Goal: Task Accomplishment & Management: Use online tool/utility

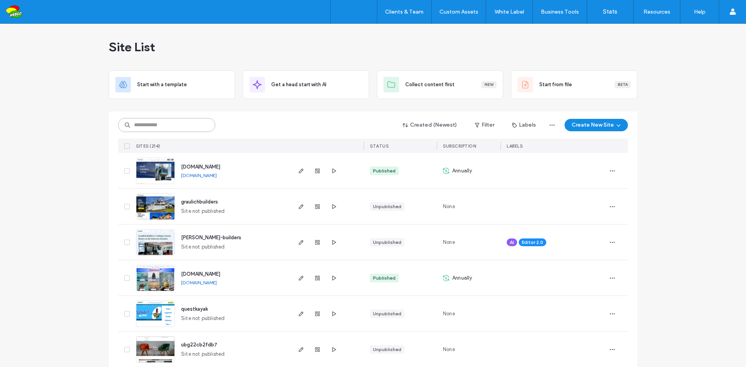
click at [185, 125] on input at bounding box center [166, 125] width 97 height 14
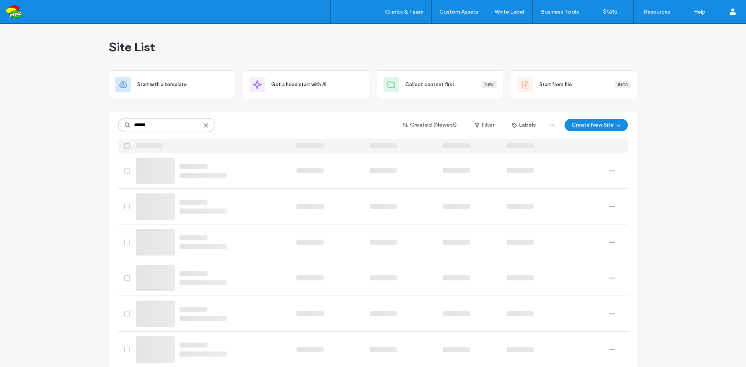
type input "*******"
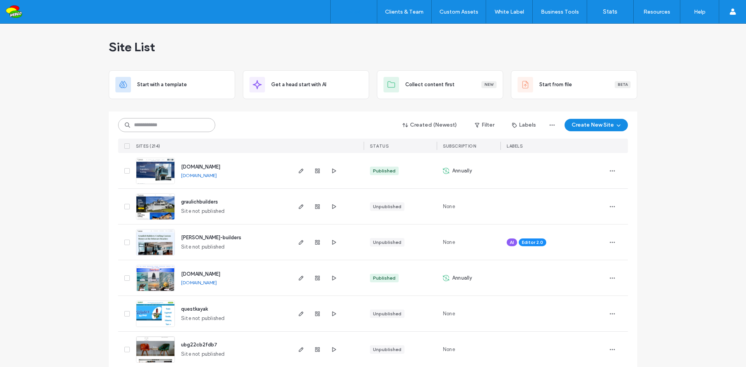
drag, startPoint x: 0, startPoint y: 0, endPoint x: 172, endPoint y: 125, distance: 212.9
click at [172, 125] on input at bounding box center [166, 125] width 97 height 14
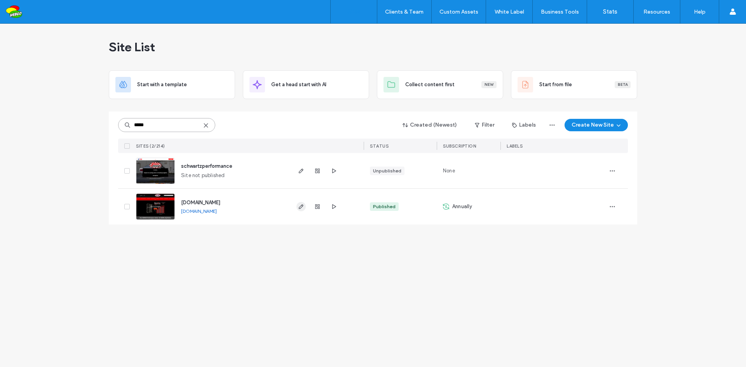
type input "*****"
click at [300, 206] on icon "button" at bounding box center [301, 206] width 6 height 6
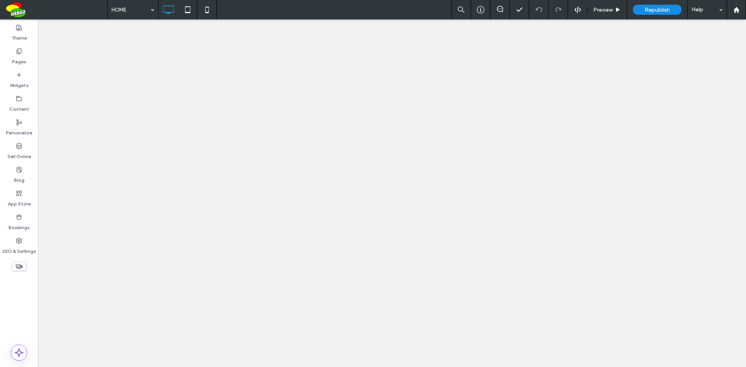
click at [24, 64] on label "Pages" at bounding box center [19, 59] width 14 height 11
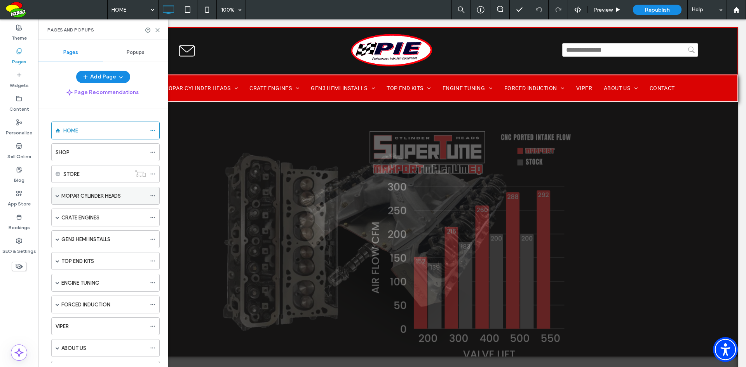
click at [58, 197] on span at bounding box center [58, 196] width 4 height 4
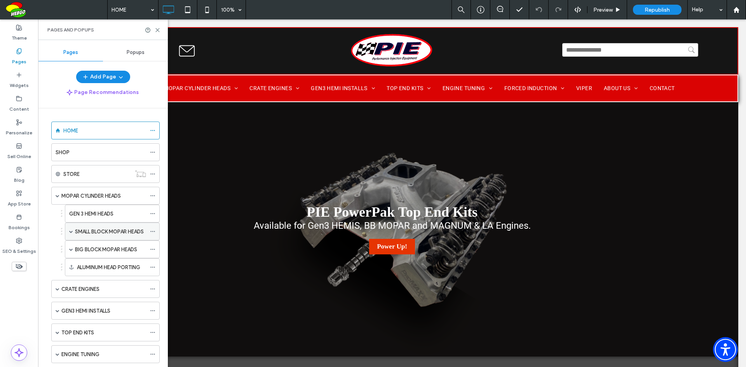
click at [101, 231] on label "SMALL BLOCK MOPAR HEADS" at bounding box center [109, 232] width 69 height 14
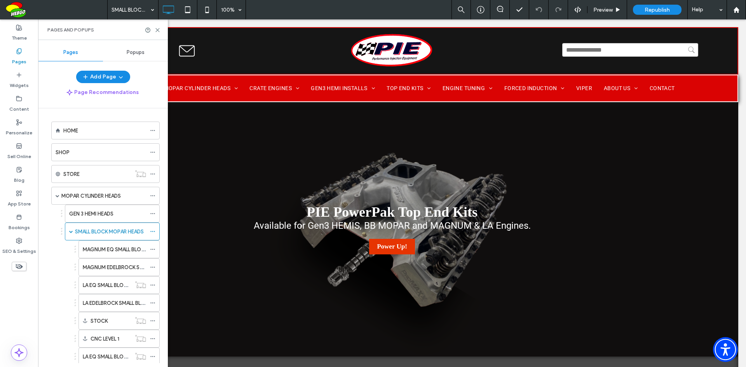
click at [108, 251] on div "SMALL BLOCK MOPAR HEADS 100% Preview Republish Help Site Comments Team & Client…" at bounding box center [373, 183] width 746 height 367
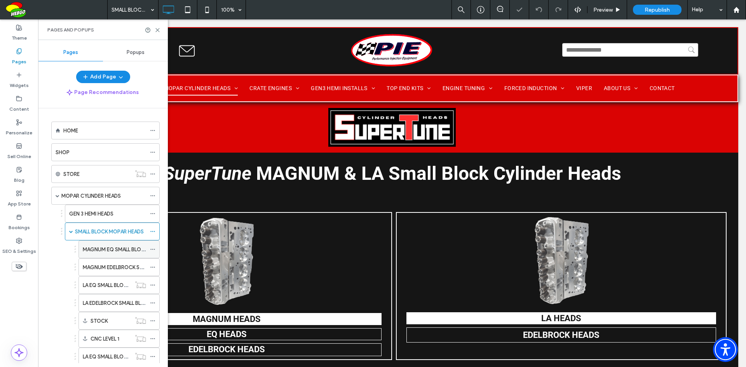
click at [106, 250] on label "MAGNUM EQ SMALL BLOCK CYLINDER HEADS" at bounding box center [136, 250] width 106 height 14
click at [159, 30] on icon at bounding box center [158, 30] width 6 height 6
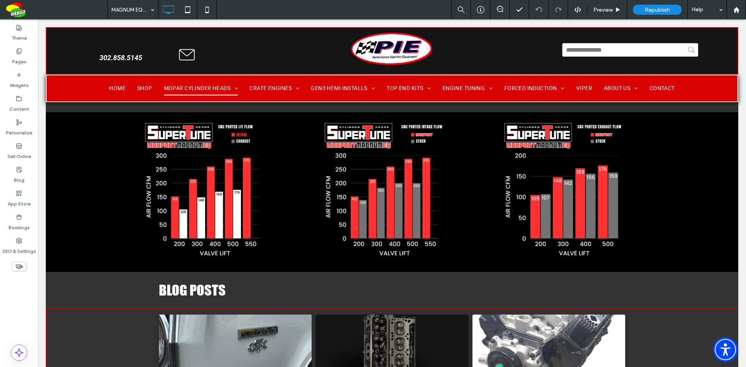
scroll to position [1103, 0]
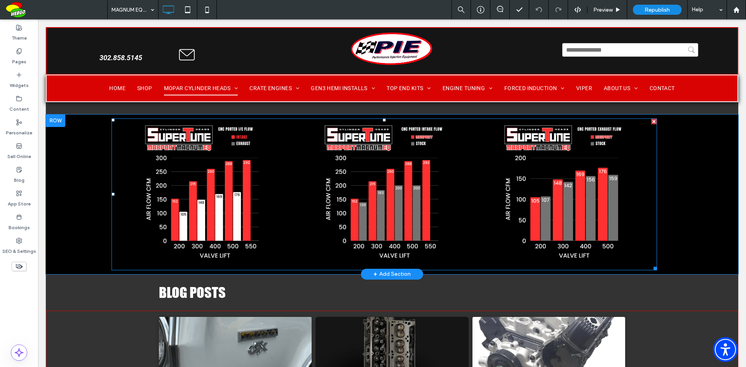
click at [226, 235] on link at bounding box center [202, 194] width 181 height 151
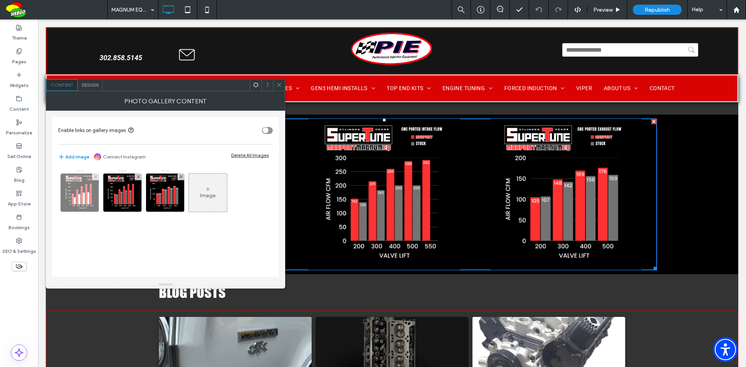
click at [83, 199] on img at bounding box center [80, 193] width 38 height 38
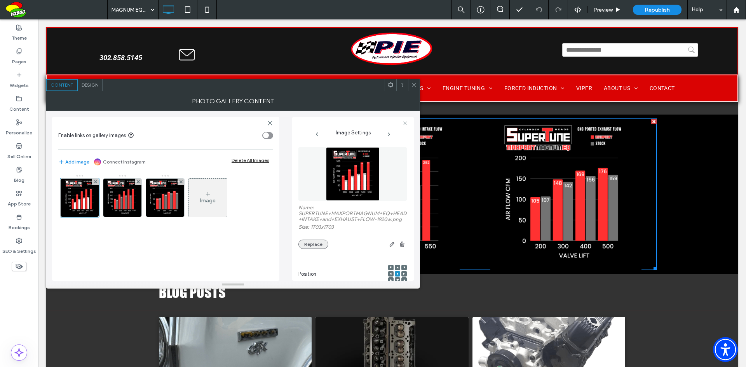
click at [313, 249] on button "Replace" at bounding box center [313, 244] width 30 height 9
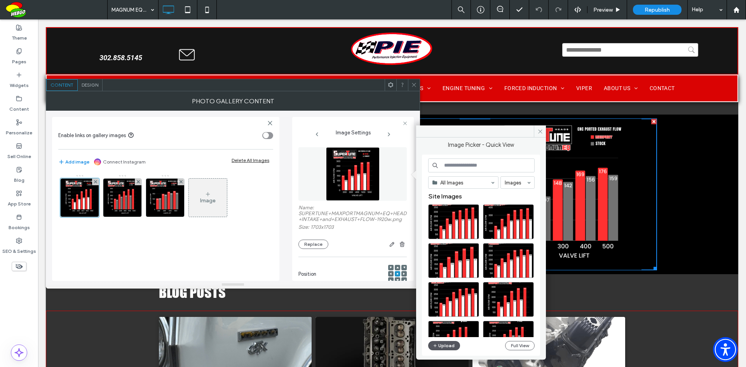
click at [447, 346] on button "Upload" at bounding box center [444, 345] width 32 height 9
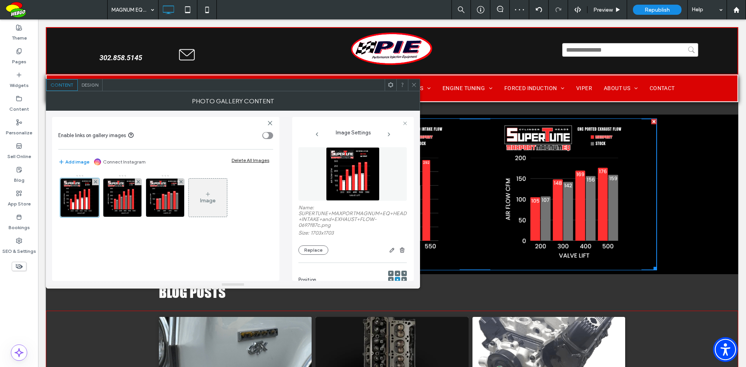
click at [412, 84] on icon at bounding box center [414, 85] width 6 height 6
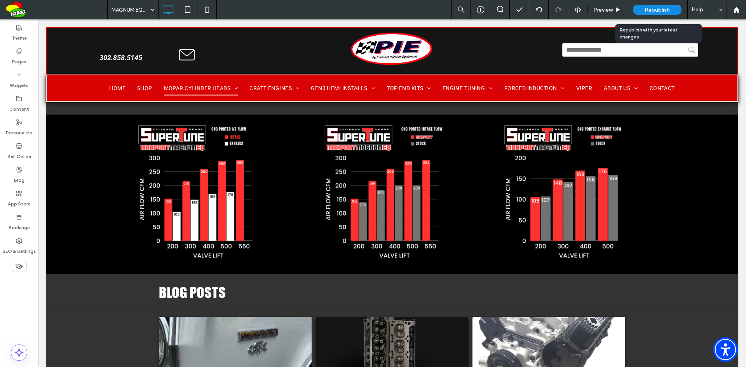
click at [659, 8] on span "Republish" at bounding box center [656, 10] width 25 height 7
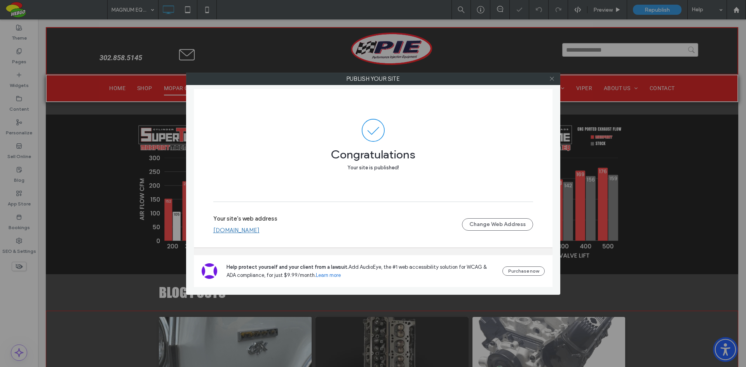
click at [553, 77] on use at bounding box center [551, 79] width 4 height 4
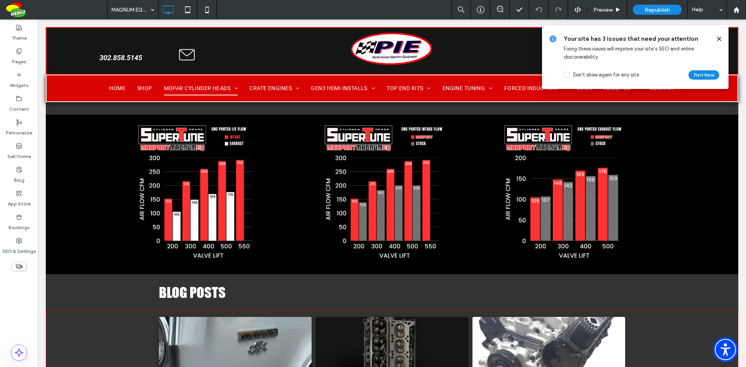
click at [720, 38] on use at bounding box center [718, 38] width 3 height 3
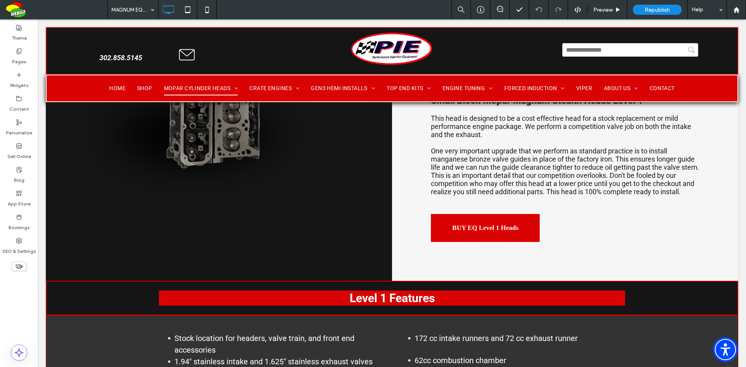
scroll to position [0, 0]
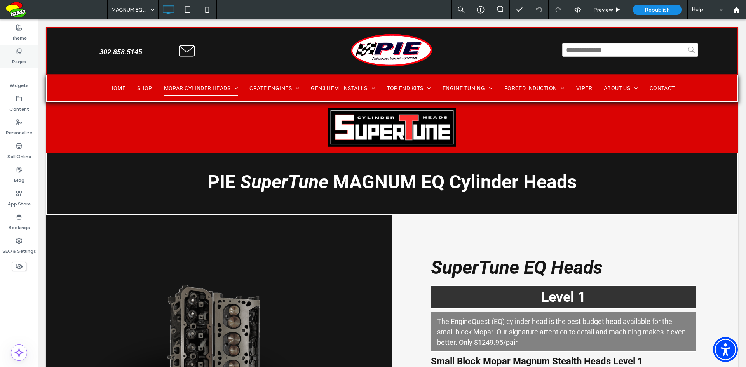
click at [26, 63] on div "Pages" at bounding box center [19, 57] width 38 height 24
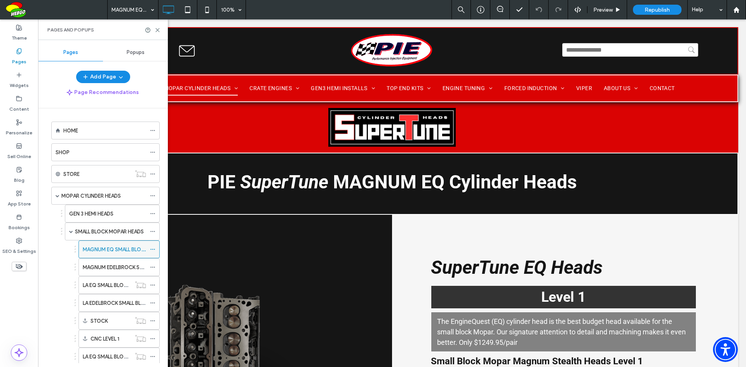
click at [151, 249] on icon at bounding box center [152, 249] width 5 height 5
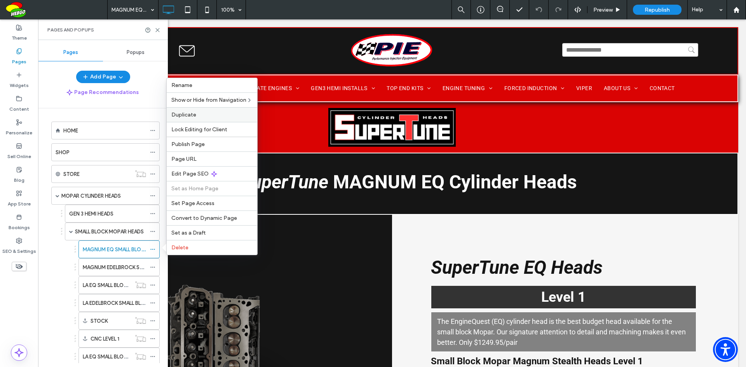
click at [195, 113] on span "Duplicate" at bounding box center [183, 114] width 25 height 7
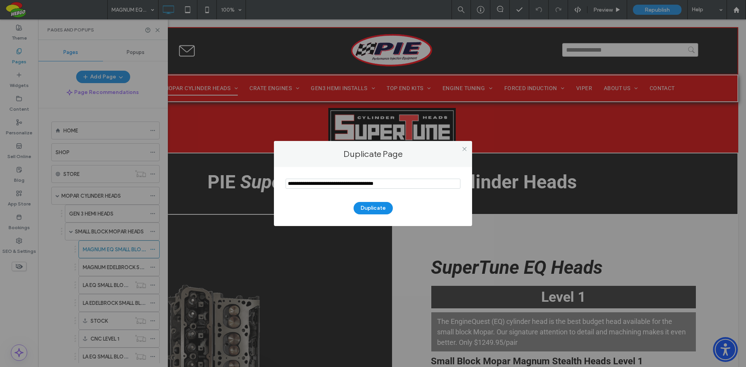
click at [157, 29] on div "Duplicate Page Duplicate" at bounding box center [373, 183] width 746 height 367
drag, startPoint x: 374, startPoint y: 182, endPoint x: 288, endPoint y: 183, distance: 86.6
click at [288, 183] on input "notEmpty" at bounding box center [372, 184] width 175 height 10
type input "**********"
click at [364, 207] on button "Duplicate" at bounding box center [372, 208] width 39 height 12
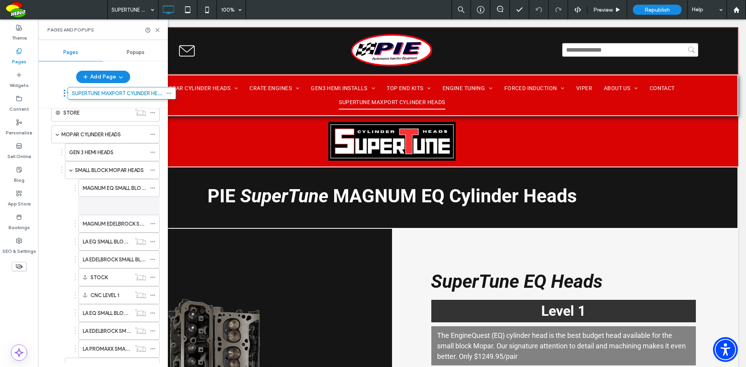
scroll to position [46, 0]
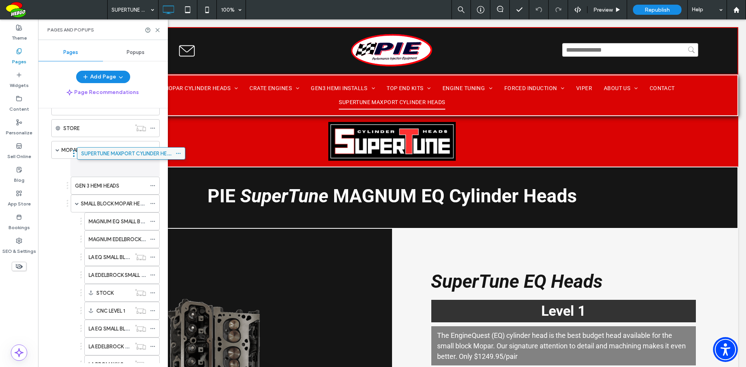
drag, startPoint x: 112, startPoint y: 335, endPoint x: 138, endPoint y: 156, distance: 180.5
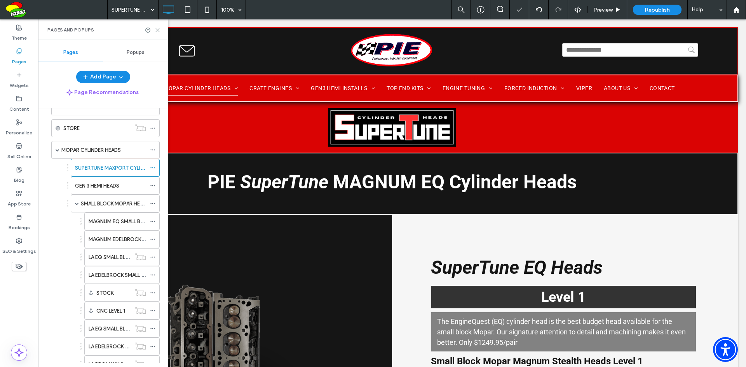
click at [157, 29] on icon at bounding box center [158, 30] width 6 height 6
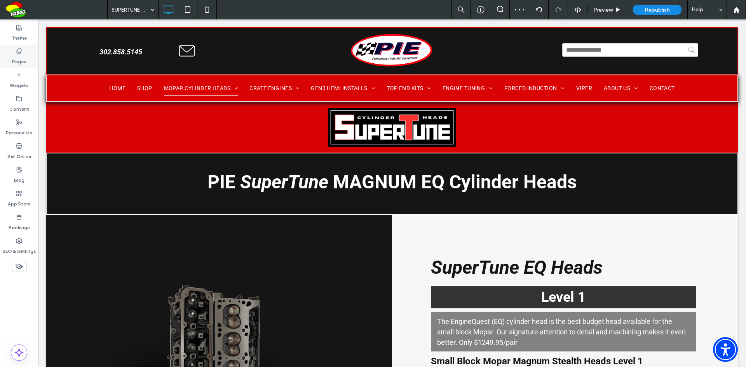
click at [17, 59] on label "Pages" at bounding box center [19, 59] width 14 height 11
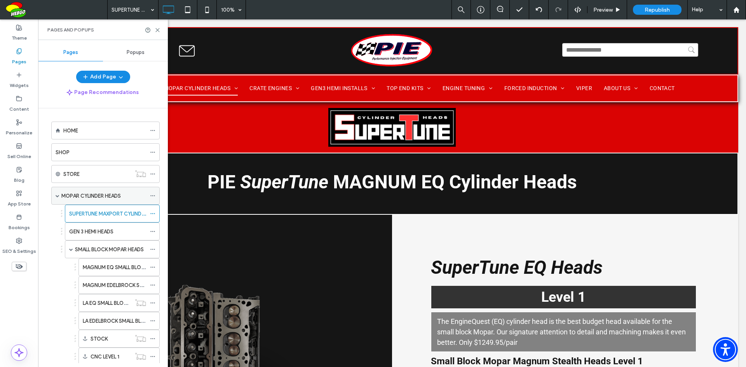
click at [108, 193] on label "MOPAR CYLINDER HEADS" at bounding box center [90, 196] width 59 height 14
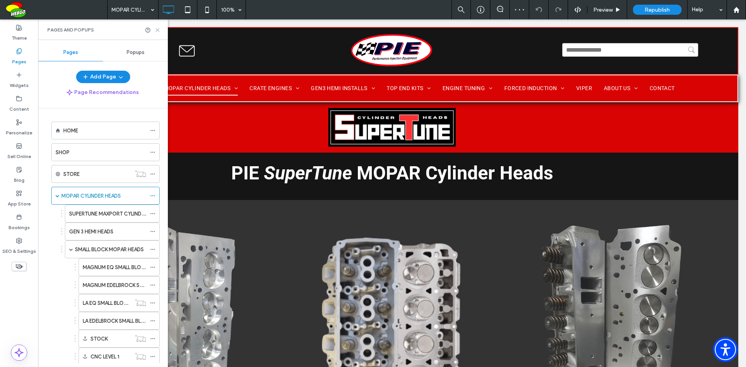
click at [158, 31] on icon at bounding box center [158, 30] width 6 height 6
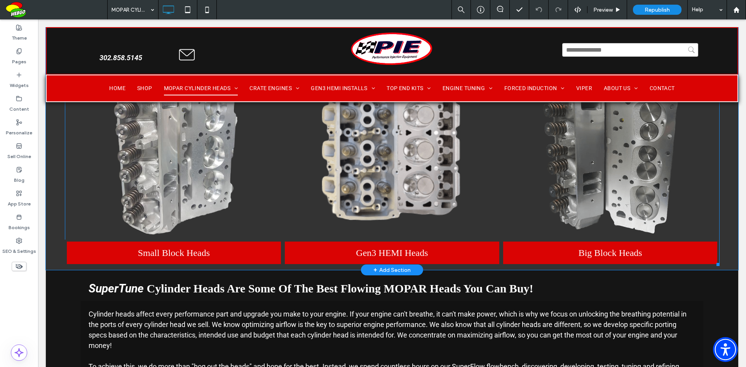
scroll to position [194, 0]
click at [221, 184] on link at bounding box center [173, 130] width 231 height 231
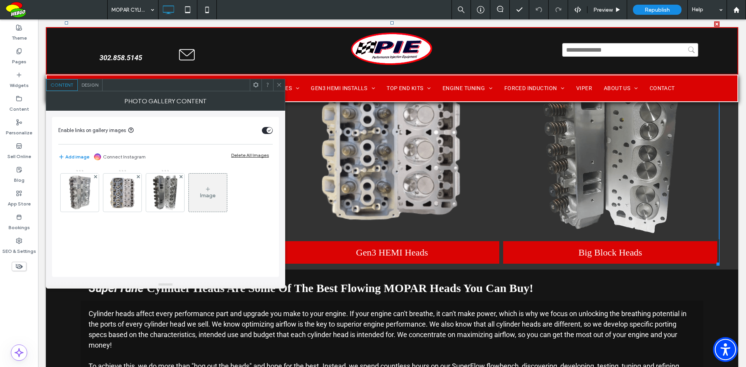
click at [93, 84] on span "Design" at bounding box center [90, 85] width 17 height 6
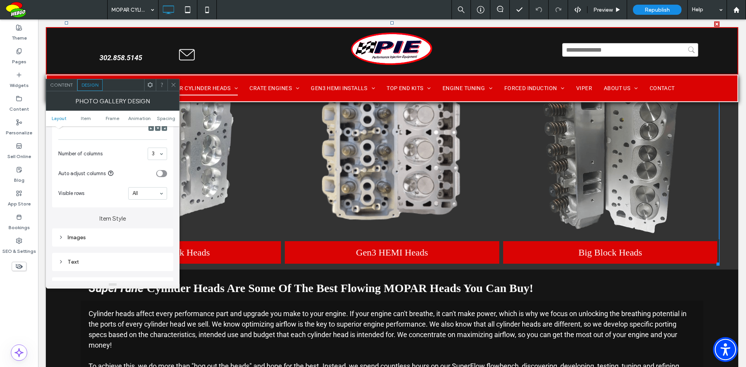
scroll to position [233, 0]
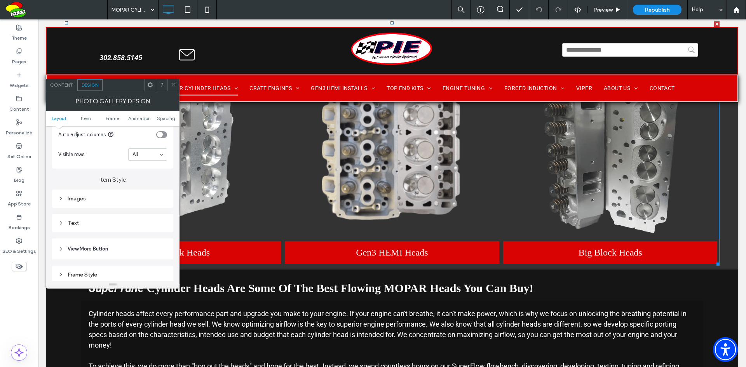
click at [80, 198] on div "Images" at bounding box center [112, 198] width 109 height 7
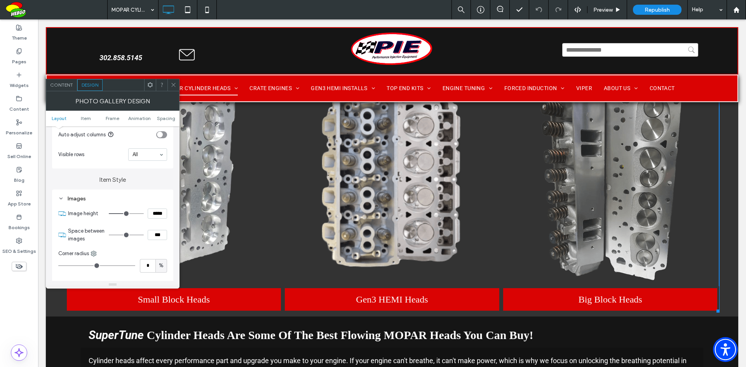
scroll to position [128, 0]
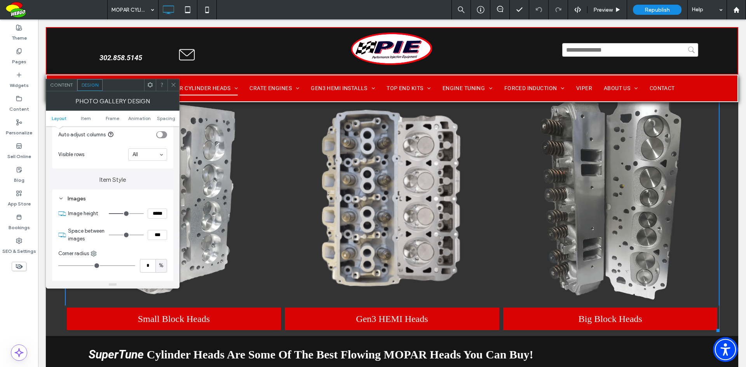
click at [157, 214] on input "*****" at bounding box center [157, 214] width 19 height 10
type input "***"
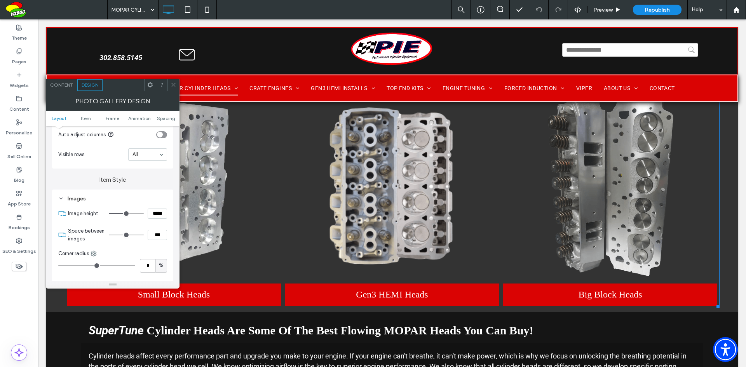
click at [170, 222] on div "Images Image height ***** Space between images *** Corner radius * % Display fu…" at bounding box center [112, 295] width 121 height 210
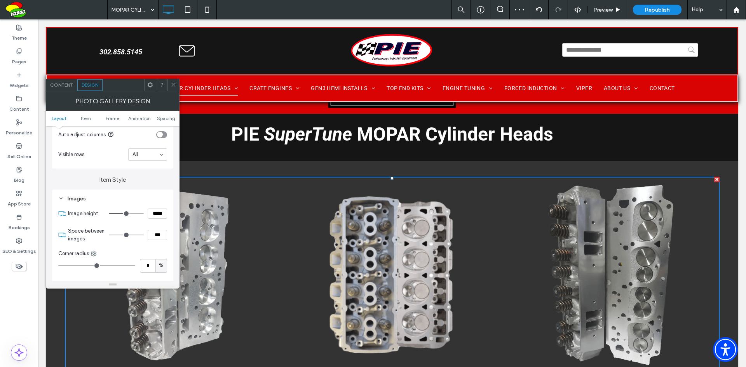
scroll to position [0, 0]
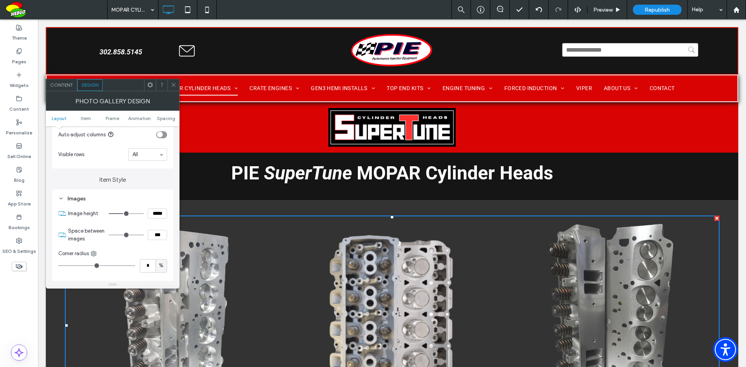
click at [157, 214] on input "*****" at bounding box center [157, 214] width 19 height 10
type input "***"
type input "*****"
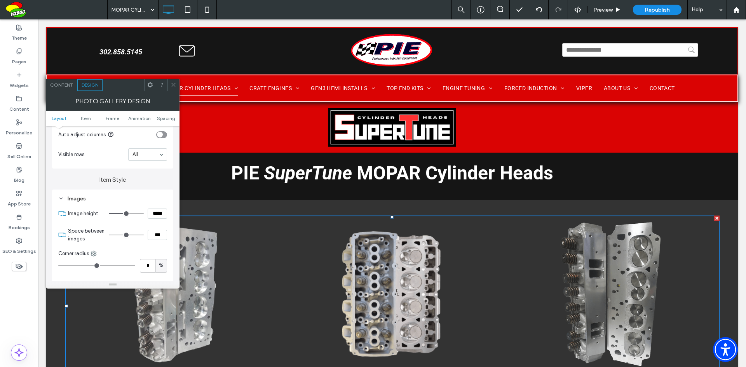
click at [171, 222] on div "Images Image height ***** Space between images *** Corner radius * % Display fu…" at bounding box center [112, 295] width 121 height 210
click at [174, 84] on icon at bounding box center [173, 85] width 6 height 6
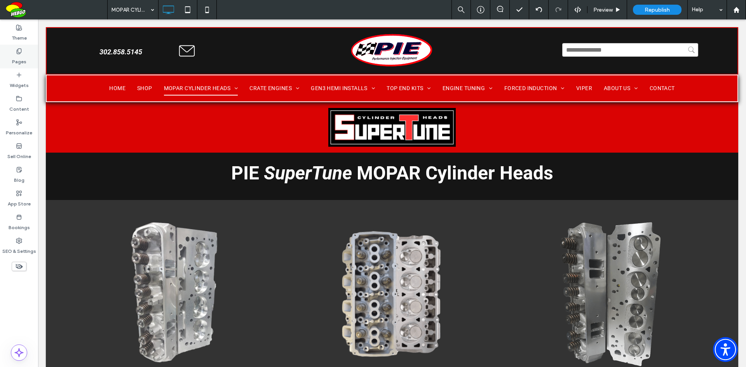
click at [21, 66] on div "Pages" at bounding box center [19, 57] width 38 height 24
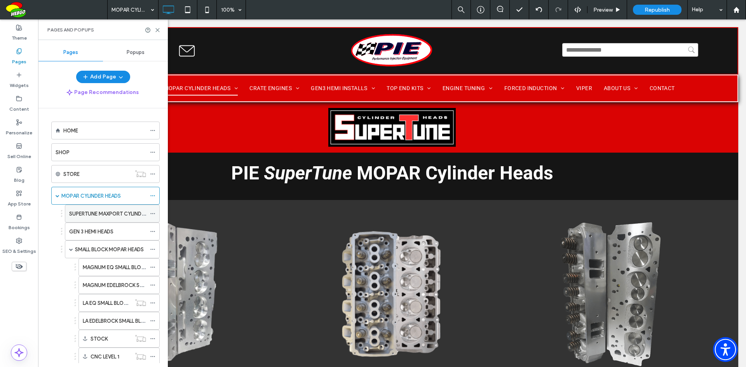
click at [99, 214] on label "SUPERTUNE MAXPORT CYLINDER HEADS" at bounding box center [116, 214] width 95 height 14
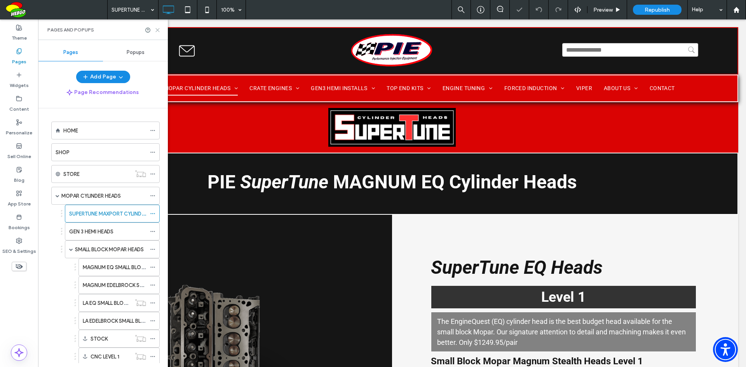
click at [156, 30] on icon at bounding box center [158, 30] width 6 height 6
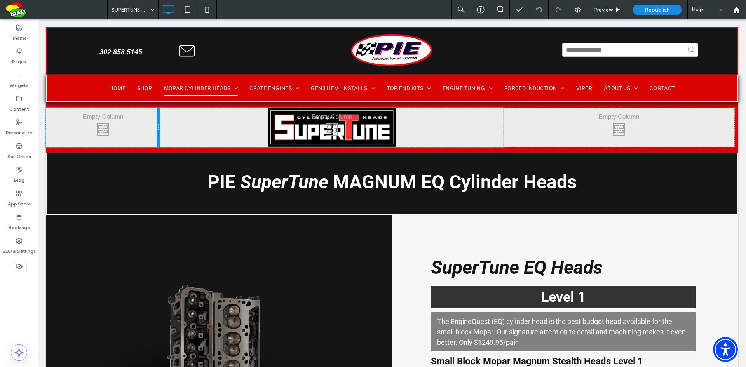
drag, startPoint x: 273, startPoint y: 127, endPoint x: 317, endPoint y: 138, distance: 45.3
click at [157, 123] on div at bounding box center [158, 127] width 4 height 39
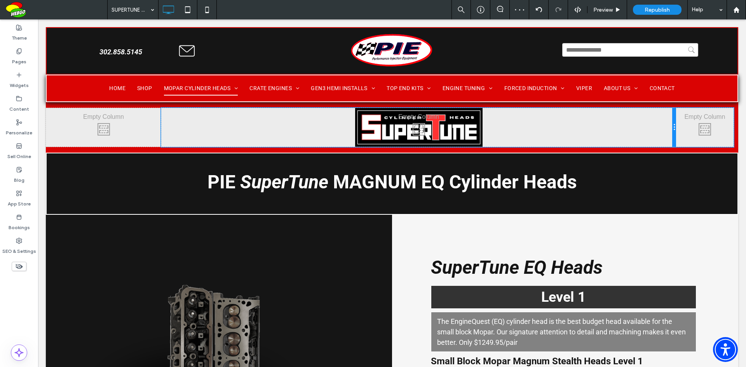
drag, startPoint x: 502, startPoint y: 126, endPoint x: 678, endPoint y: 145, distance: 177.0
click at [647, 126] on div "Click To Paste" at bounding box center [418, 127] width 515 height 39
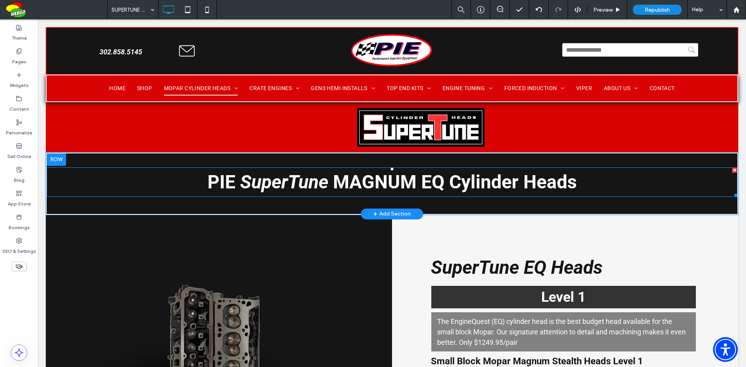
click at [364, 188] on span "MAGNUM EQ Cylinder Heads" at bounding box center [455, 182] width 244 height 22
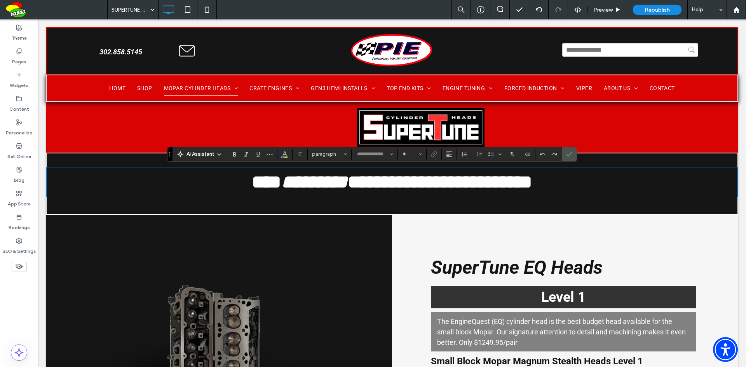
type input "******"
type input "**"
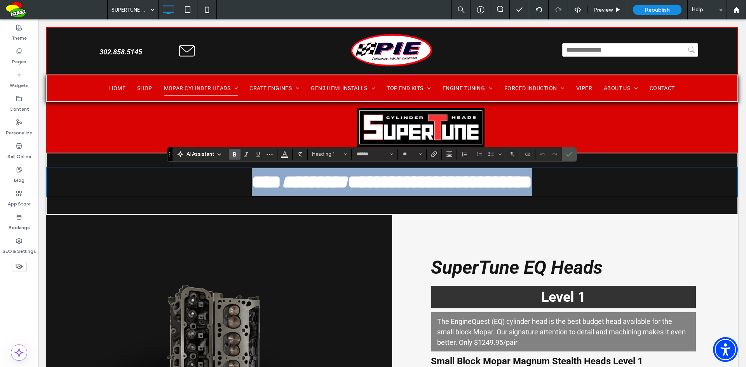
click at [366, 179] on span "**********" at bounding box center [440, 182] width 184 height 18
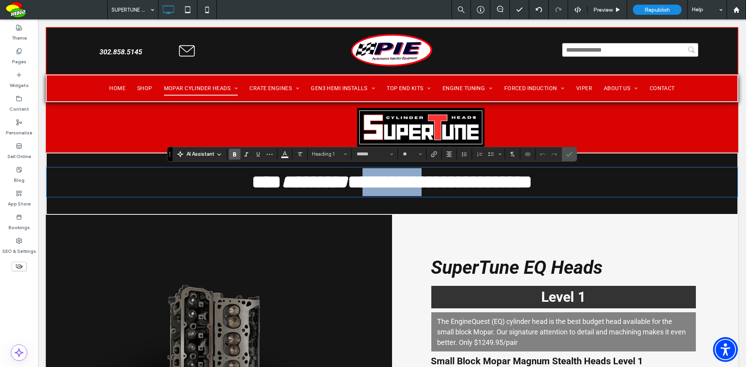
drag, startPoint x: 442, startPoint y: 182, endPoint x: 349, endPoint y: 181, distance: 92.8
click at [349, 181] on span "**********" at bounding box center [440, 182] width 184 height 18
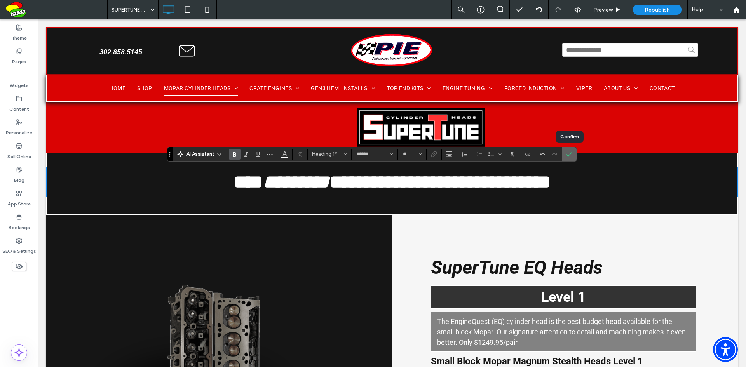
click at [567, 152] on icon "Confirm" at bounding box center [569, 154] width 6 height 6
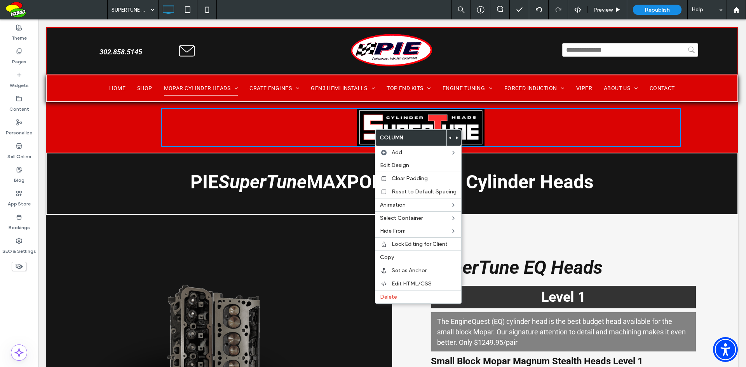
click at [393, 120] on div "Click To Paste" at bounding box center [420, 127] width 519 height 39
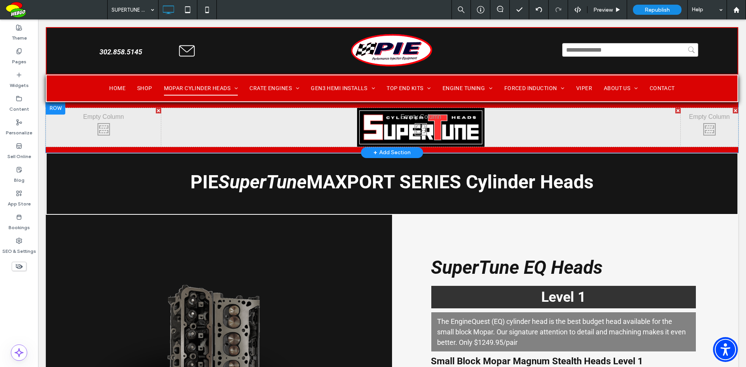
click at [393, 120] on div "Click To Paste" at bounding box center [420, 127] width 519 height 39
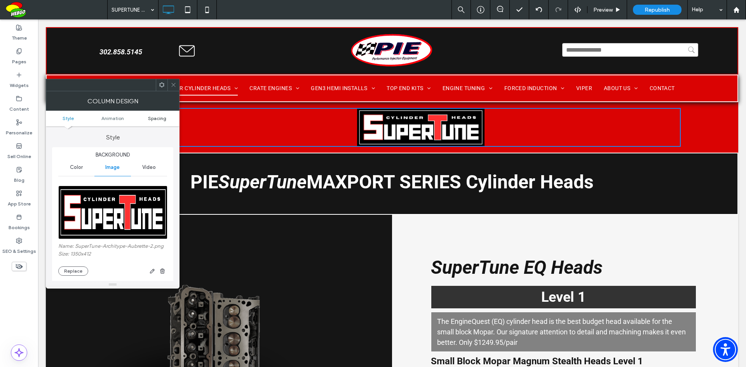
click at [161, 120] on span "Spacing" at bounding box center [157, 118] width 18 height 6
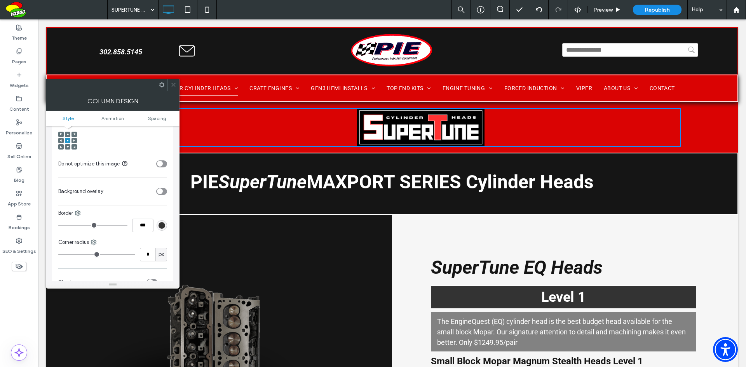
scroll to position [138, 0]
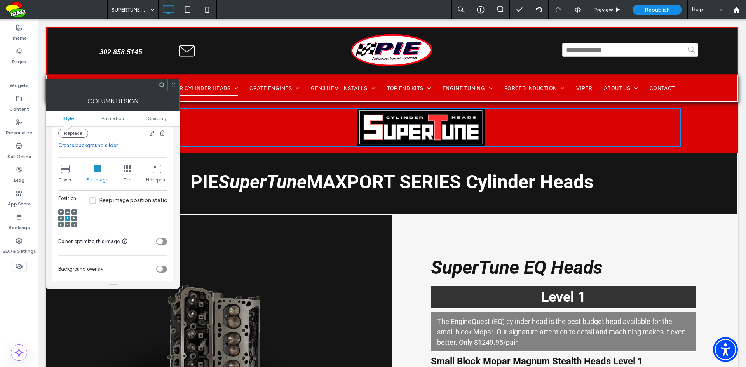
click at [64, 171] on icon at bounding box center [65, 169] width 8 height 8
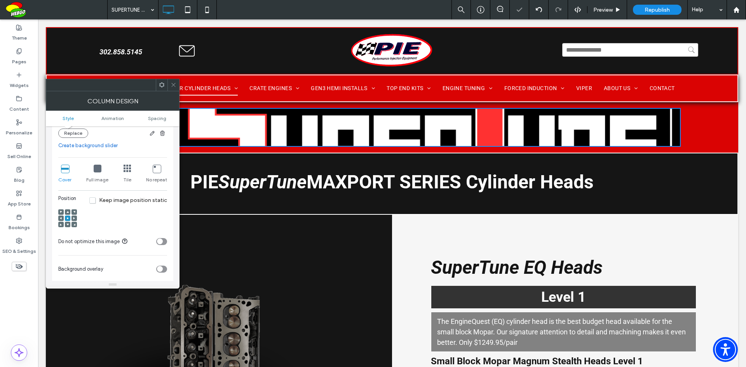
click at [99, 170] on icon at bounding box center [98, 169] width 8 height 8
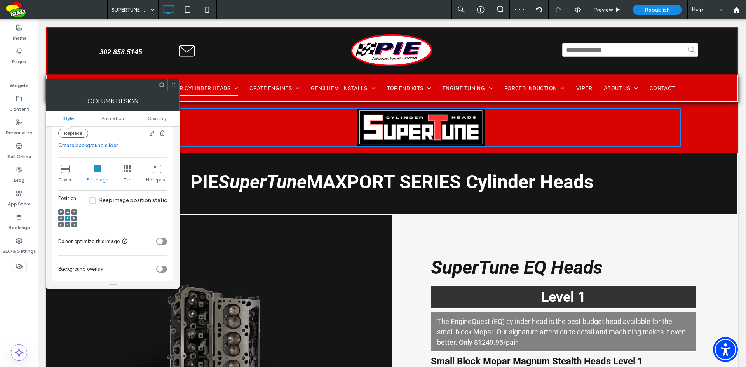
click at [174, 83] on icon at bounding box center [173, 85] width 6 height 6
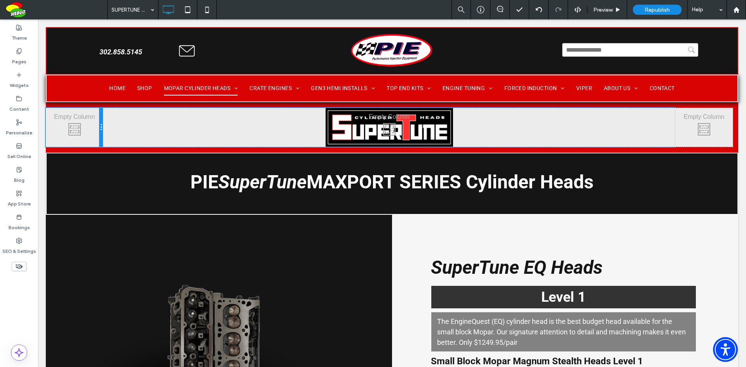
drag, startPoint x: 156, startPoint y: 127, endPoint x: 166, endPoint y: 148, distance: 23.1
click at [124, 129] on div "Click To Paste Click To Paste Click To Paste" at bounding box center [392, 127] width 692 height 39
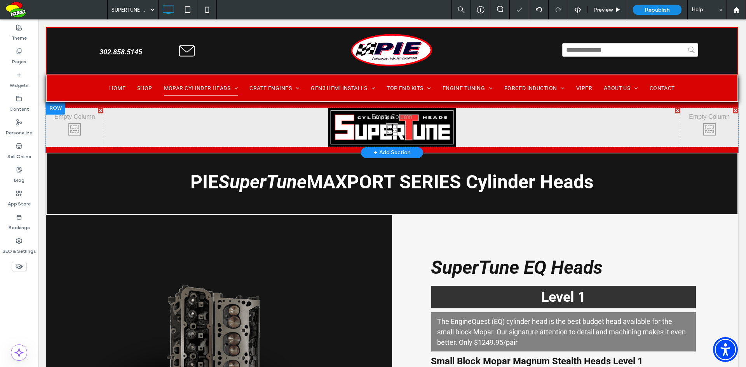
click at [516, 130] on div "Click To Paste" at bounding box center [391, 127] width 577 height 39
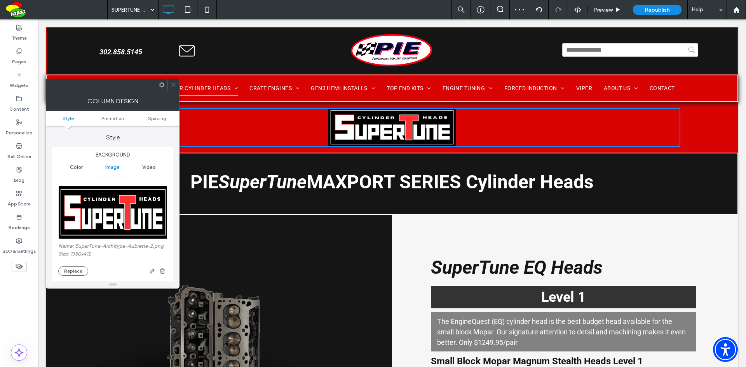
click at [171, 85] on icon at bounding box center [173, 85] width 6 height 6
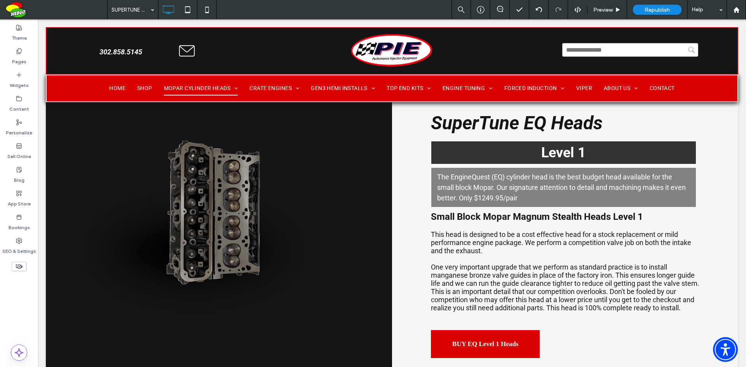
scroll to position [0, 0]
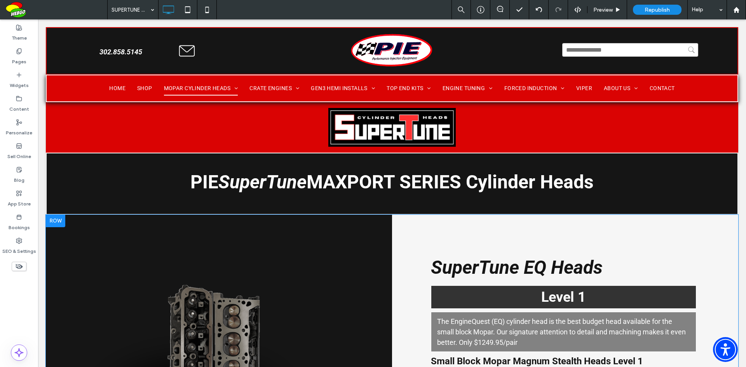
click at [64, 221] on div at bounding box center [55, 221] width 19 height 12
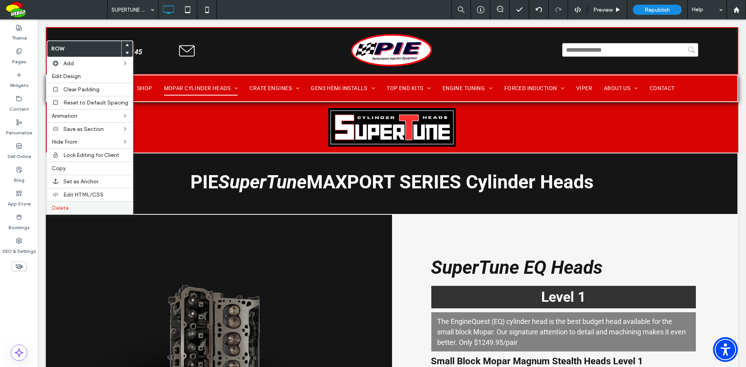
click at [63, 209] on span "Delete" at bounding box center [60, 208] width 17 height 7
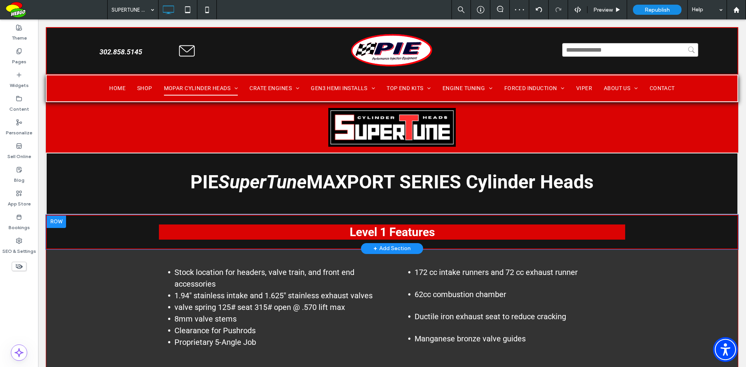
click at [55, 221] on div at bounding box center [56, 222] width 19 height 12
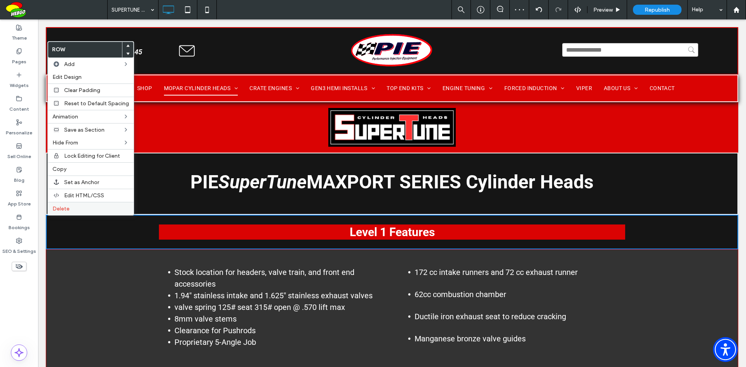
click at [61, 210] on span "Delete" at bounding box center [60, 208] width 17 height 7
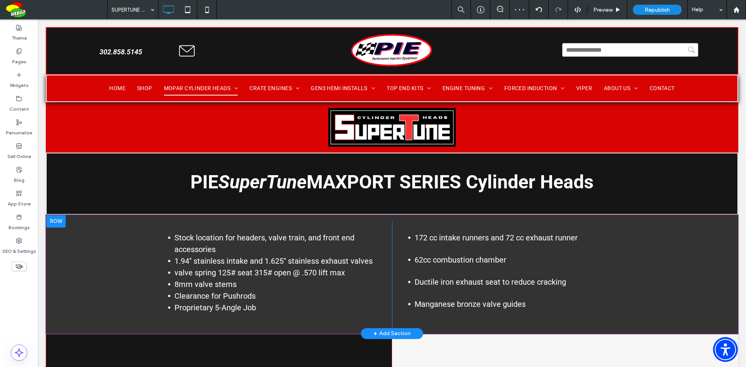
click at [59, 219] on div at bounding box center [55, 221] width 19 height 12
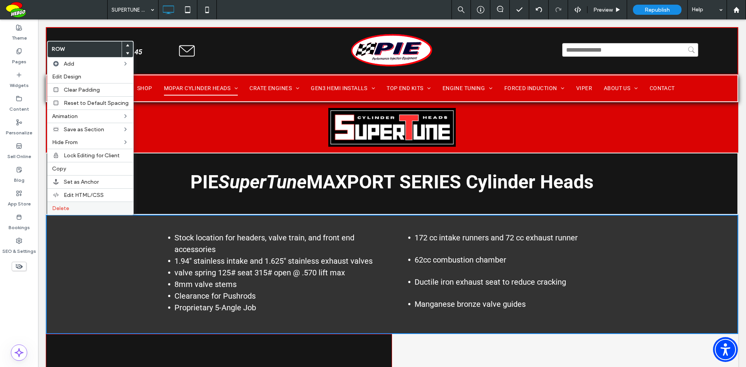
click at [63, 205] on span "Delete" at bounding box center [60, 208] width 17 height 7
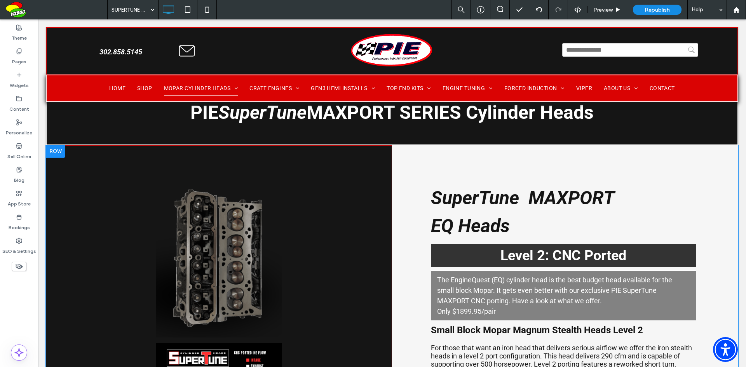
scroll to position [39, 0]
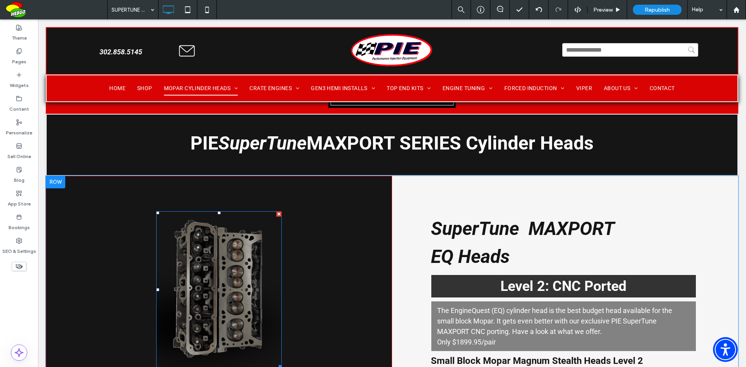
click at [217, 278] on img at bounding box center [218, 289] width 125 height 157
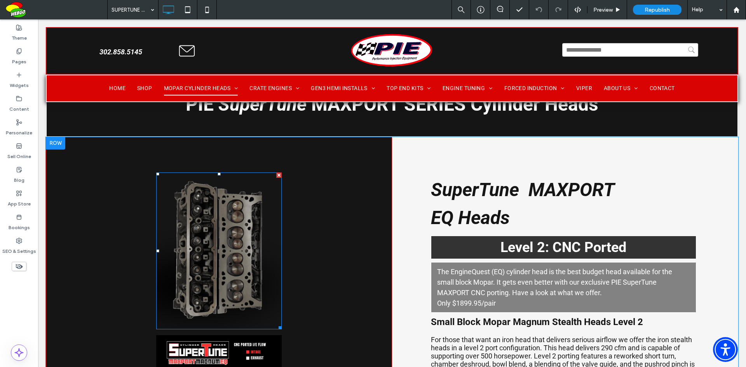
click at [216, 240] on img at bounding box center [218, 250] width 125 height 157
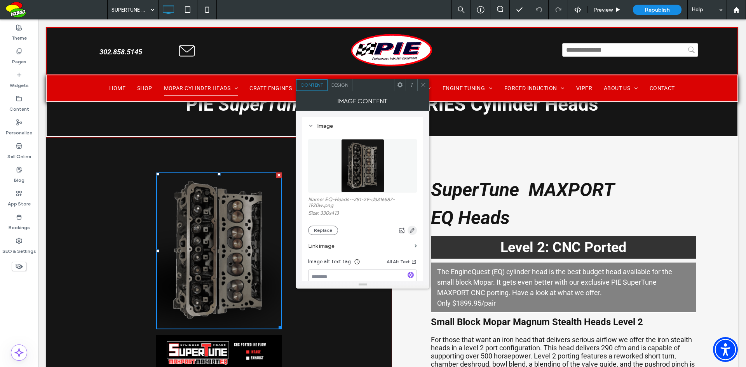
click at [413, 231] on icon "button" at bounding box center [412, 230] width 6 height 6
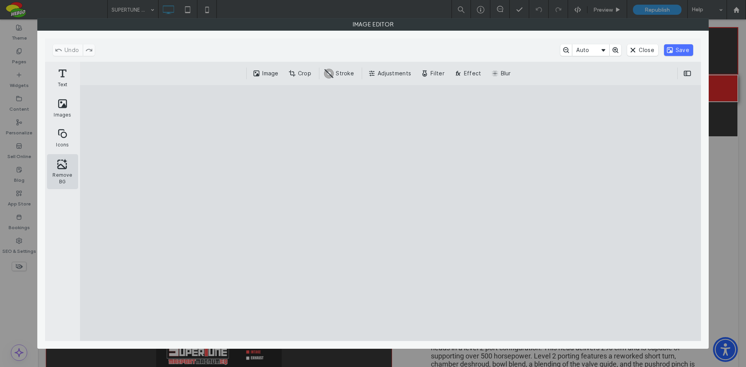
click at [62, 167] on button "Remove BG" at bounding box center [62, 171] width 31 height 35
click at [685, 52] on button "Save" at bounding box center [678, 50] width 29 height 12
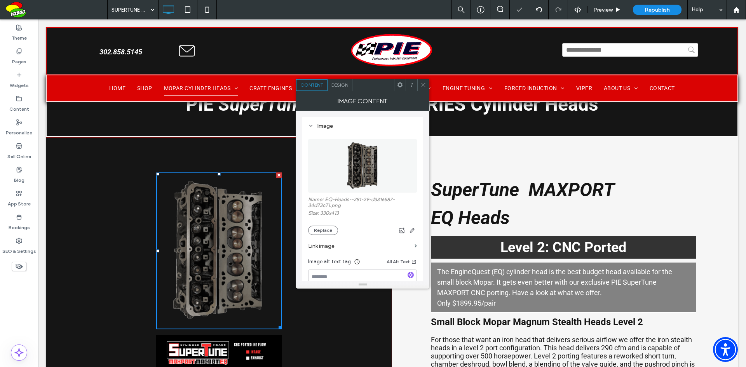
drag, startPoint x: 423, startPoint y: 84, endPoint x: 654, endPoint y: 144, distance: 239.1
click at [423, 84] on use at bounding box center [423, 85] width 4 height 4
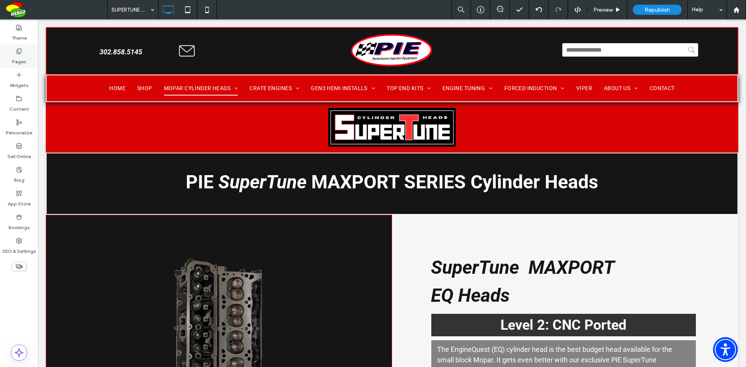
drag, startPoint x: 31, startPoint y: 61, endPoint x: 174, endPoint y: 289, distance: 269.5
click at [31, 61] on div "Pages" at bounding box center [19, 57] width 38 height 24
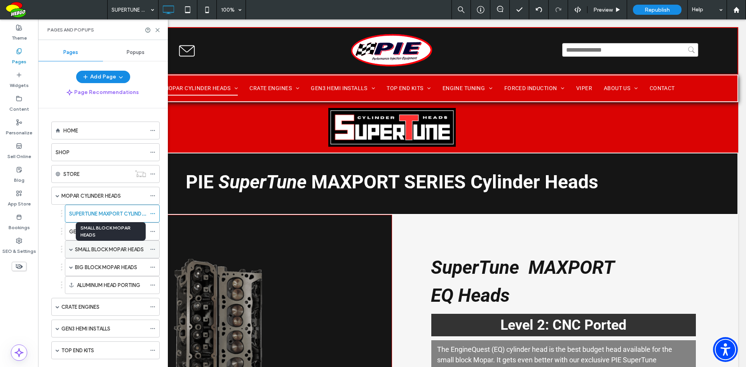
click at [91, 247] on label "SMALL BLOCK MOPAR HEADS" at bounding box center [109, 250] width 69 height 14
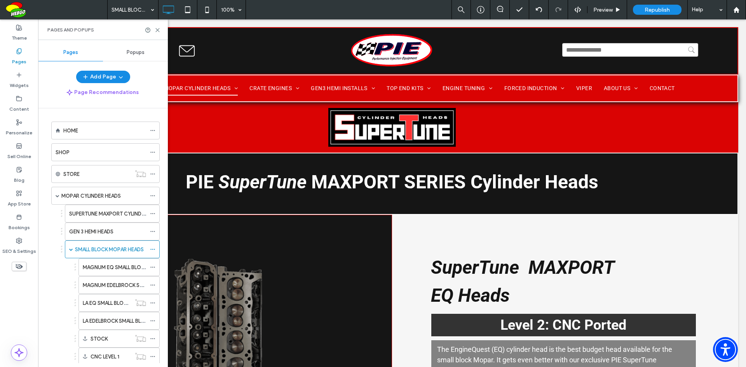
click at [103, 266] on div at bounding box center [373, 183] width 746 height 367
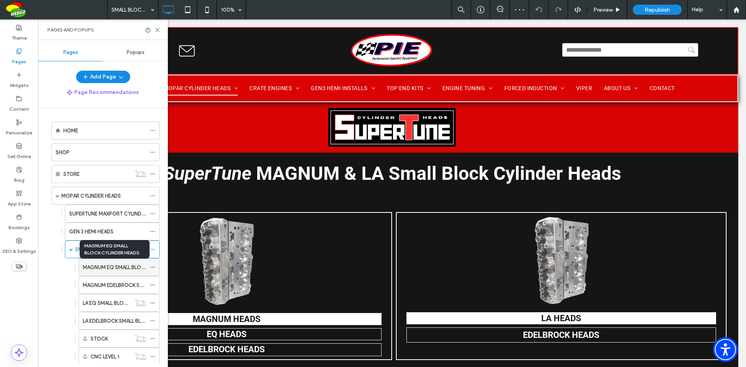
click at [114, 269] on label "MAGNUM EQ SMALL BLOCK CYLINDER HEADS" at bounding box center [136, 268] width 106 height 14
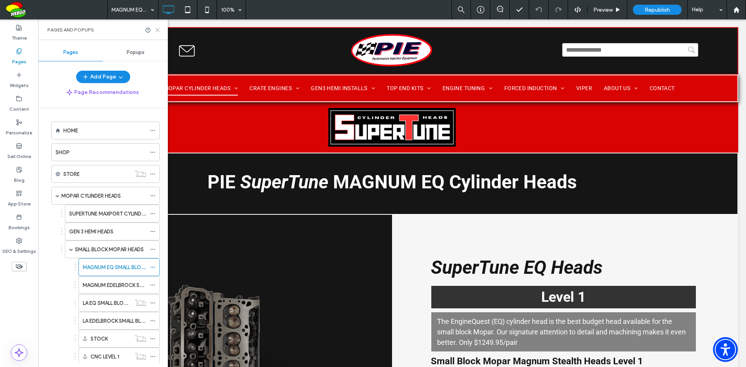
drag, startPoint x: 157, startPoint y: 31, endPoint x: 460, endPoint y: 66, distance: 304.9
click at [157, 31] on use at bounding box center [157, 29] width 3 height 3
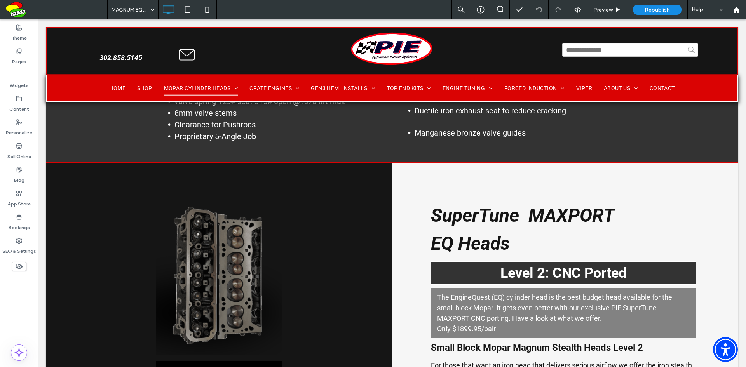
scroll to position [551, 0]
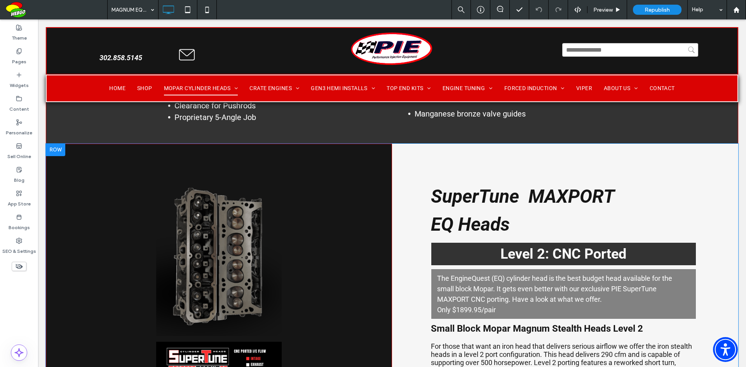
click at [54, 156] on div at bounding box center [55, 150] width 19 height 12
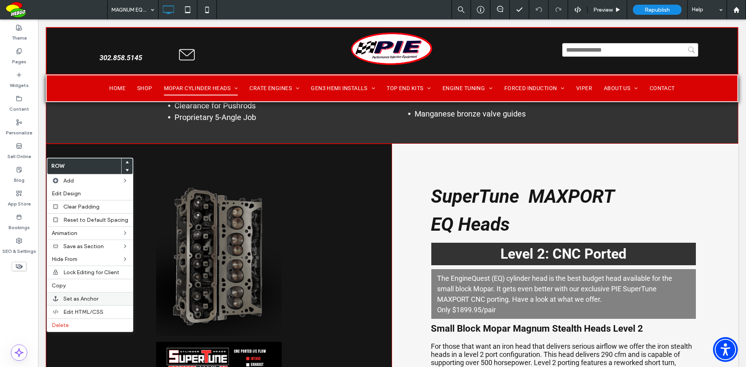
click at [71, 297] on span "Set as Anchor" at bounding box center [80, 299] width 35 height 7
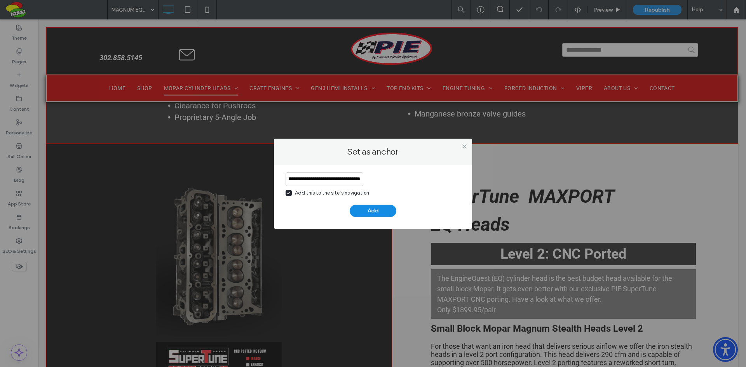
scroll to position [0, 56]
type input "**********"
click at [388, 209] on button "Add" at bounding box center [372, 211] width 47 height 12
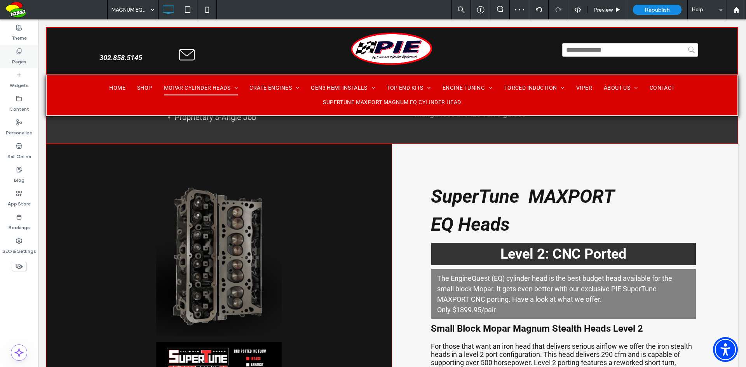
click at [19, 63] on label "Pages" at bounding box center [19, 59] width 14 height 11
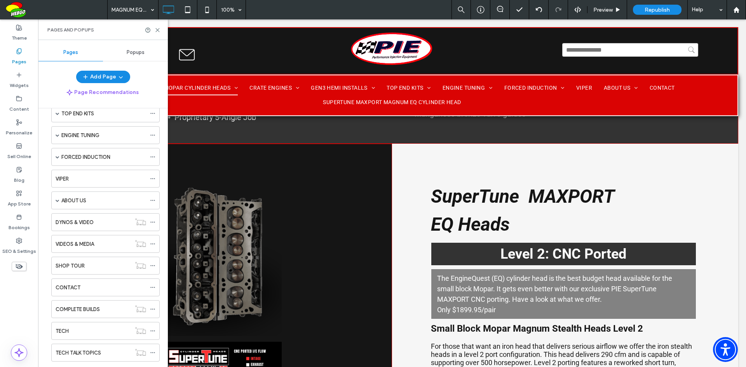
scroll to position [481, 0]
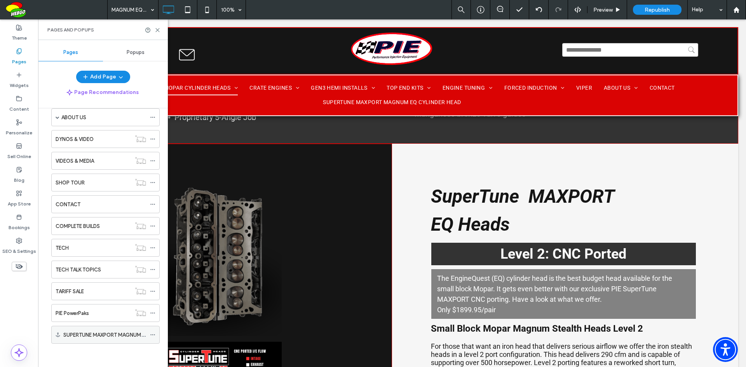
click at [151, 334] on use at bounding box center [152, 334] width 4 height 1
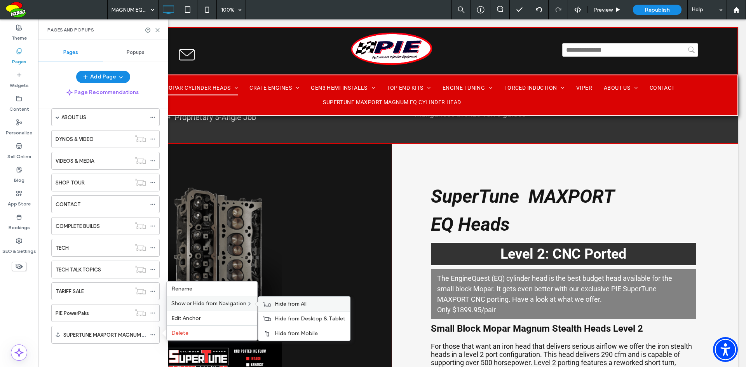
click at [297, 306] on span "Hide from All" at bounding box center [291, 304] width 32 height 7
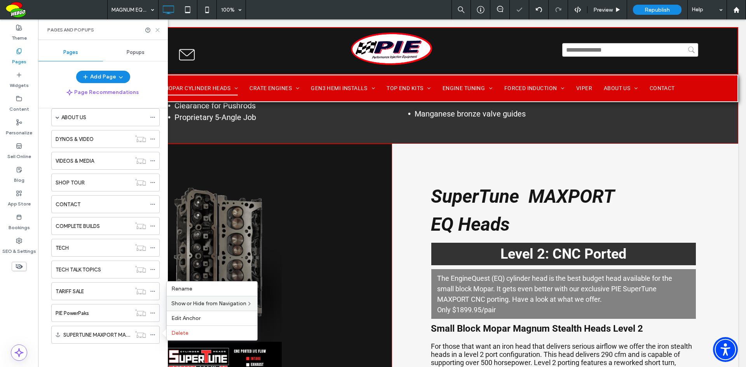
click at [155, 29] on icon at bounding box center [158, 30] width 6 height 6
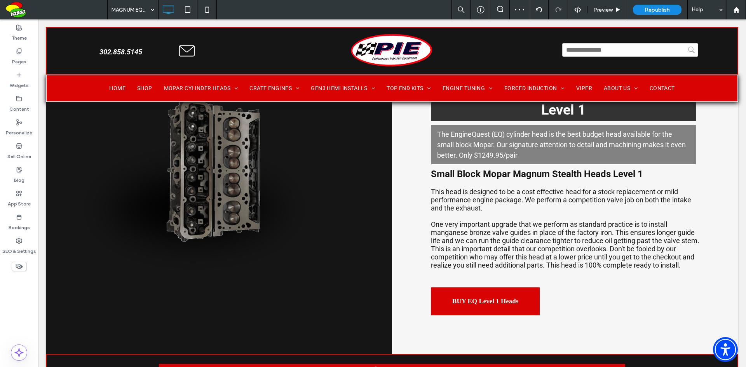
scroll to position [0, 0]
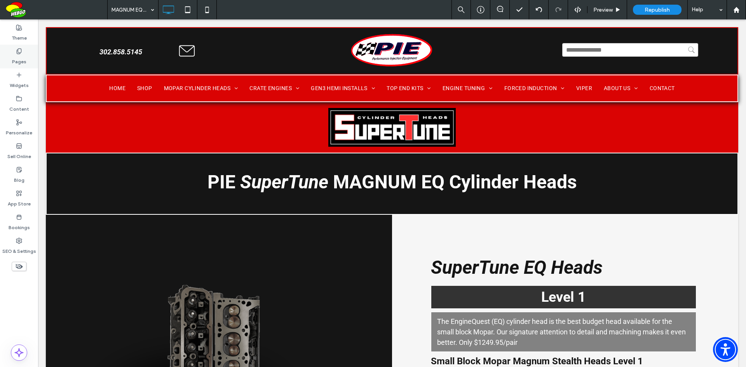
click at [18, 64] on label "Pages" at bounding box center [19, 59] width 14 height 11
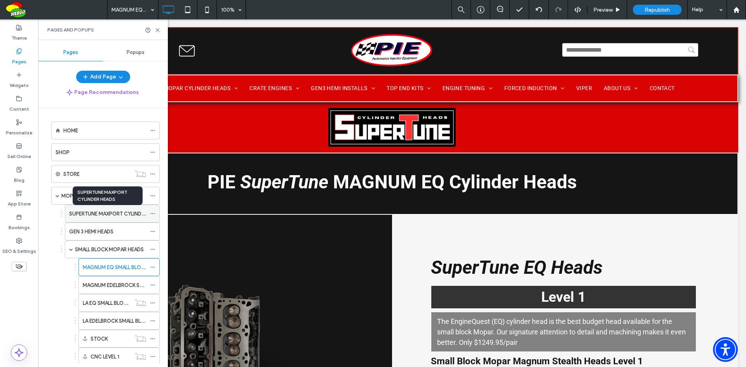
click at [102, 215] on label "SUPERTUNE MAXPORT CYLINDER HEADS" at bounding box center [116, 214] width 95 height 14
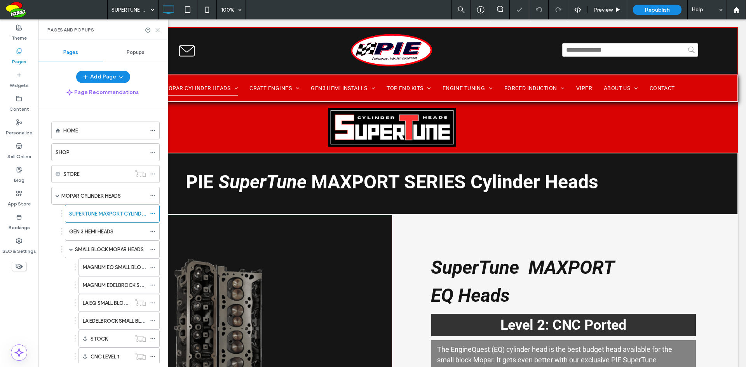
click at [158, 31] on use at bounding box center [157, 29] width 3 height 3
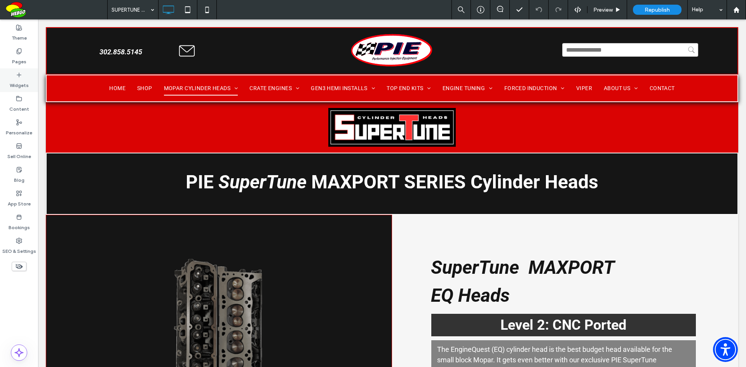
click at [16, 86] on label "Widgets" at bounding box center [19, 83] width 19 height 11
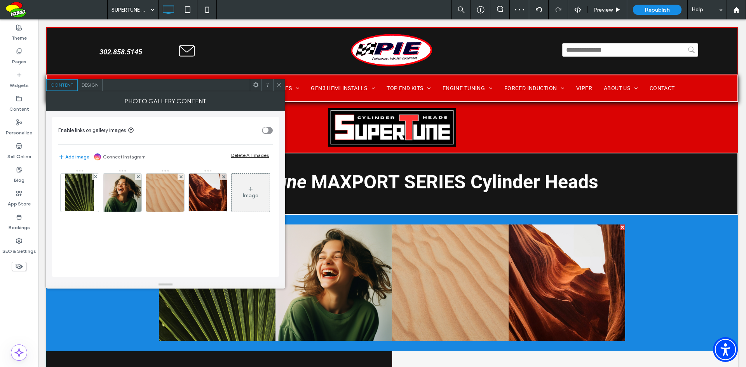
click at [277, 82] on icon at bounding box center [279, 85] width 6 height 6
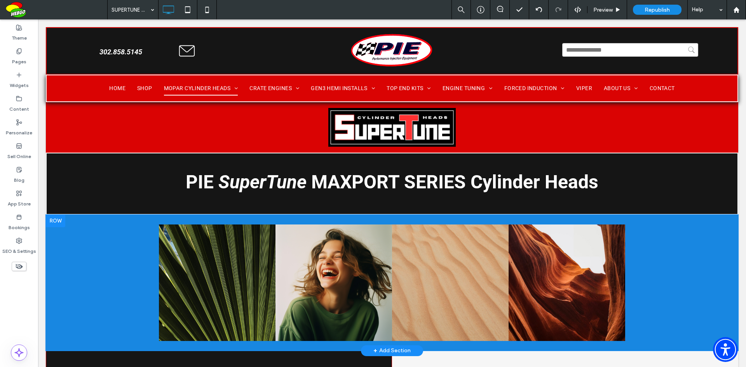
click at [62, 221] on div at bounding box center [55, 221] width 19 height 12
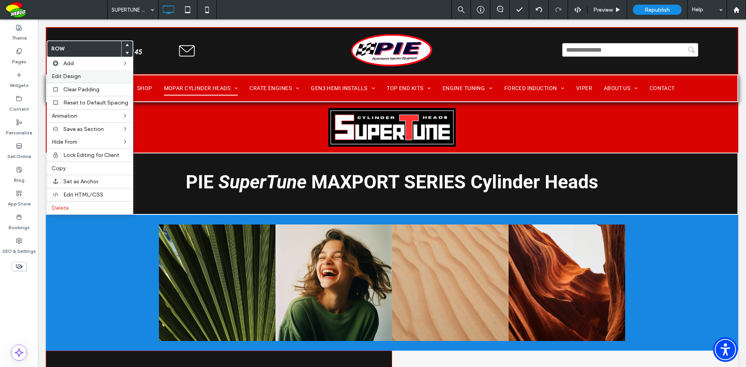
click at [85, 78] on label "Edit Design" at bounding box center [90, 76] width 77 height 7
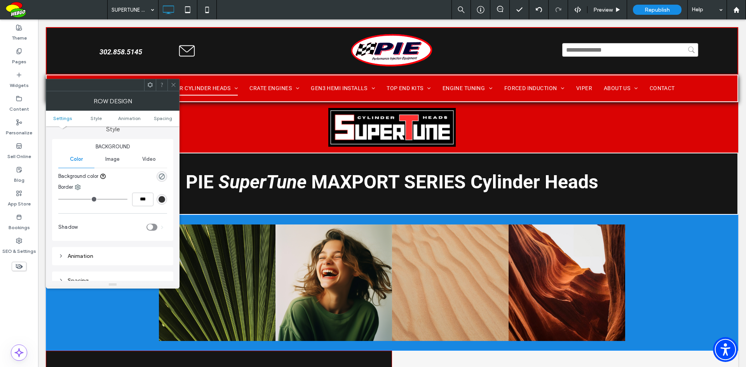
scroll to position [78, 0]
click at [172, 86] on icon at bounding box center [173, 85] width 6 height 6
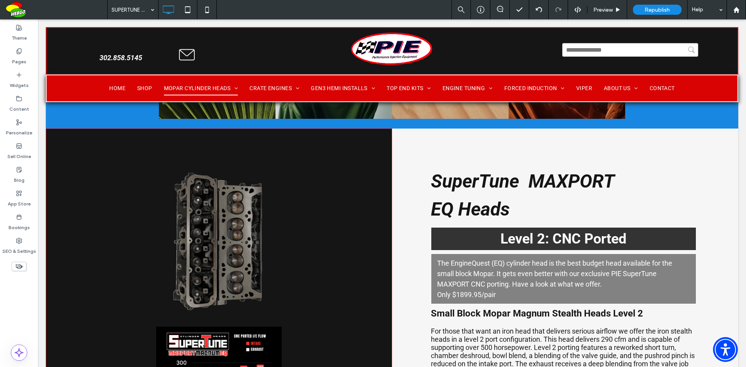
scroll to position [0, 0]
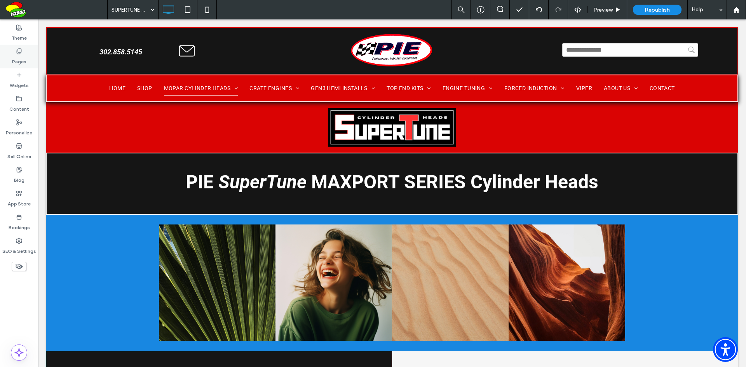
click at [18, 63] on label "Pages" at bounding box center [19, 59] width 14 height 11
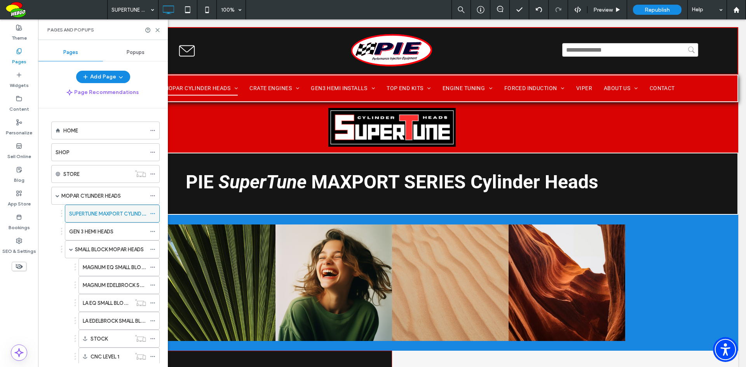
click at [154, 212] on icon at bounding box center [152, 213] width 5 height 5
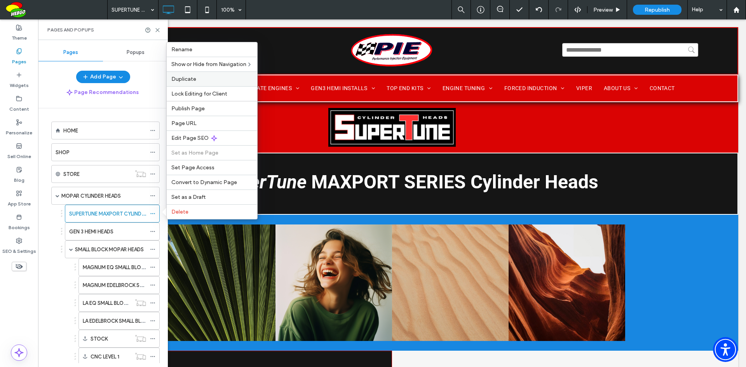
click at [209, 80] on label "Duplicate" at bounding box center [211, 79] width 81 height 7
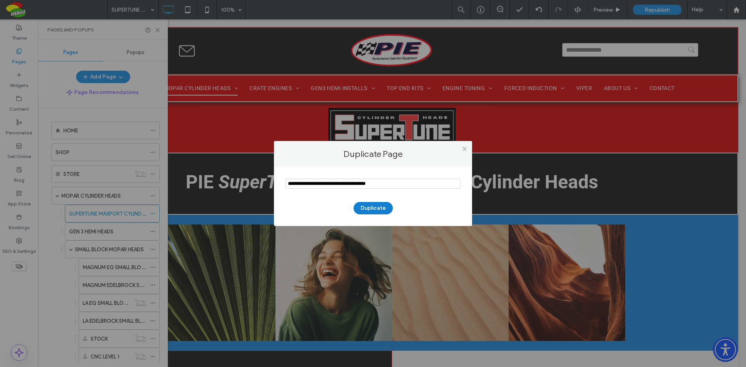
click at [376, 209] on button "Duplicate" at bounding box center [372, 208] width 39 height 12
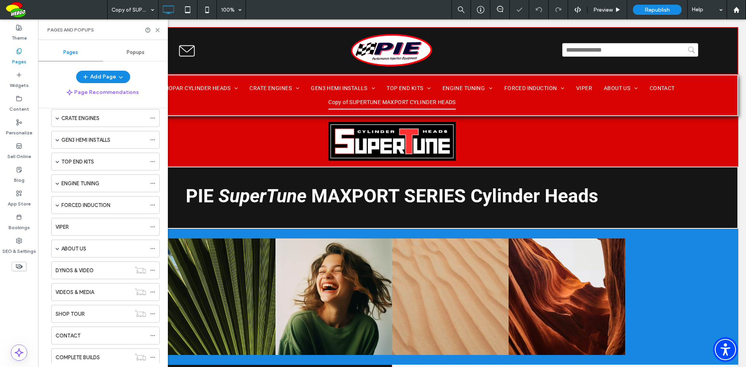
scroll to position [502, 0]
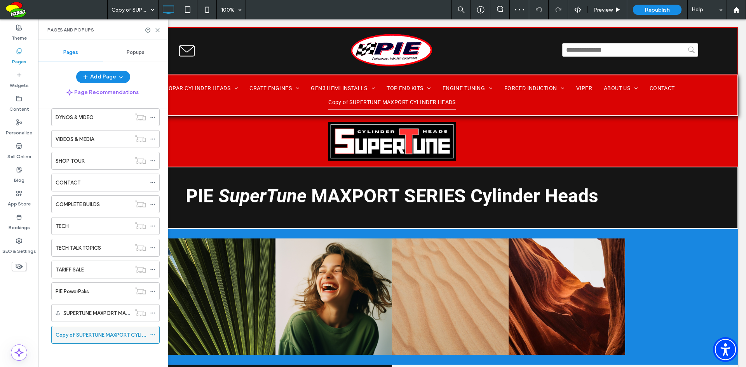
click at [154, 334] on use at bounding box center [152, 334] width 4 height 1
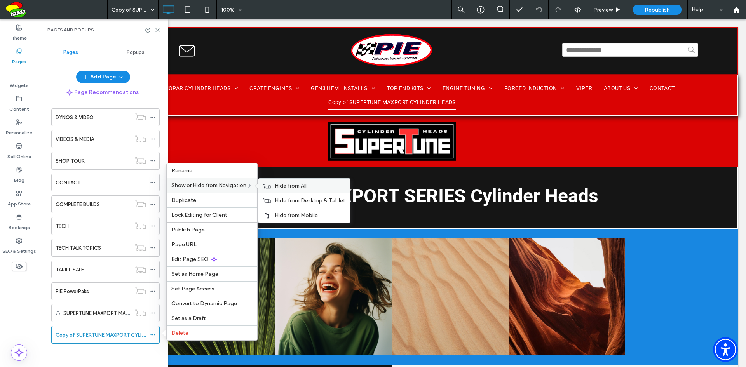
click at [292, 184] on span "Hide from All" at bounding box center [291, 186] width 32 height 7
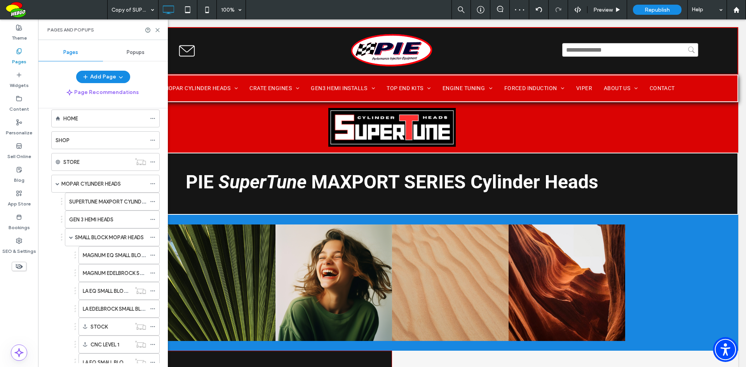
scroll to position [0, 0]
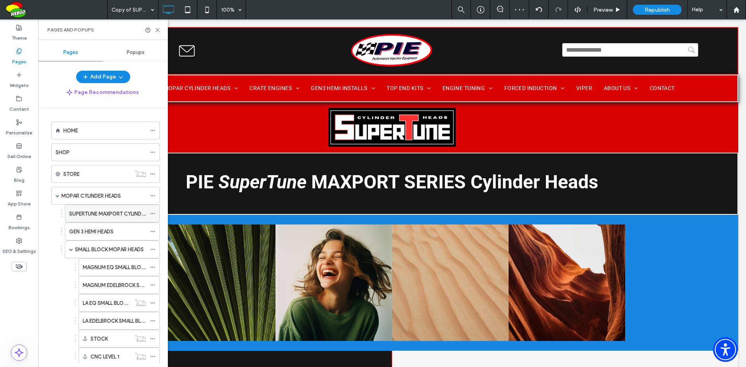
click at [97, 210] on label "SUPERTUNE MAXPORT CYLINDER HEADS" at bounding box center [116, 214] width 95 height 14
click at [156, 30] on icon at bounding box center [158, 30] width 6 height 6
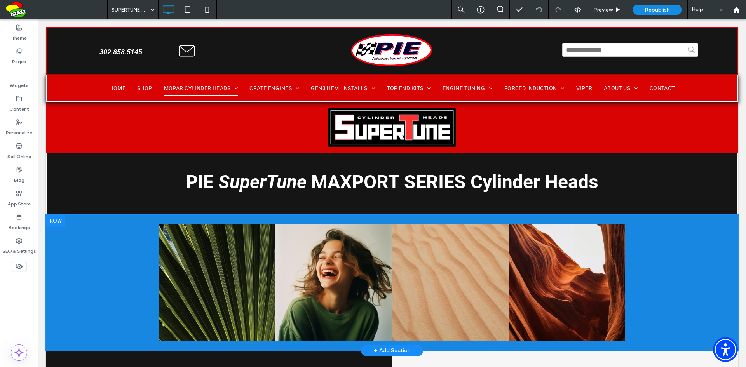
click at [101, 247] on div "Nature's Symphony Breathtaking colors of our planet Button Faces of Humanity Po…" at bounding box center [392, 283] width 692 height 136
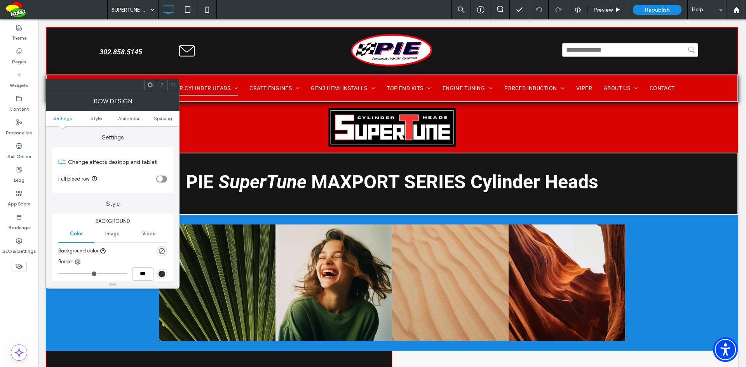
click at [173, 82] on icon at bounding box center [173, 85] width 6 height 6
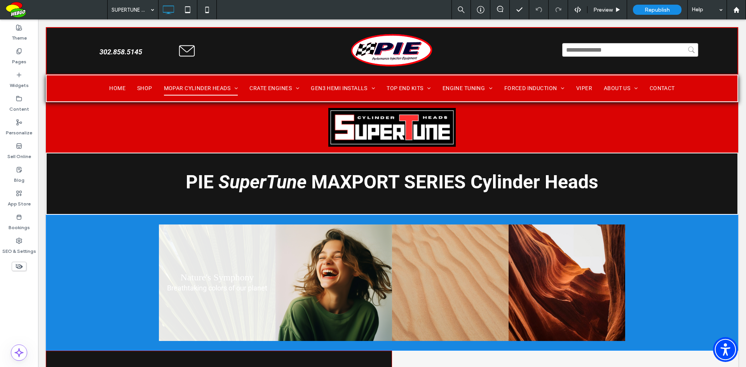
click at [231, 261] on link at bounding box center [217, 282] width 116 height 116
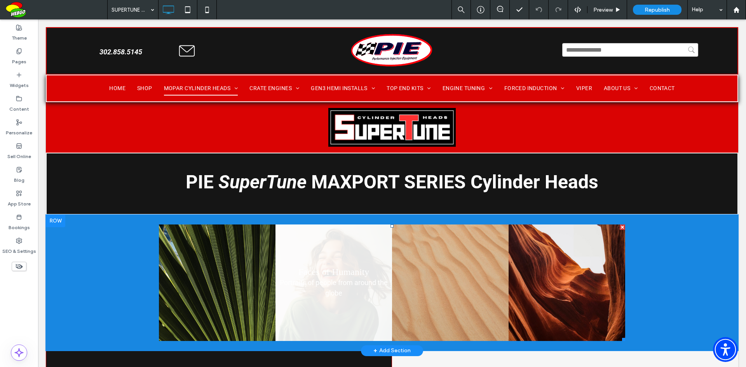
click at [285, 241] on link at bounding box center [333, 282] width 116 height 116
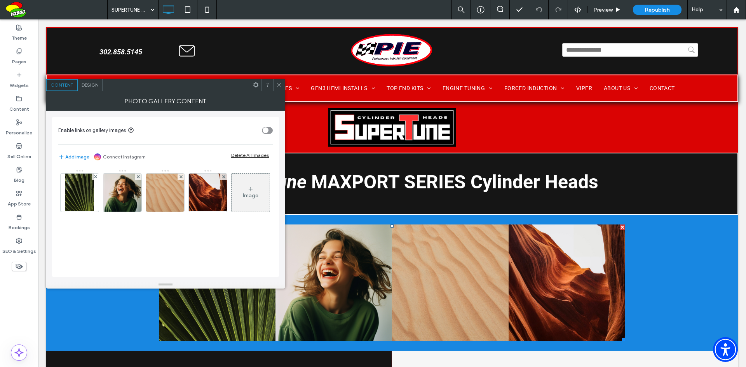
click at [89, 83] on span "Design" at bounding box center [90, 85] width 17 height 6
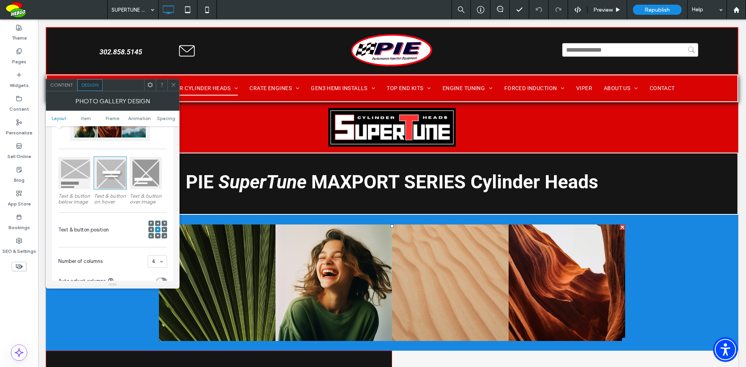
scroll to position [78, 0]
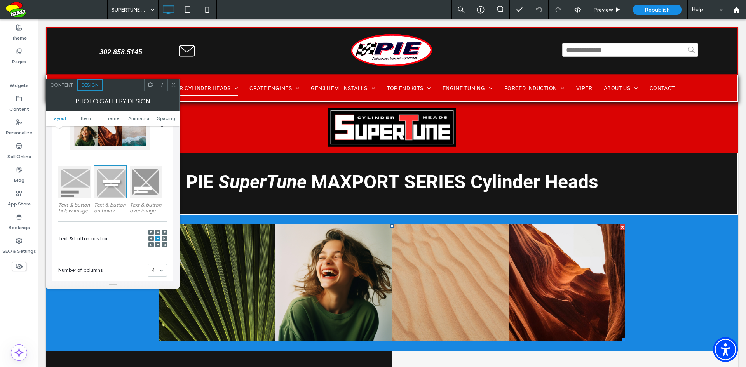
click at [174, 85] on icon at bounding box center [173, 85] width 6 height 6
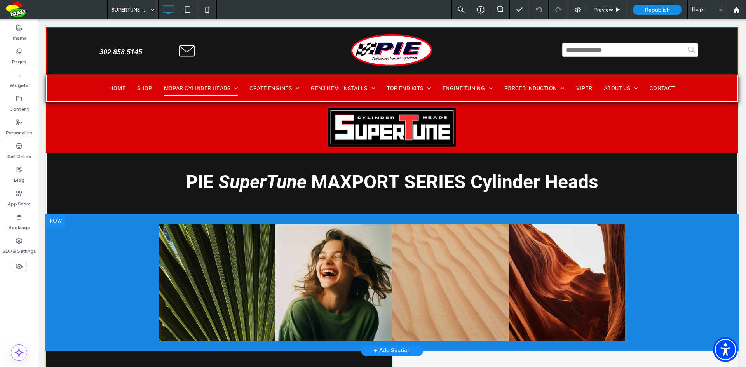
click at [59, 217] on div at bounding box center [55, 221] width 19 height 12
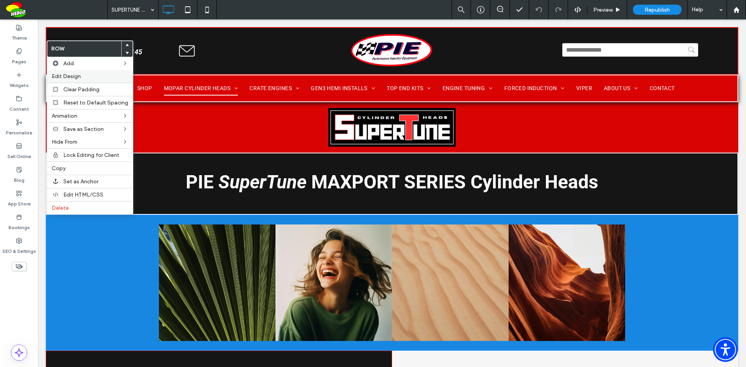
click at [70, 78] on span "Edit Design" at bounding box center [66, 76] width 29 height 7
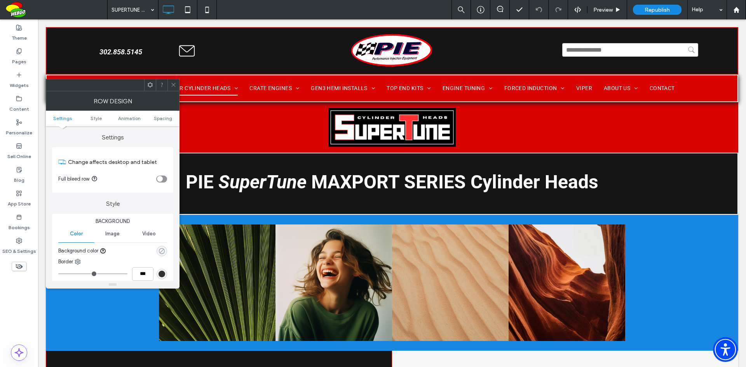
click at [162, 252] on icon "rgba(0, 0, 0, 0)" at bounding box center [161, 251] width 7 height 7
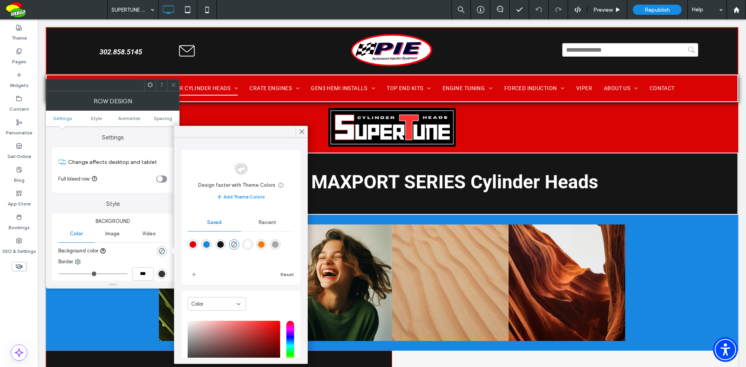
click at [223, 245] on div "rgba(21,21,21,1)" at bounding box center [220, 244] width 7 height 7
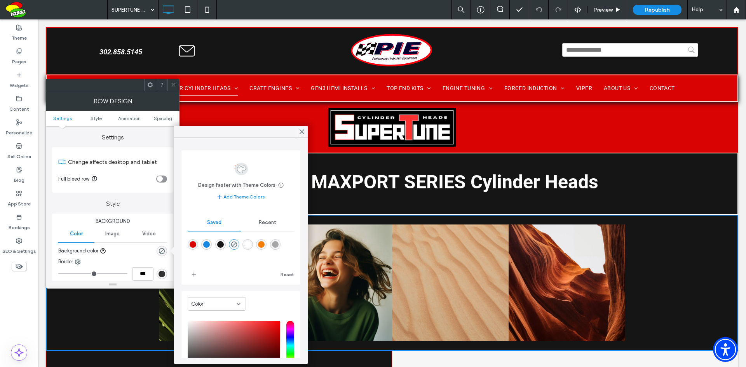
type input "*******"
type input "***"
type input "****"
click at [304, 133] on icon at bounding box center [301, 131] width 7 height 7
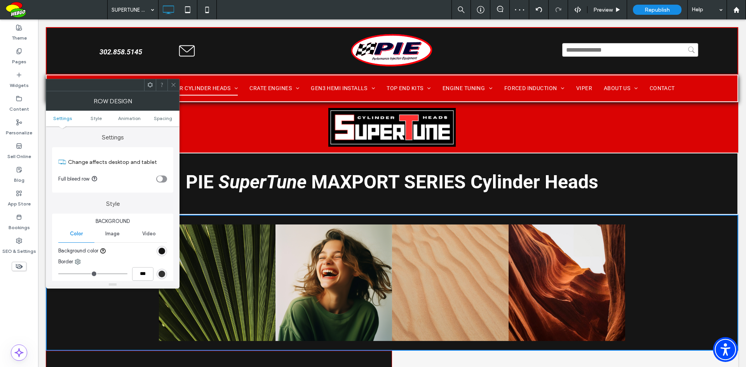
drag, startPoint x: 176, startPoint y: 85, endPoint x: 348, endPoint y: 112, distance: 173.4
click at [176, 85] on div at bounding box center [173, 85] width 12 height 12
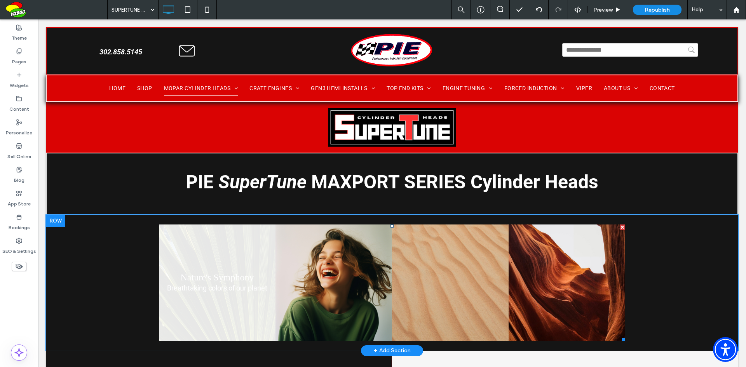
click at [246, 280] on link at bounding box center [217, 282] width 116 height 116
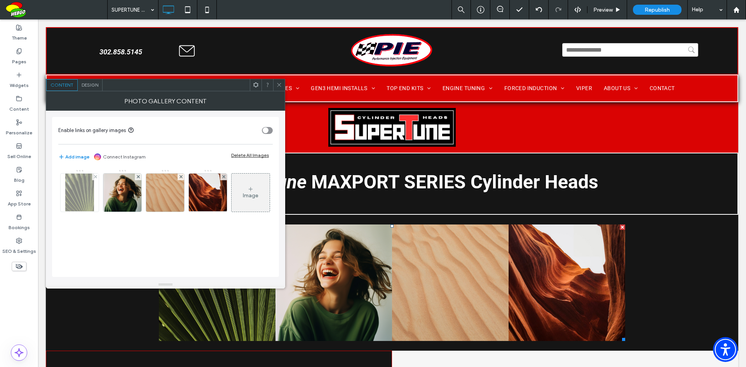
click at [86, 196] on img at bounding box center [79, 193] width 29 height 38
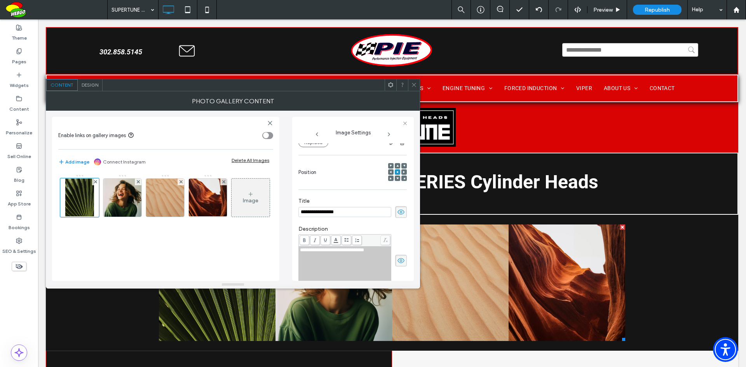
scroll to position [12, 0]
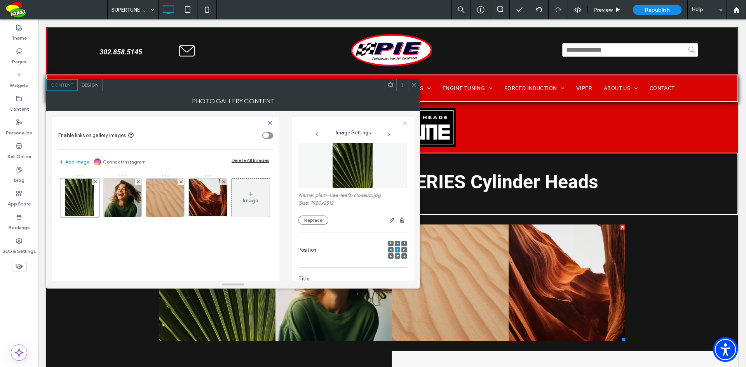
click at [262, 157] on div "Delete All Images" at bounding box center [250, 160] width 38 height 6
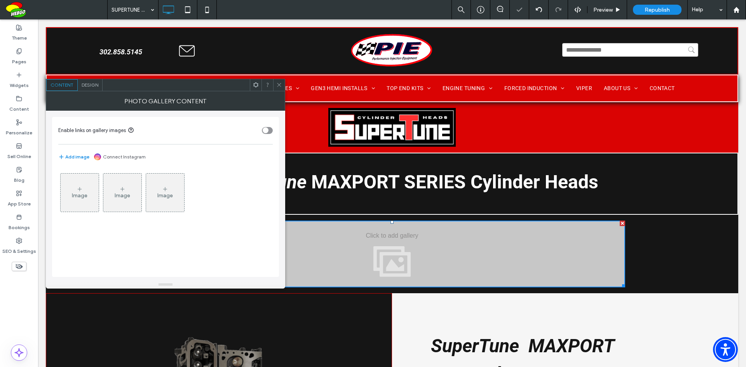
click at [83, 196] on div "Image" at bounding box center [80, 195] width 16 height 7
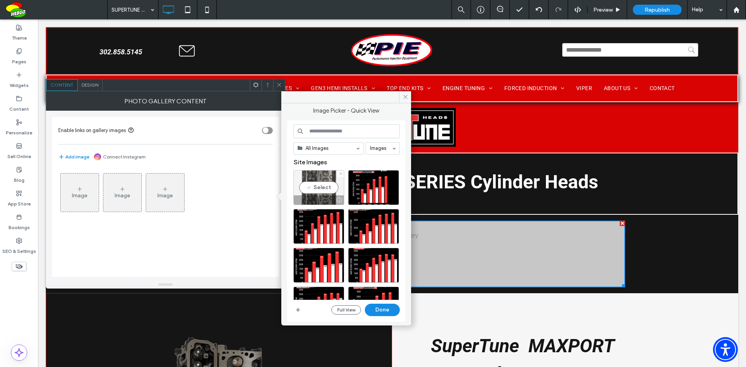
click at [321, 187] on div "Select" at bounding box center [318, 187] width 51 height 35
click at [387, 308] on button "Done" at bounding box center [382, 310] width 35 height 12
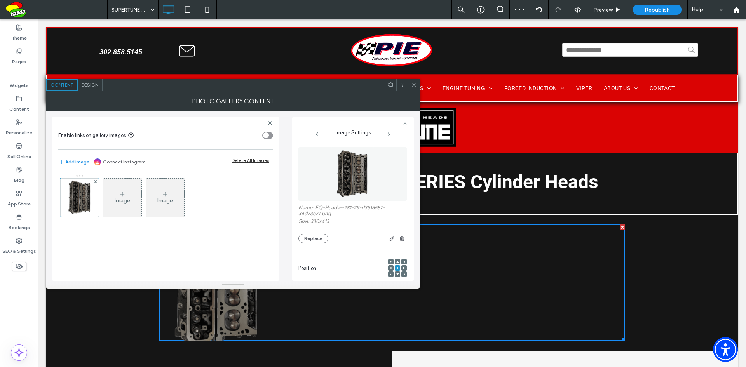
click at [413, 85] on use at bounding box center [414, 85] width 4 height 4
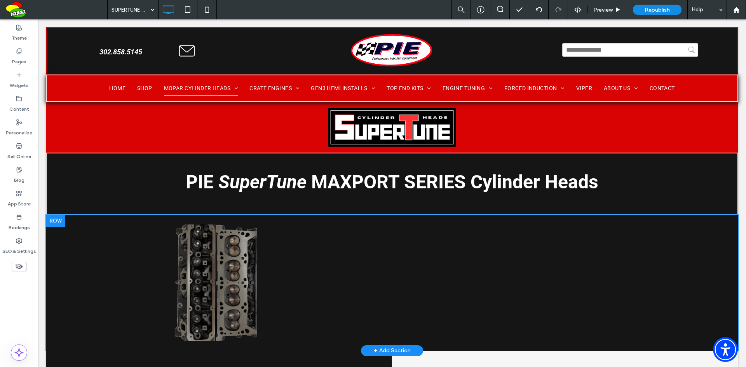
click at [60, 221] on div at bounding box center [55, 221] width 19 height 12
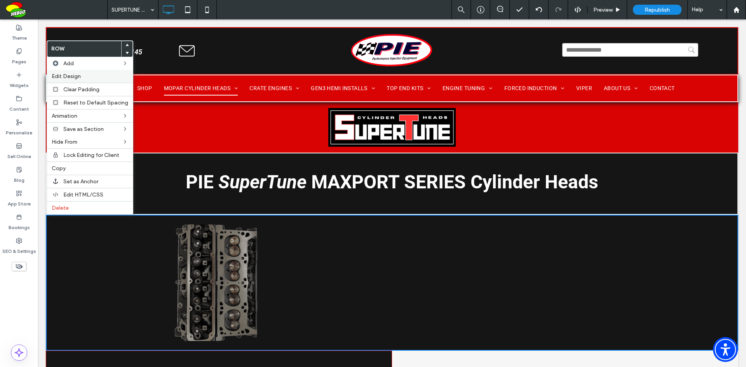
click at [87, 75] on label "Edit Design" at bounding box center [90, 76] width 77 height 7
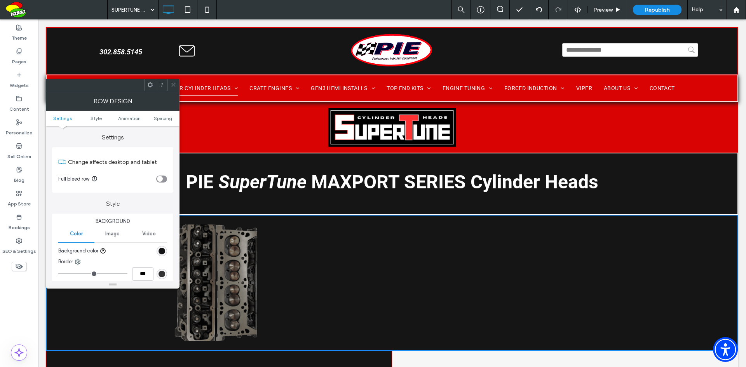
click at [163, 179] on div "toggle" at bounding box center [161, 179] width 11 height 7
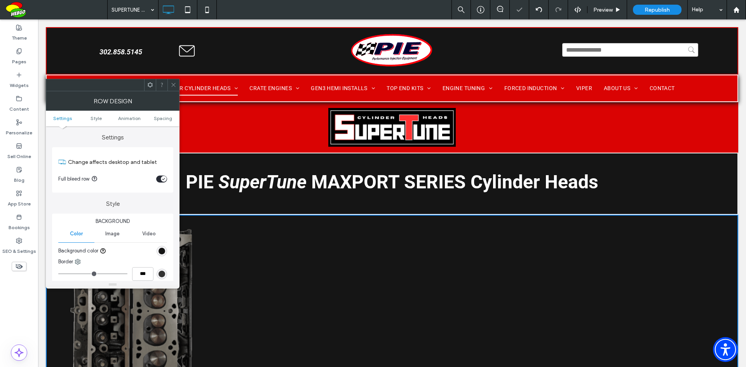
click at [172, 85] on icon at bounding box center [173, 85] width 6 height 6
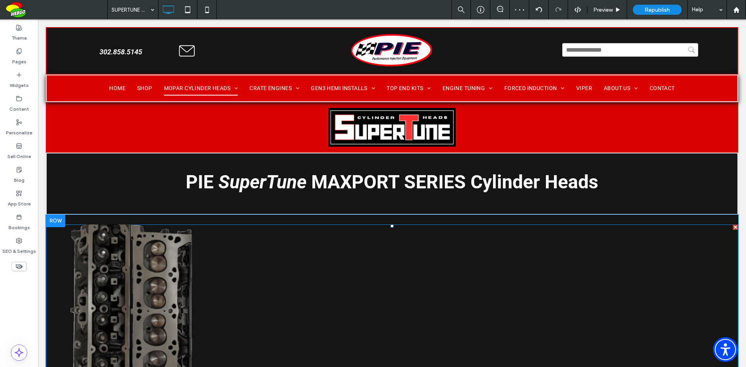
click at [163, 290] on link at bounding box center [132, 310] width 173 height 173
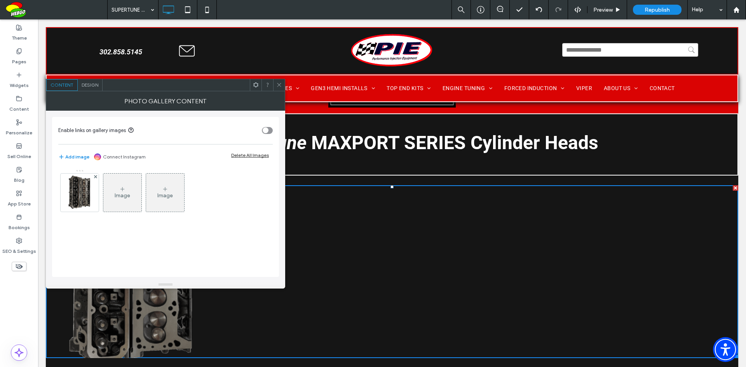
scroll to position [39, 0]
drag, startPoint x: 278, startPoint y: 82, endPoint x: 284, endPoint y: 87, distance: 7.7
click at [280, 82] on icon at bounding box center [279, 85] width 6 height 6
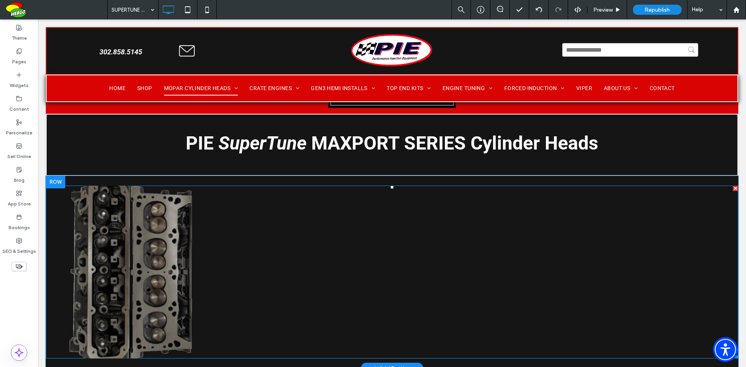
click at [97, 276] on link at bounding box center [132, 272] width 173 height 173
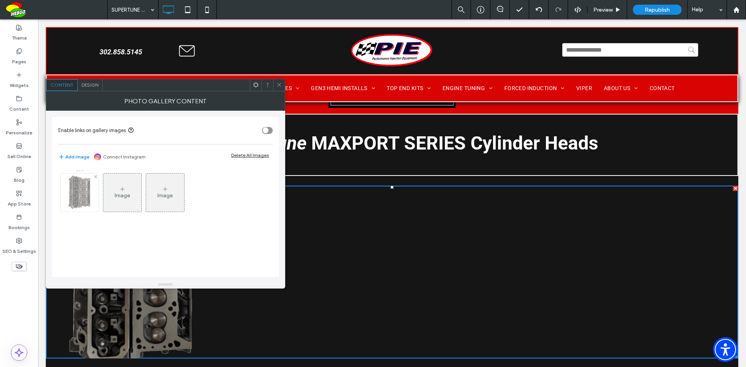
click at [87, 205] on img at bounding box center [79, 193] width 30 height 38
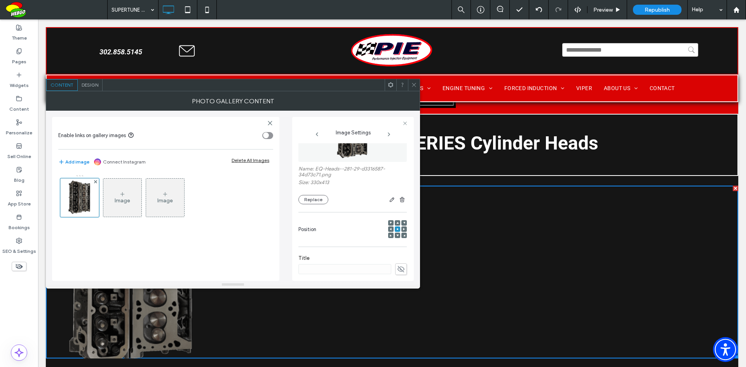
click at [413, 84] on use at bounding box center [414, 85] width 4 height 4
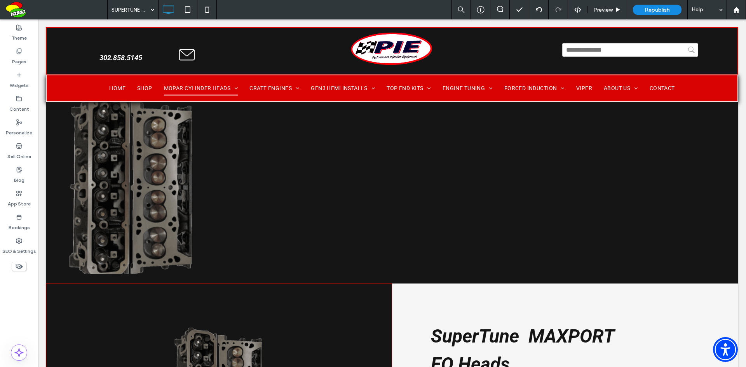
scroll to position [45, 0]
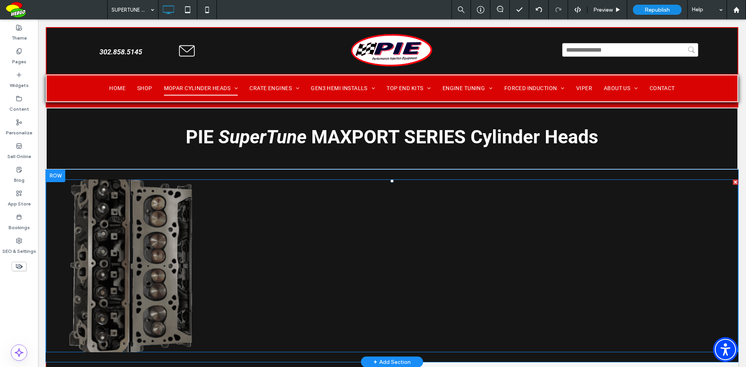
click at [181, 275] on link at bounding box center [132, 265] width 173 height 173
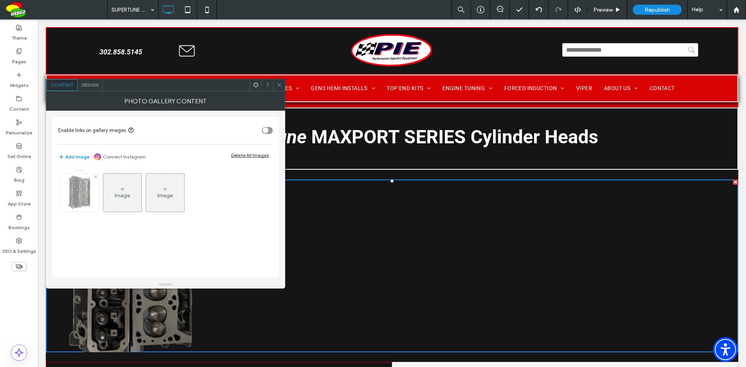
click at [97, 191] on div at bounding box center [80, 193] width 38 height 38
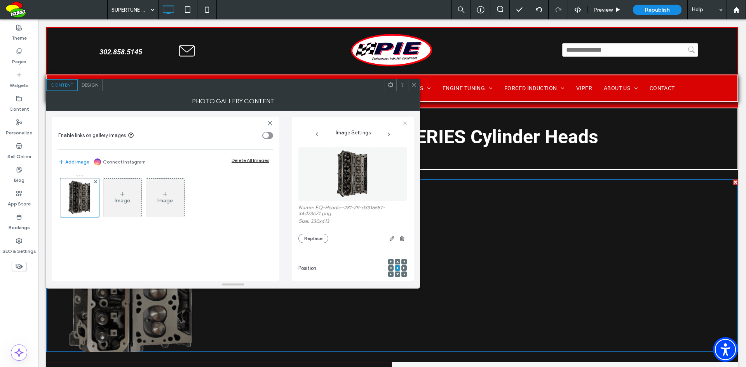
click at [88, 87] on span "Design" at bounding box center [90, 85] width 17 height 6
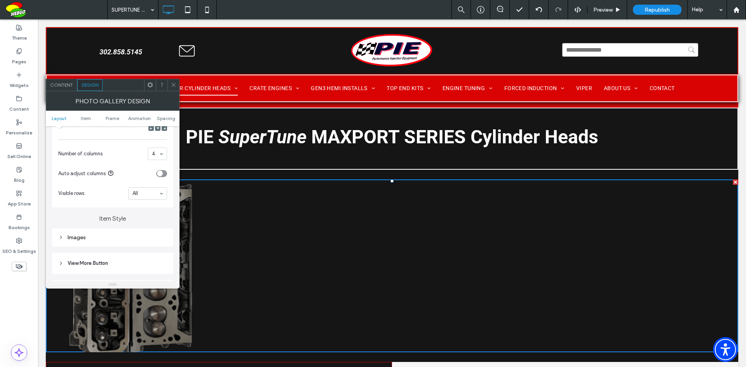
scroll to position [233, 0]
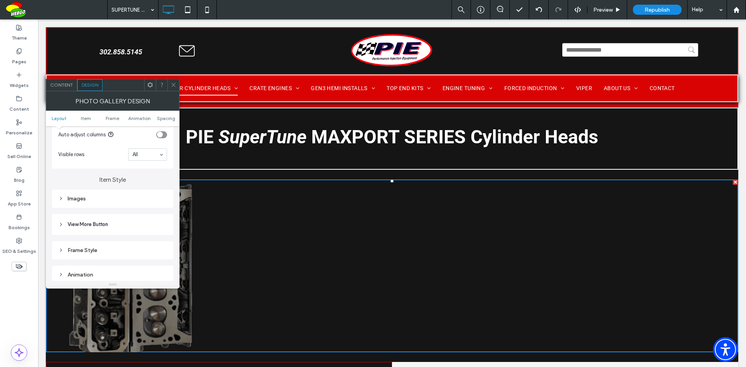
click at [106, 200] on div "Images" at bounding box center [112, 198] width 109 height 7
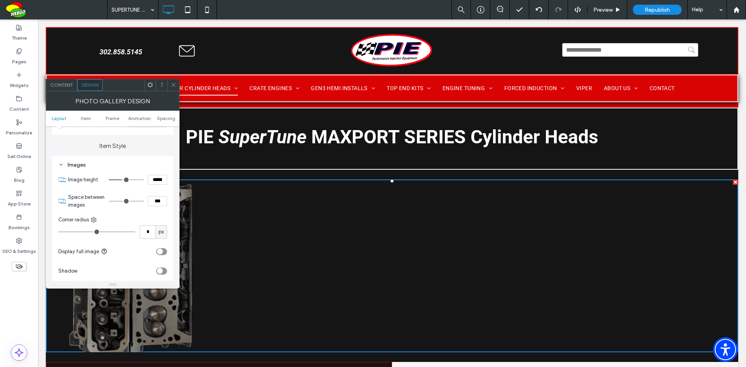
scroll to position [311, 0]
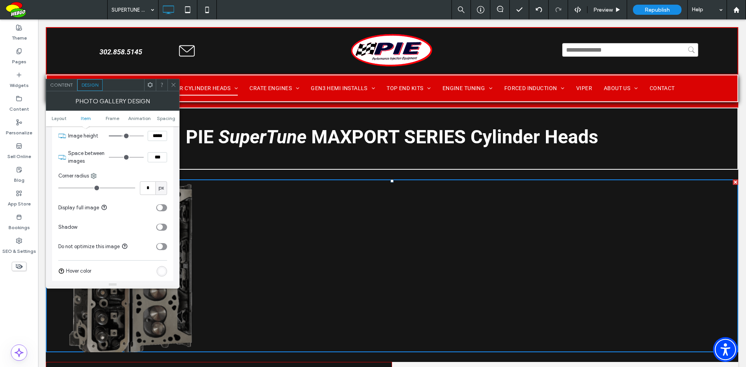
click at [164, 208] on div "toggle" at bounding box center [161, 207] width 11 height 7
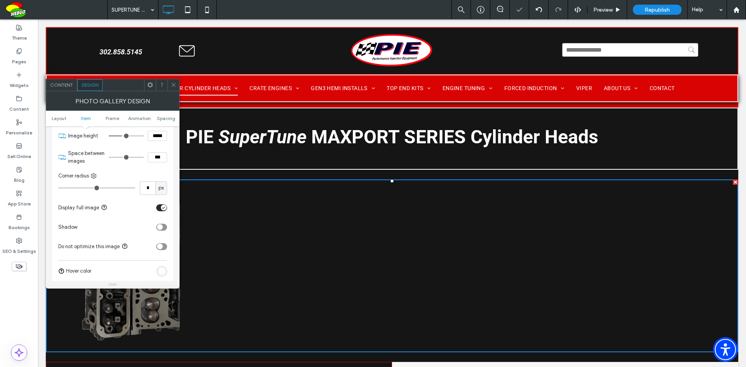
click at [174, 88] on span at bounding box center [173, 85] width 6 height 12
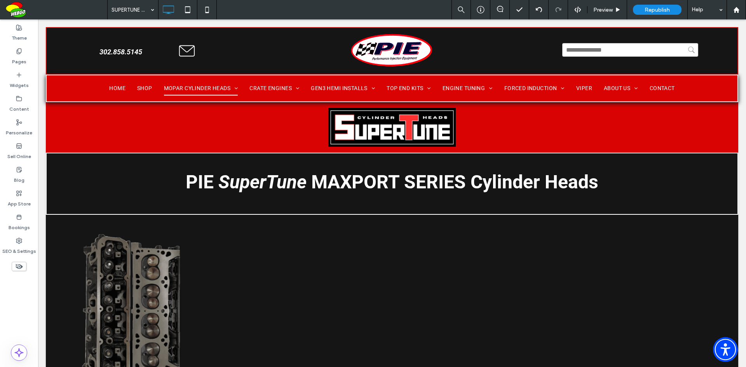
scroll to position [97, 0]
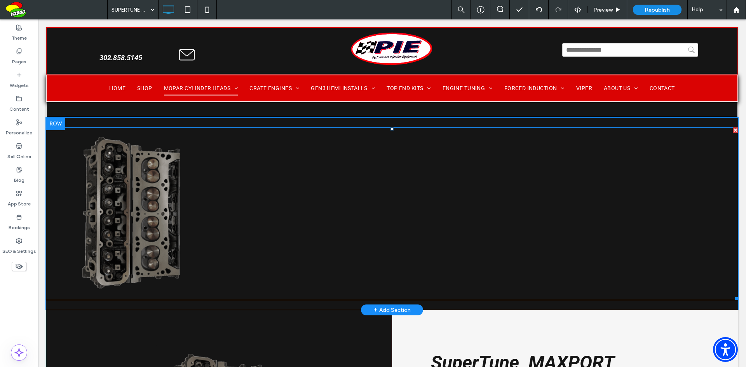
click at [141, 219] on link at bounding box center [132, 213] width 173 height 173
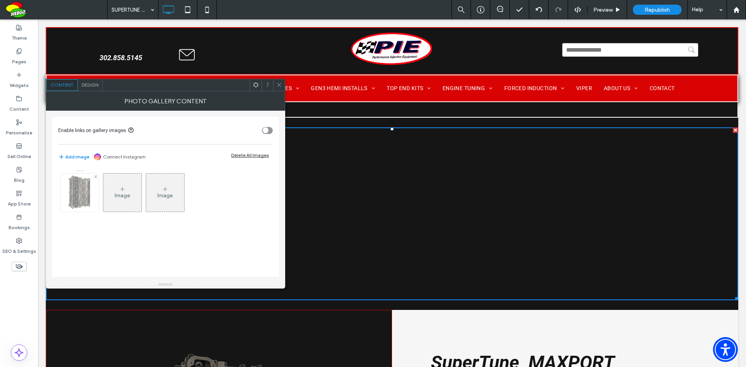
click at [87, 195] on img at bounding box center [79, 193] width 30 height 38
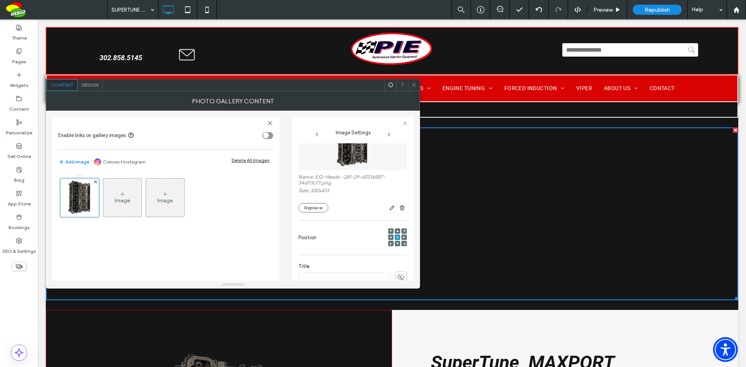
scroll to position [78, 0]
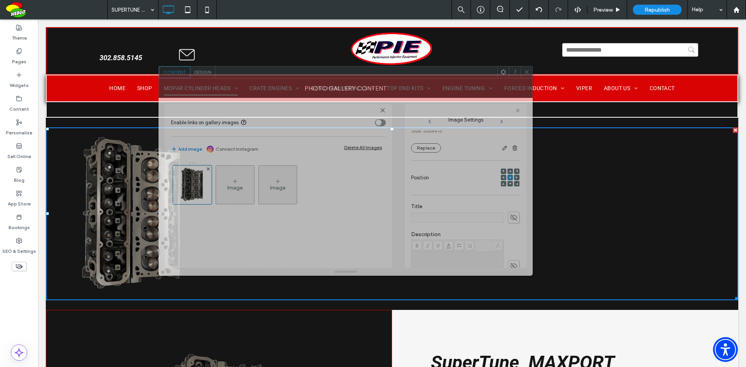
drag, startPoint x: 222, startPoint y: 89, endPoint x: 335, endPoint y: 76, distance: 113.3
click at [335, 76] on div at bounding box center [356, 72] width 282 height 12
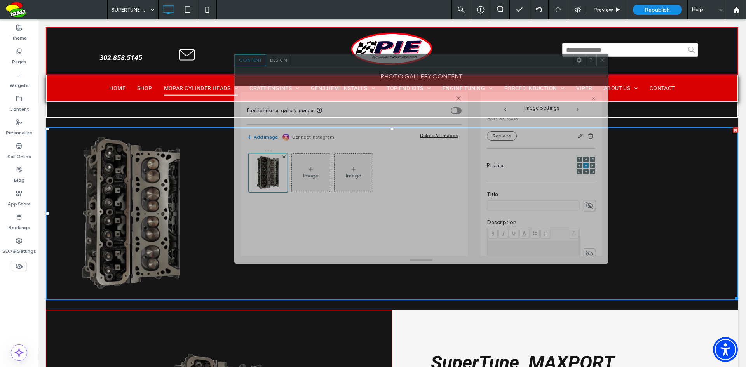
drag, startPoint x: 426, startPoint y: 74, endPoint x: 501, endPoint y: 62, distance: 76.7
click at [501, 62] on div at bounding box center [432, 60] width 282 height 12
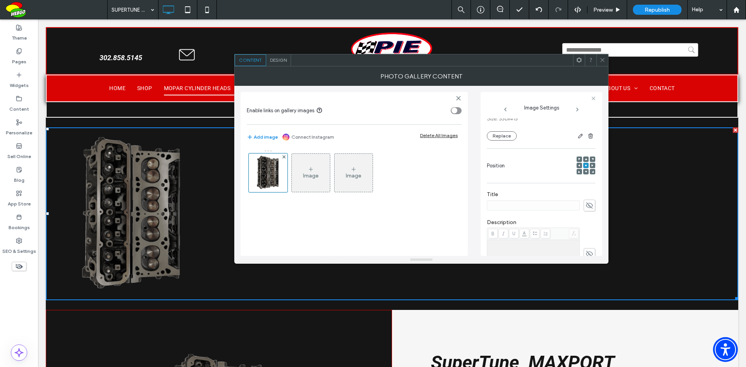
click at [589, 207] on icon at bounding box center [589, 205] width 8 height 9
click at [513, 204] on input "**********" at bounding box center [533, 205] width 93 height 10
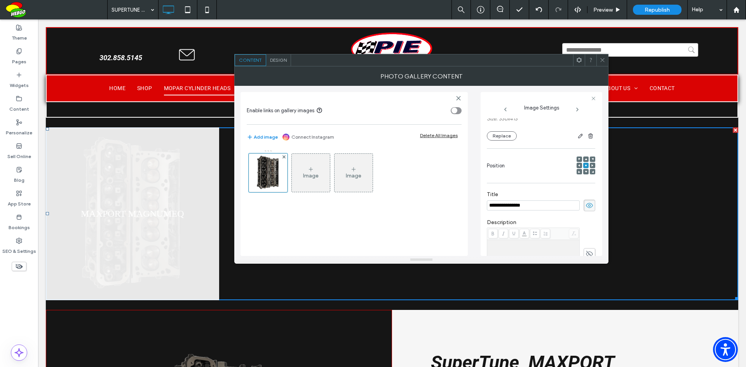
click at [538, 204] on input "**********" at bounding box center [533, 205] width 93 height 10
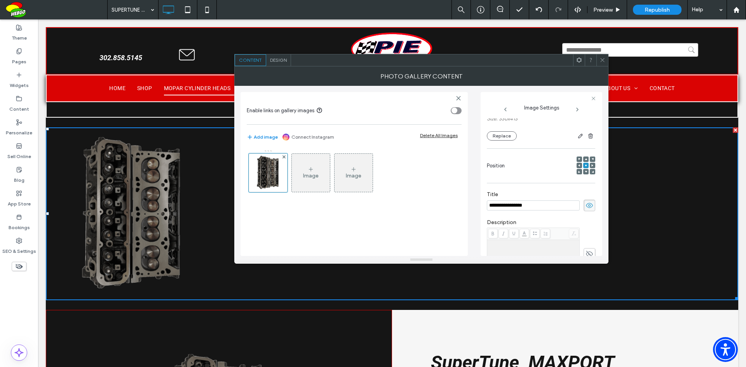
type input "**********"
click at [604, 61] on icon at bounding box center [602, 60] width 6 height 6
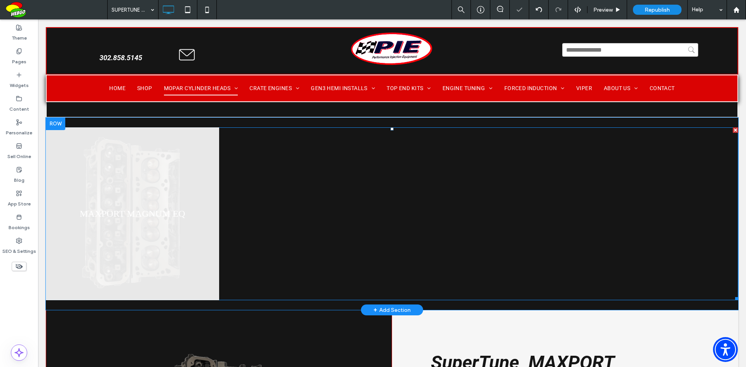
click at [165, 161] on link at bounding box center [132, 213] width 173 height 173
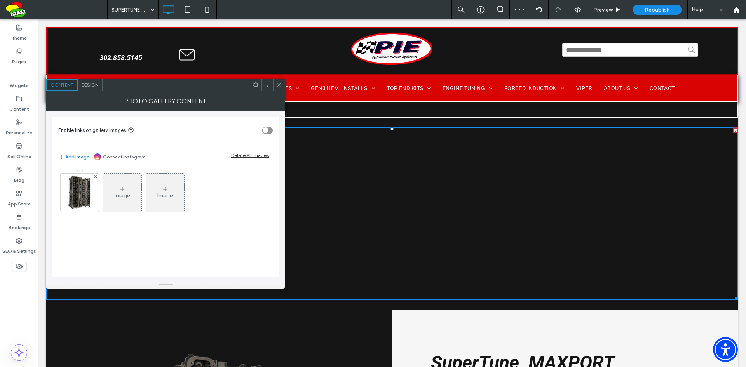
click at [96, 83] on span "Design" at bounding box center [90, 85] width 17 height 6
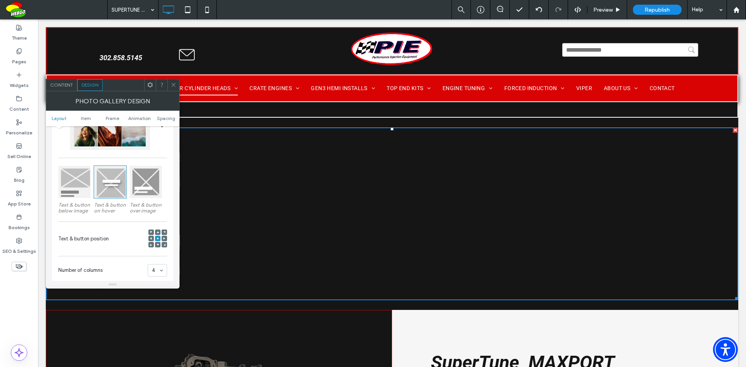
click at [72, 203] on label "Text & button below image" at bounding box center [74, 207] width 32 height 19
click at [66, 182] on div at bounding box center [74, 182] width 32 height 32
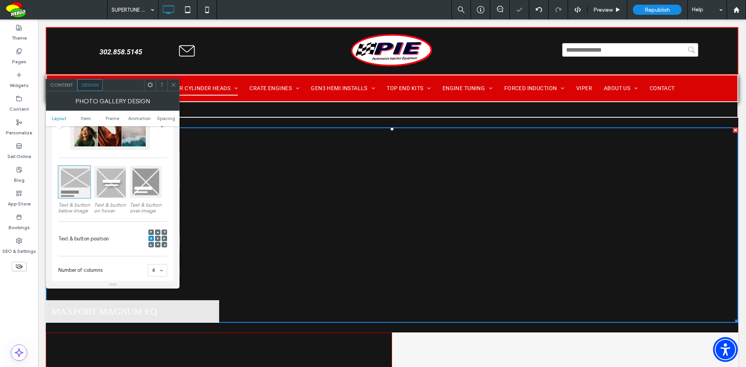
click at [174, 87] on icon at bounding box center [173, 85] width 6 height 6
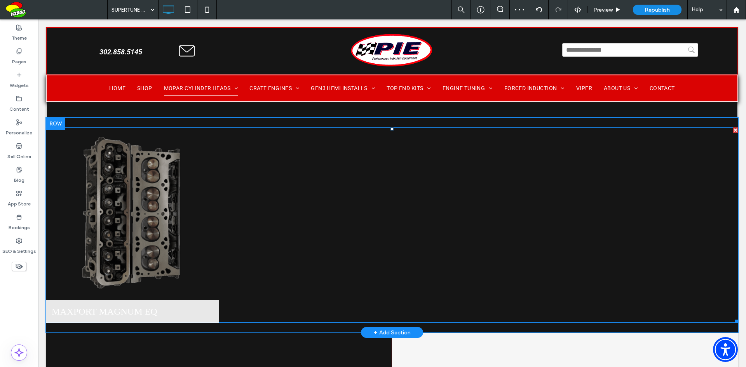
click at [195, 313] on span "MAXPORT MAGNUM EQ Button" at bounding box center [132, 311] width 173 height 23
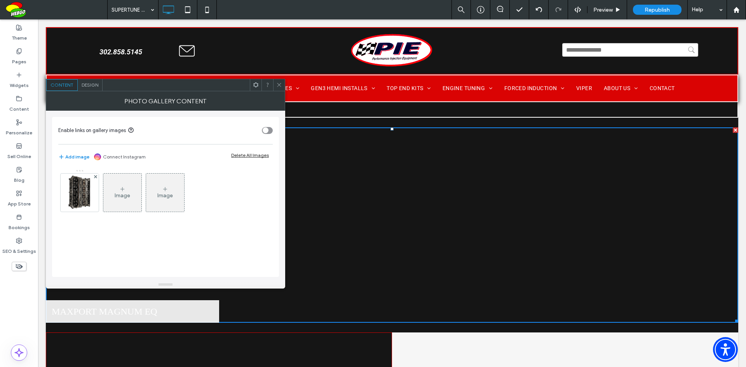
click at [92, 83] on span "Design" at bounding box center [90, 85] width 17 height 6
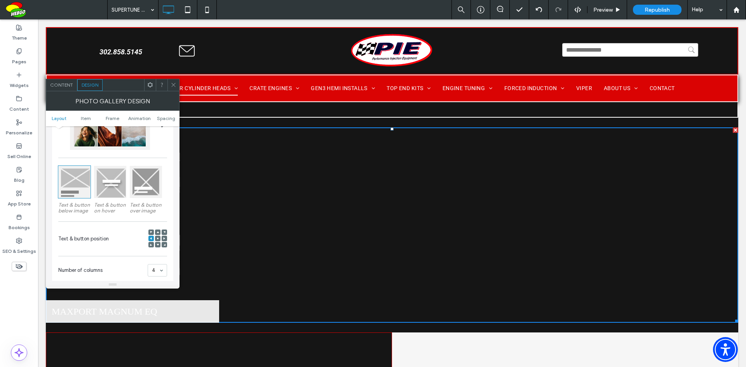
click at [156, 238] on icon at bounding box center [157, 238] width 2 height 2
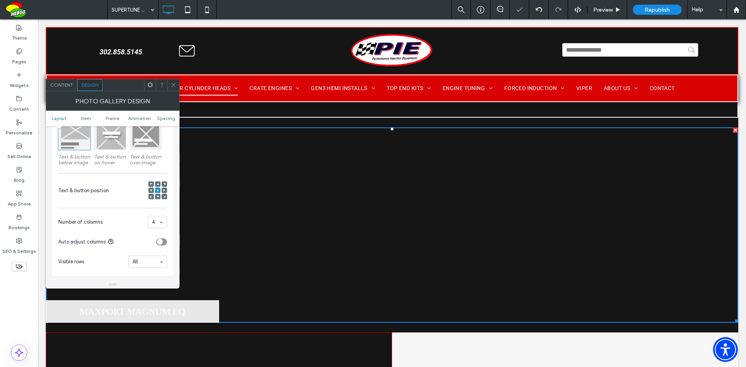
scroll to position [194, 0]
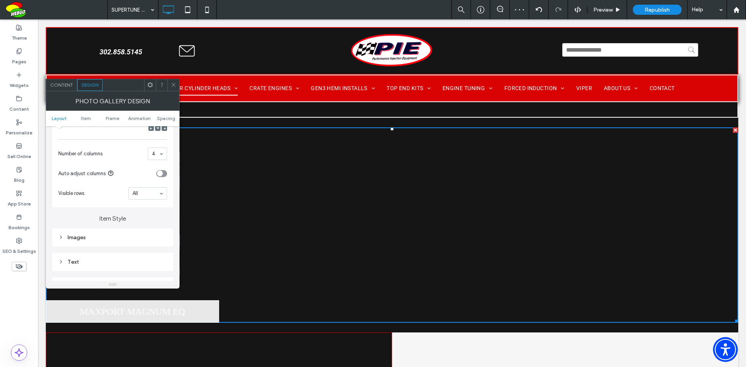
click at [91, 261] on div "Text" at bounding box center [112, 262] width 109 height 7
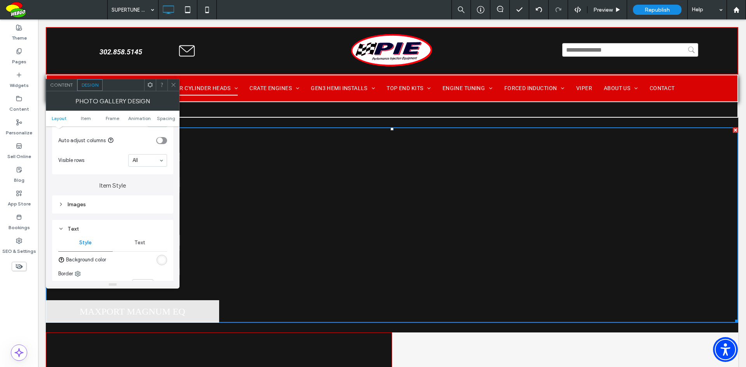
scroll to position [272, 0]
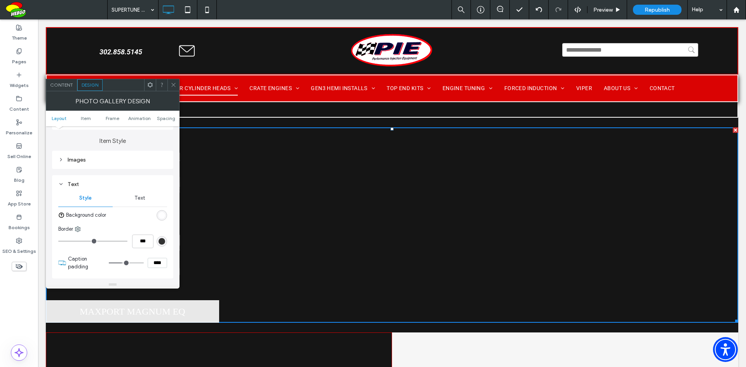
click at [164, 216] on div "rgba(255, 255, 255, 0.9)" at bounding box center [161, 215] width 7 height 7
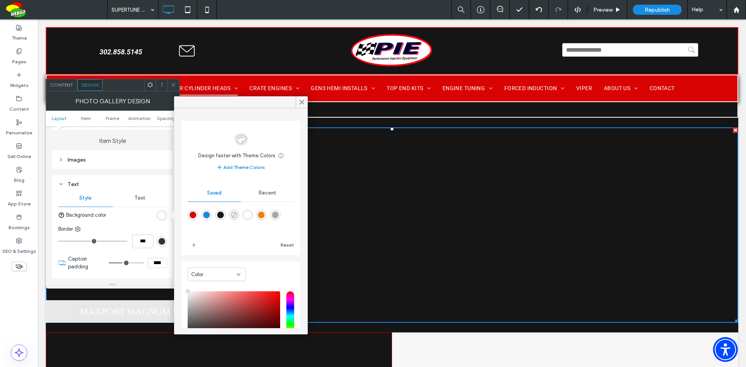
click at [237, 214] on icon "rgba(0,0,0,0)" at bounding box center [234, 215] width 7 height 7
type input "*******"
type input "*"
type input "**"
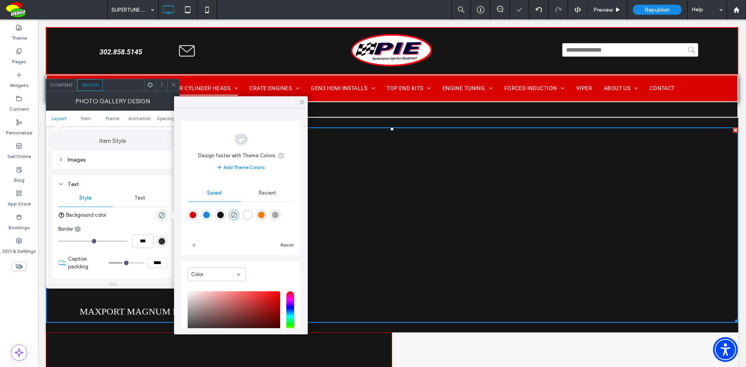
drag, startPoint x: 303, startPoint y: 102, endPoint x: 266, endPoint y: 86, distance: 40.9
click at [303, 102] on icon at bounding box center [301, 102] width 7 height 7
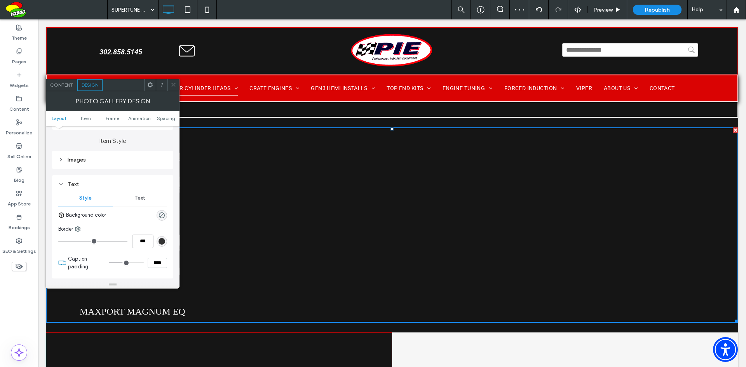
click at [173, 83] on icon at bounding box center [173, 85] width 6 height 6
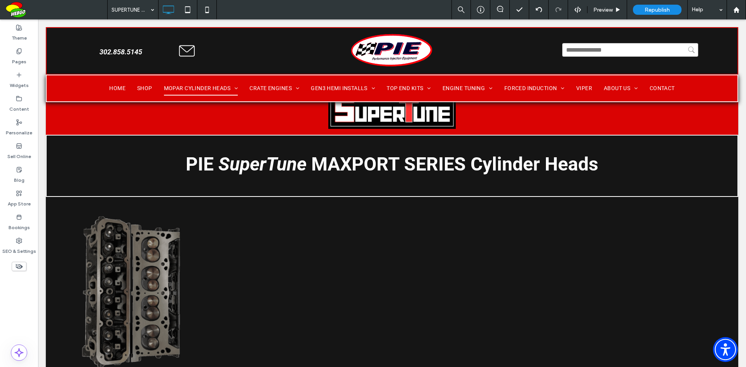
scroll to position [93, 0]
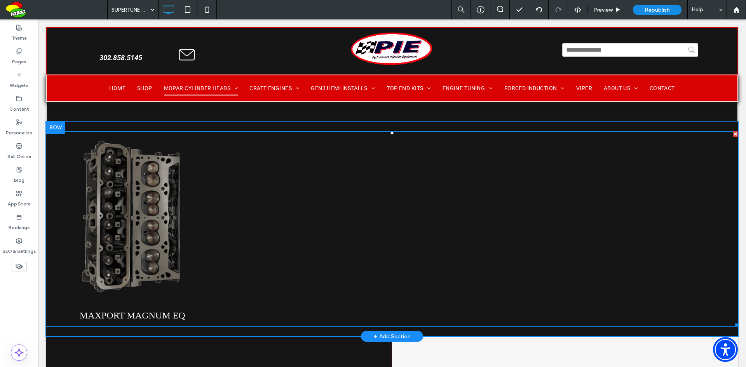
click at [153, 222] on link at bounding box center [132, 217] width 173 height 173
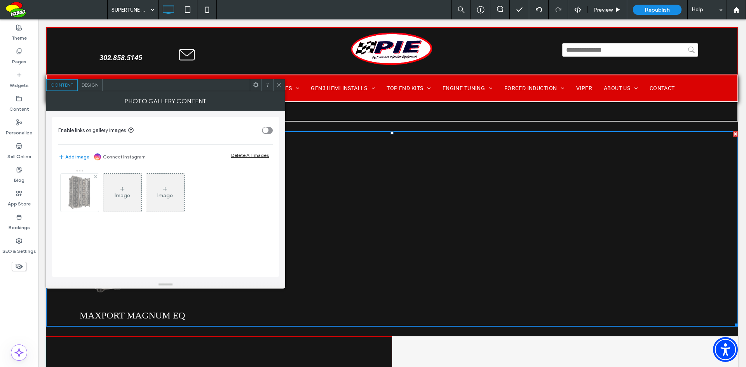
click at [82, 182] on img at bounding box center [79, 193] width 30 height 38
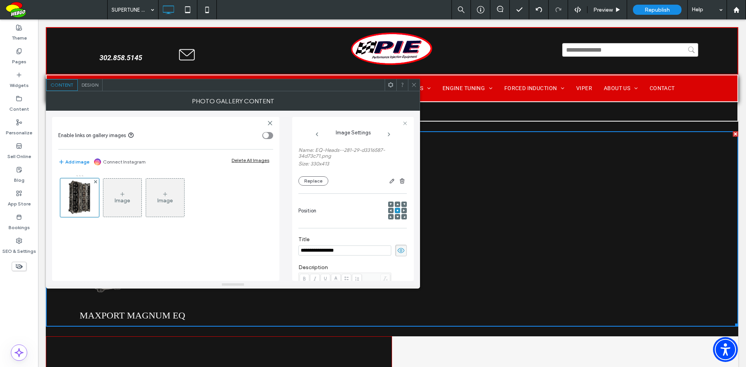
scroll to position [57, 0]
click at [268, 135] on div "toggle" at bounding box center [266, 135] width 6 height 6
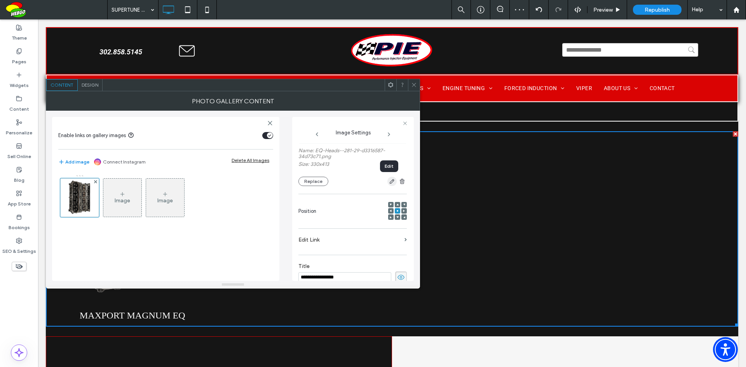
click at [389, 183] on icon "button" at bounding box center [392, 181] width 6 height 6
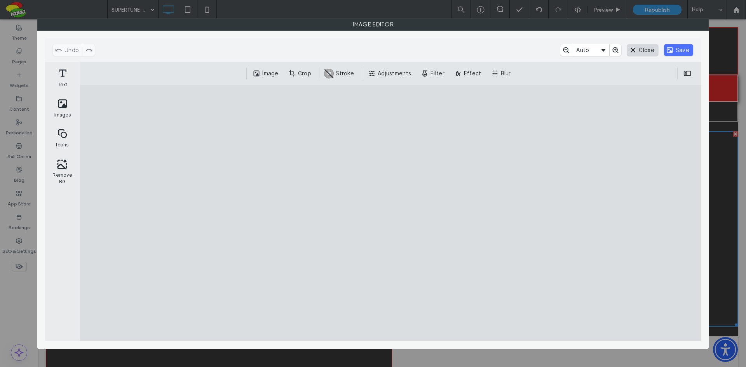
click at [647, 50] on button "Close" at bounding box center [642, 50] width 31 height 12
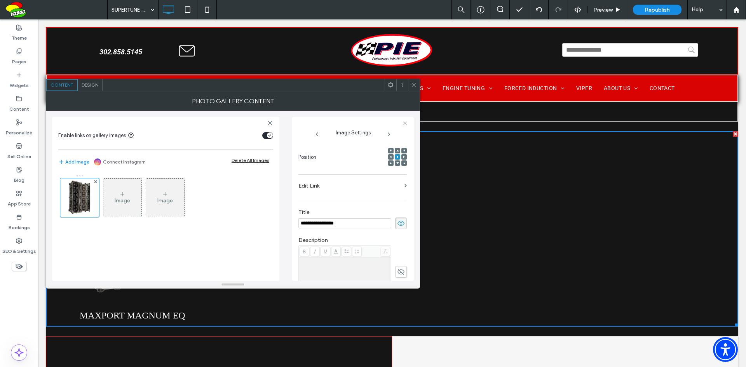
scroll to position [33, 0]
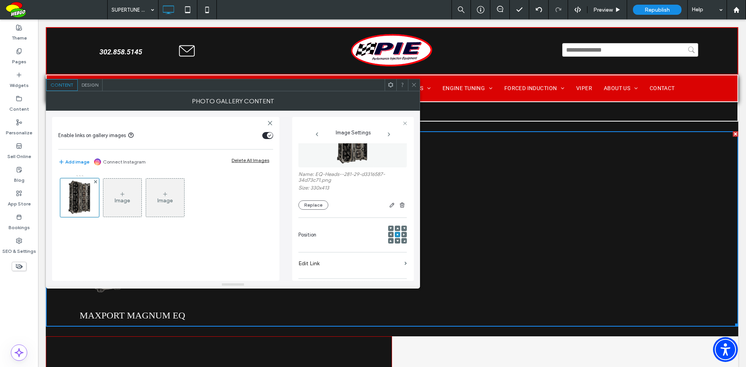
click at [323, 263] on label "Edit Link" at bounding box center [349, 263] width 103 height 14
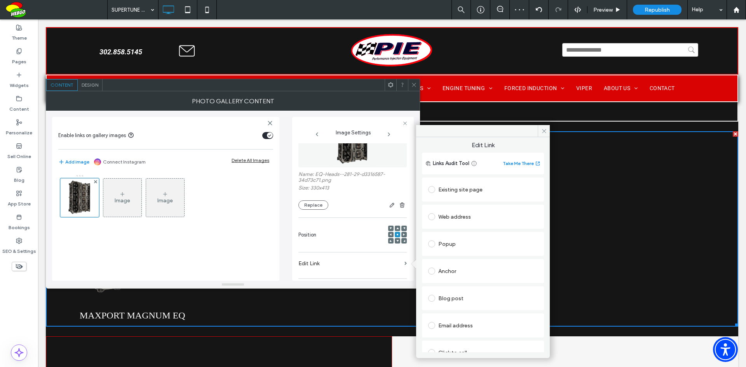
click at [449, 268] on div "Anchor" at bounding box center [483, 271] width 110 height 12
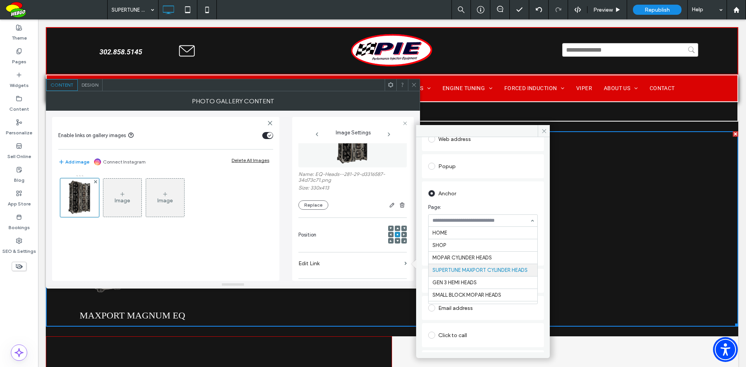
scroll to position [37, 0]
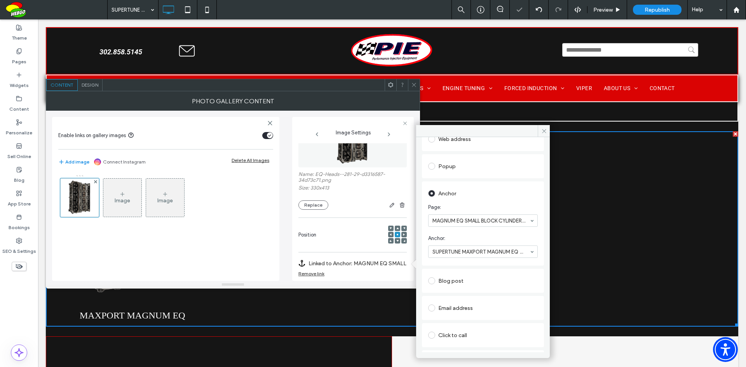
click at [412, 83] on icon at bounding box center [414, 85] width 6 height 6
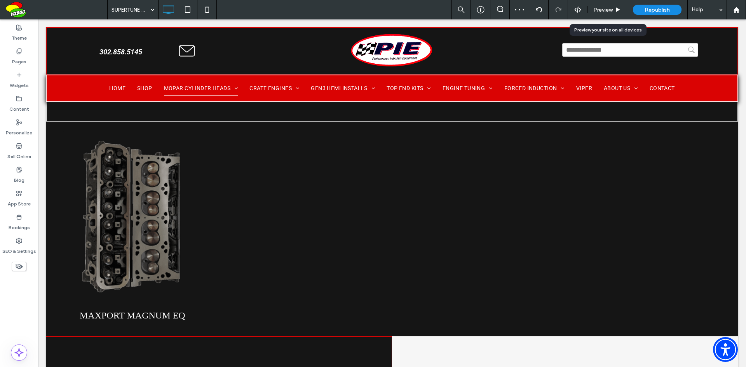
click at [605, 10] on span "Preview" at bounding box center [602, 10] width 19 height 7
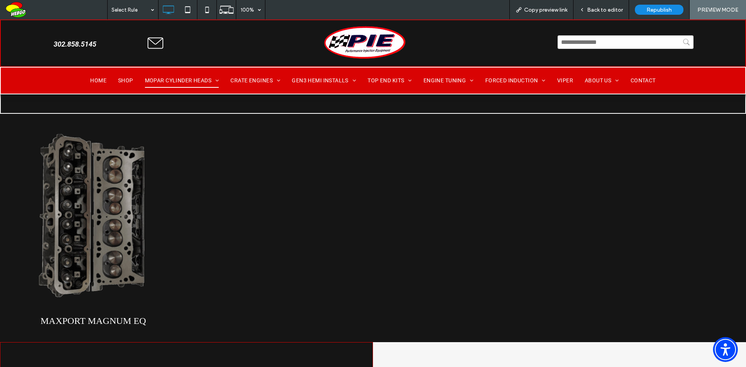
click at [105, 320] on h3 "MAXPORT MAGNUM EQ" at bounding box center [92, 321] width 105 height 10
click at [116, 226] on link at bounding box center [93, 216] width 186 height 186
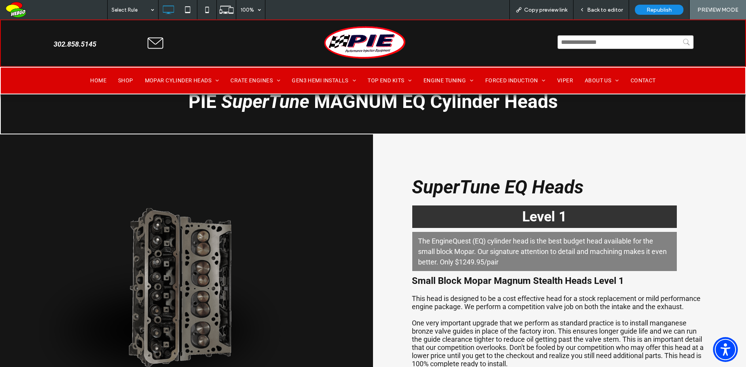
scroll to position [155, 0]
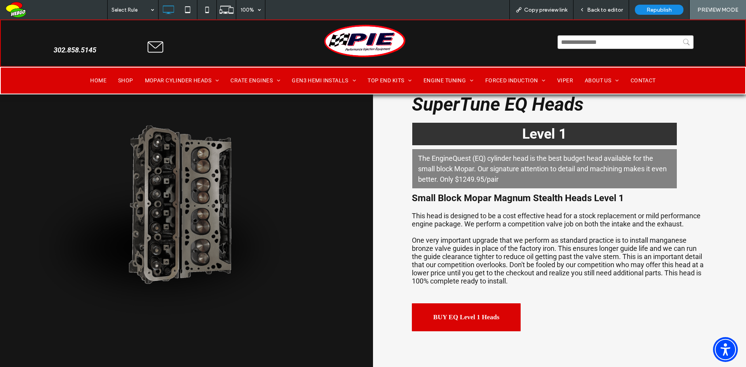
click at [607, 10] on span "Back to editor" at bounding box center [605, 10] width 36 height 7
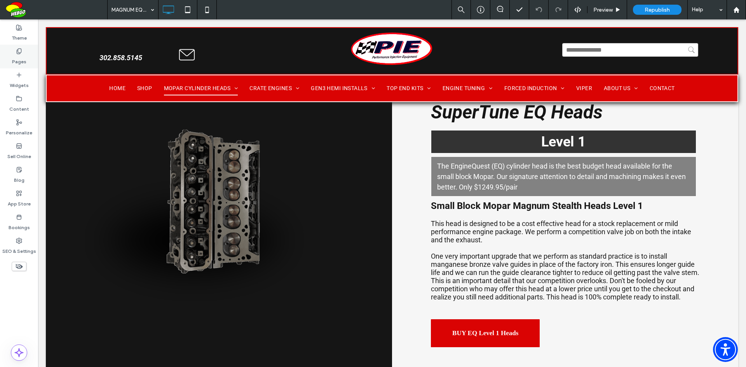
click at [26, 60] on label "Pages" at bounding box center [19, 59] width 14 height 11
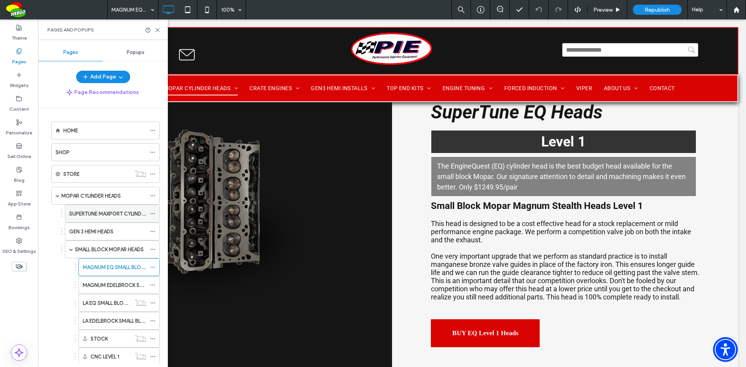
click at [122, 211] on label "SUPERTUNE MAXPORT CYLINDER HEADS" at bounding box center [116, 214] width 95 height 14
click at [158, 29] on icon at bounding box center [158, 30] width 6 height 6
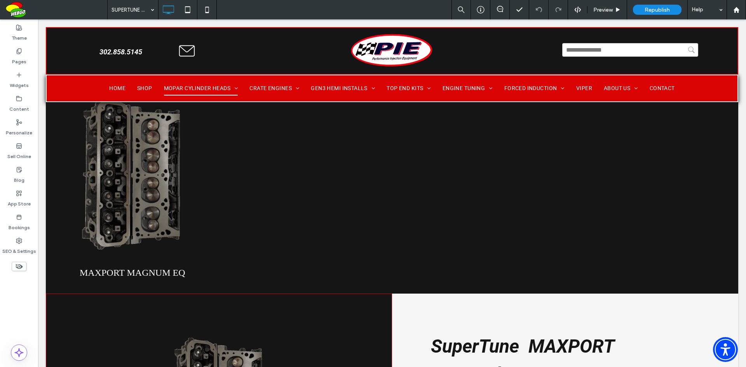
scroll to position [53, 0]
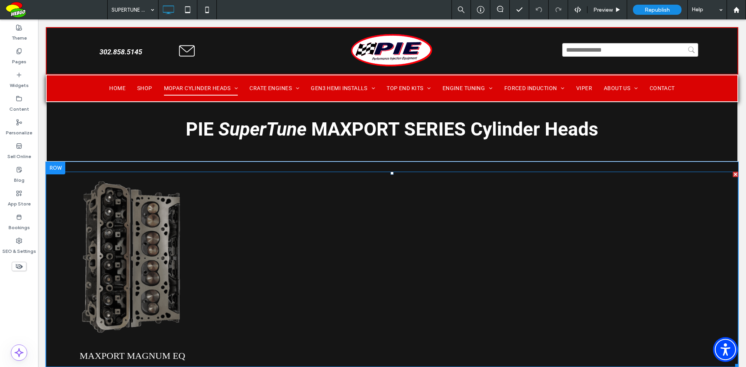
click at [172, 265] on link at bounding box center [132, 258] width 173 height 173
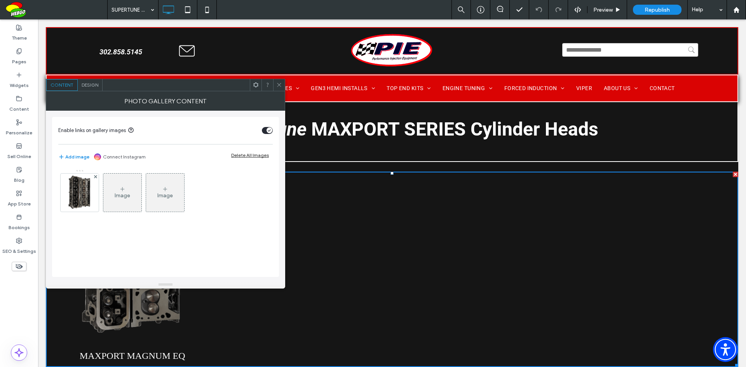
click at [114, 192] on div "Image" at bounding box center [122, 192] width 38 height 37
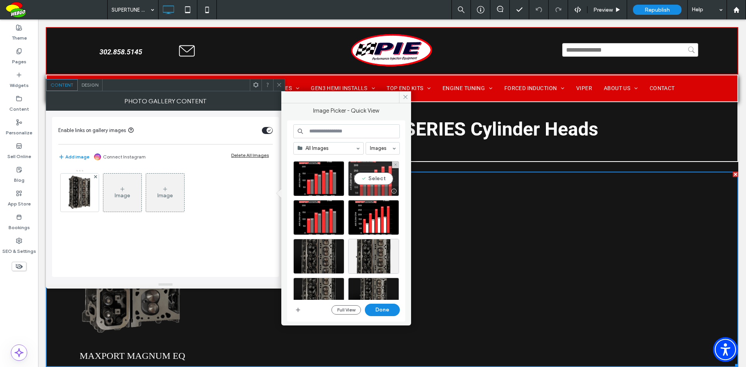
scroll to position [272, 0]
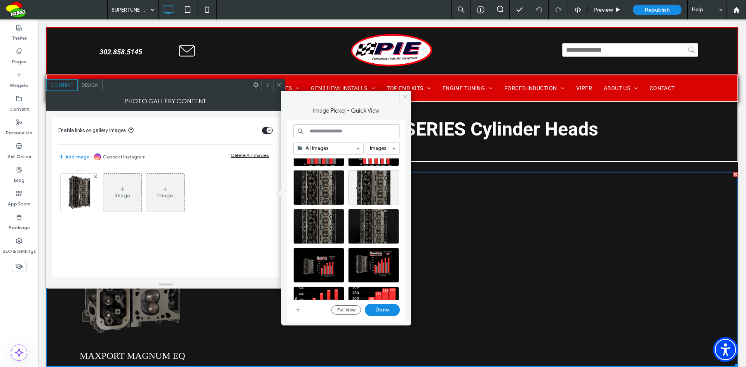
click at [353, 131] on input at bounding box center [346, 131] width 106 height 14
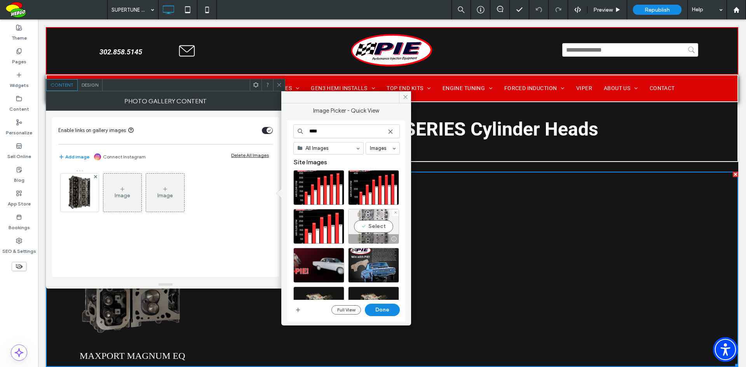
type input "****"
click at [382, 225] on div "Select" at bounding box center [373, 226] width 51 height 35
click at [380, 310] on button "Done" at bounding box center [382, 310] width 35 height 12
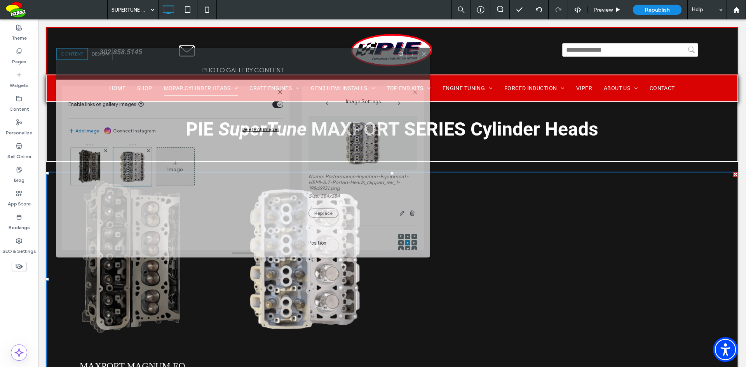
drag, startPoint x: 279, startPoint y: 90, endPoint x: 289, endPoint y: 59, distance: 32.7
click at [289, 59] on div at bounding box center [254, 54] width 282 height 12
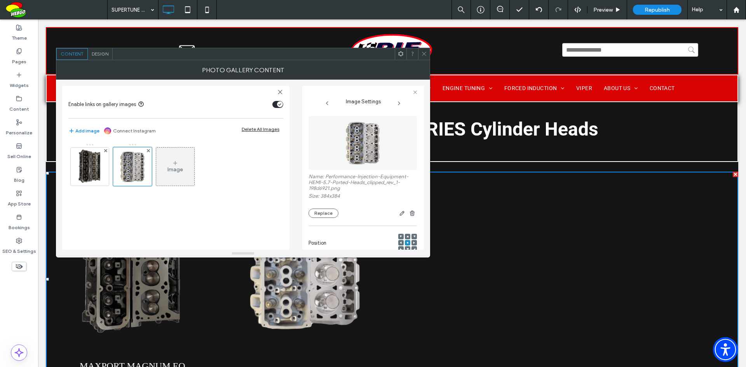
click at [185, 173] on div "Image" at bounding box center [175, 166] width 38 height 37
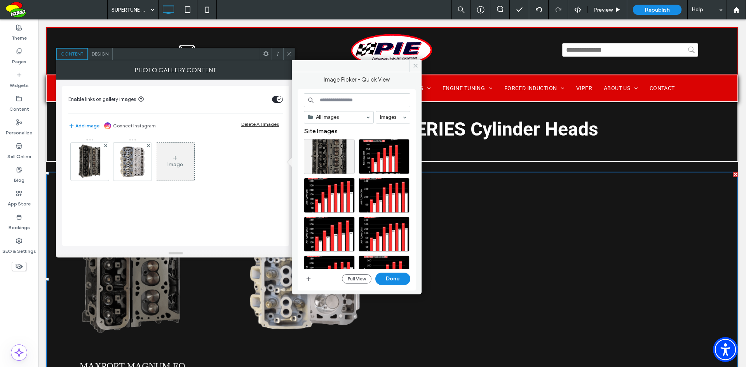
click at [357, 103] on input at bounding box center [357, 100] width 106 height 14
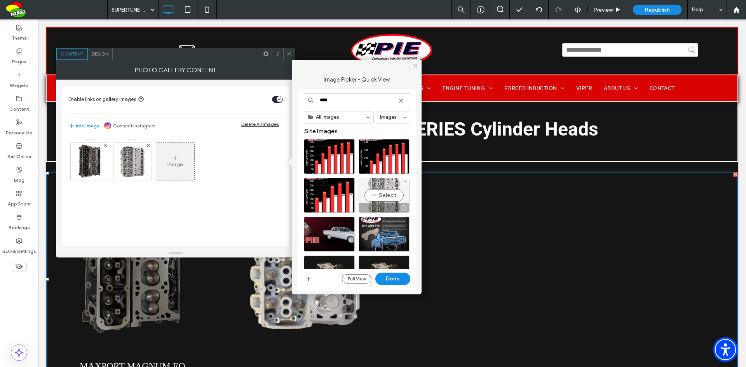
type input "****"
click at [387, 195] on div "Select" at bounding box center [383, 195] width 51 height 35
drag, startPoint x: 394, startPoint y: 278, endPoint x: 374, endPoint y: 230, distance: 51.7
click at [394, 278] on button "Done" at bounding box center [392, 279] width 35 height 12
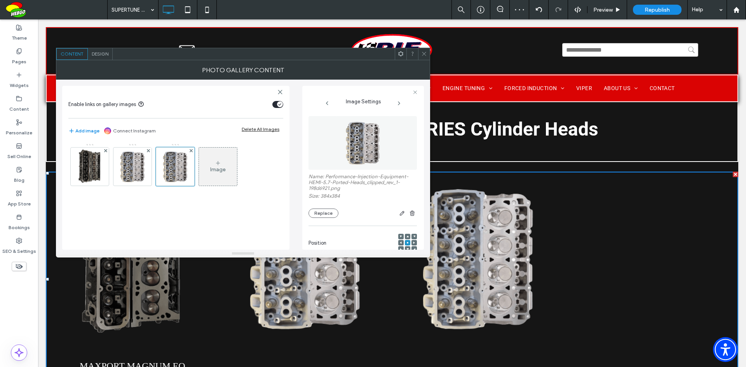
click at [218, 169] on div "Image" at bounding box center [218, 169] width 16 height 7
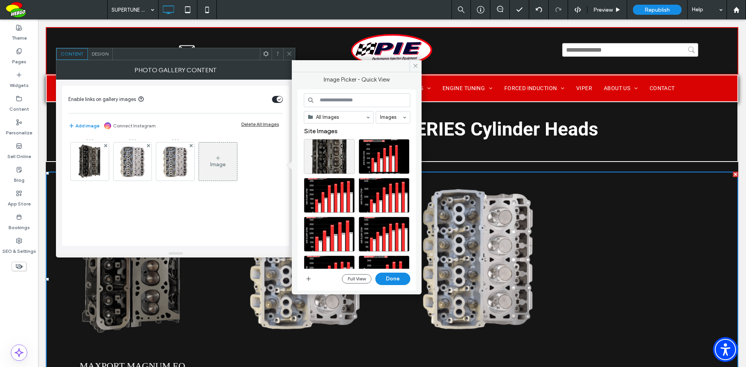
click at [381, 98] on input at bounding box center [357, 100] width 106 height 14
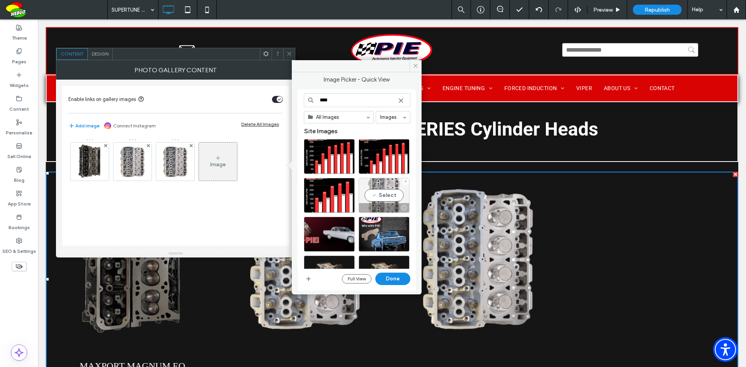
type input "****"
click at [386, 195] on div "Select" at bounding box center [383, 195] width 51 height 35
click at [395, 276] on button "Done" at bounding box center [392, 279] width 35 height 12
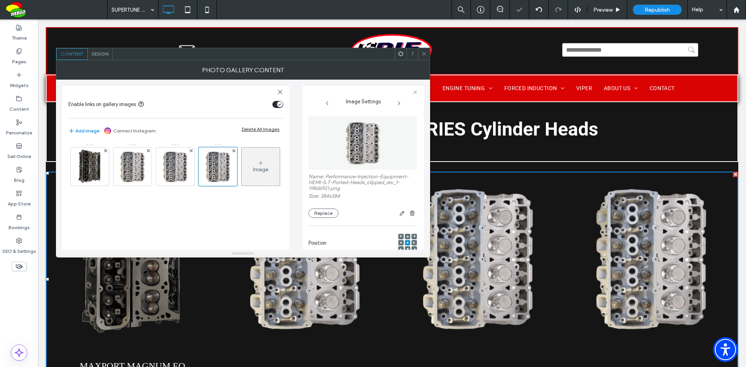
click at [102, 52] on span "Design" at bounding box center [100, 54] width 17 height 6
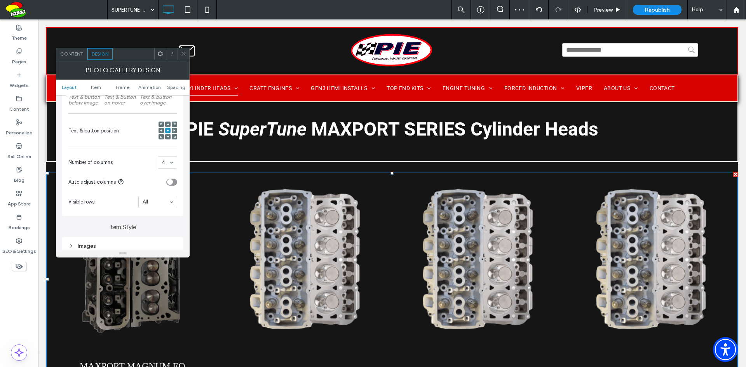
scroll to position [155, 0]
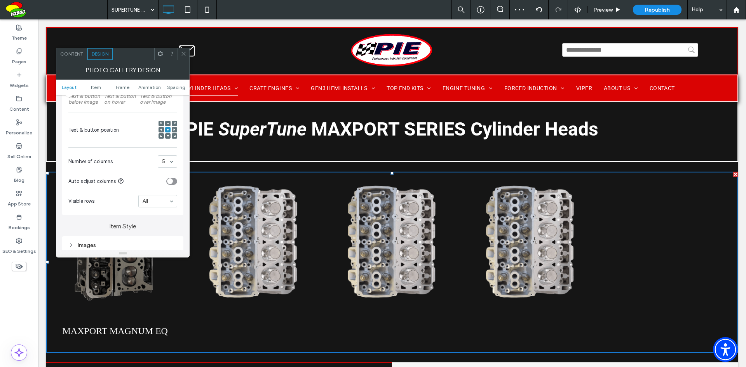
click at [183, 52] on icon at bounding box center [184, 54] width 6 height 6
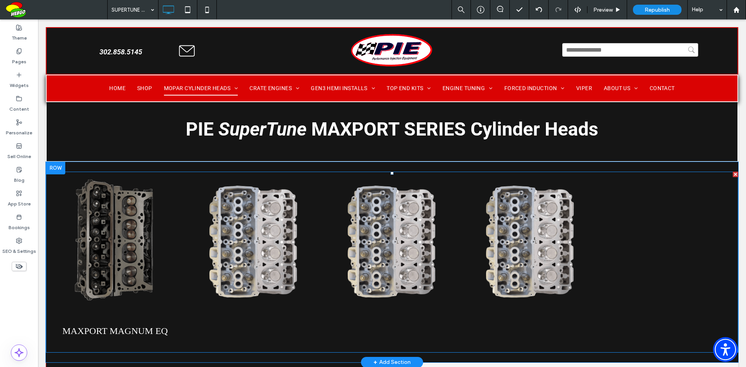
click at [280, 238] on link at bounding box center [253, 241] width 138 height 138
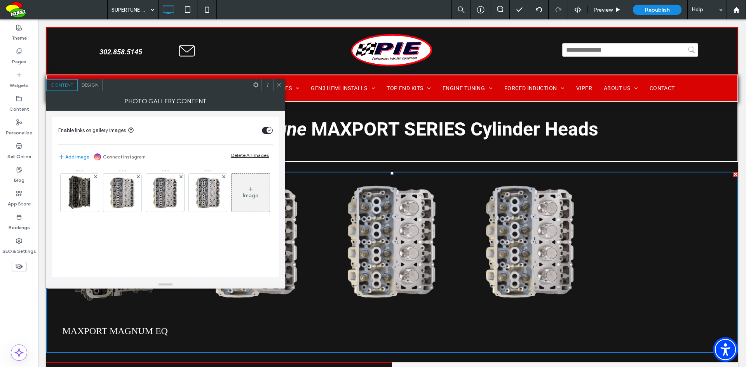
click at [231, 211] on div "Image" at bounding box center [250, 192] width 38 height 37
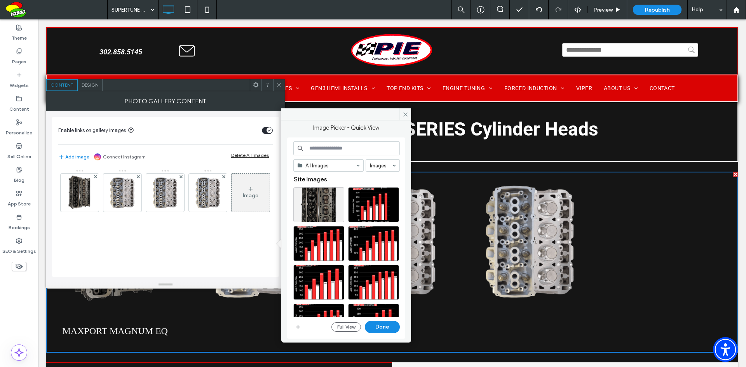
click at [349, 151] on input at bounding box center [346, 148] width 106 height 14
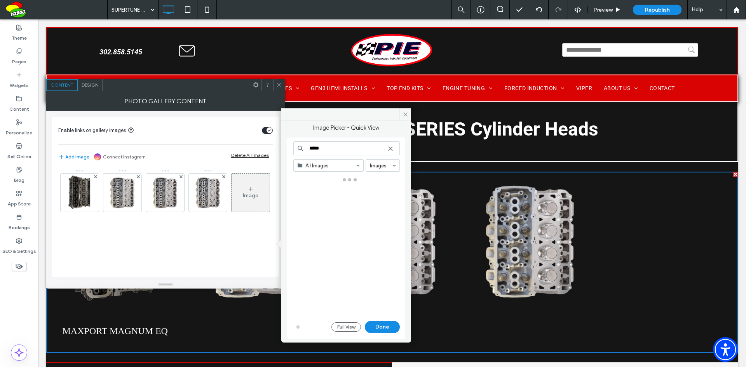
type input "***"
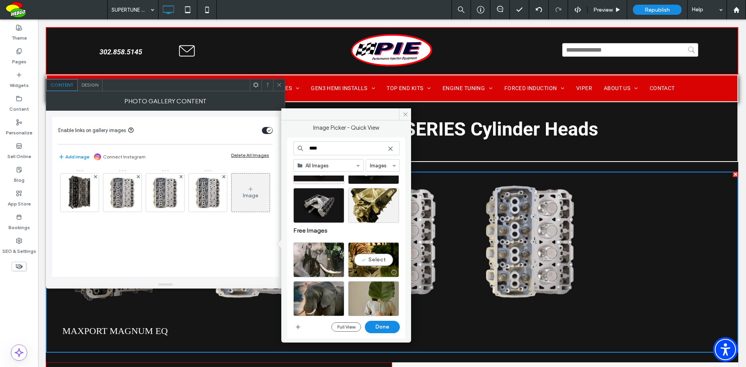
scroll to position [0, 0]
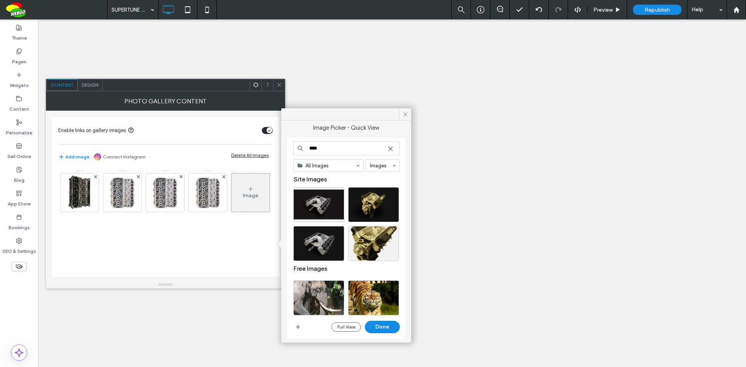
drag, startPoint x: 0, startPoint y: 0, endPoint x: 300, endPoint y: 146, distance: 334.0
click at [300, 146] on div "***" at bounding box center [346, 148] width 106 height 14
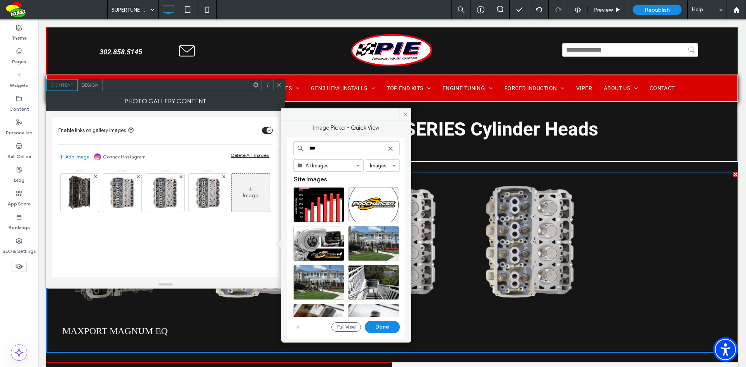
drag, startPoint x: 340, startPoint y: 147, endPoint x: 303, endPoint y: 151, distance: 37.1
click at [303, 151] on input "***" at bounding box center [346, 148] width 106 height 14
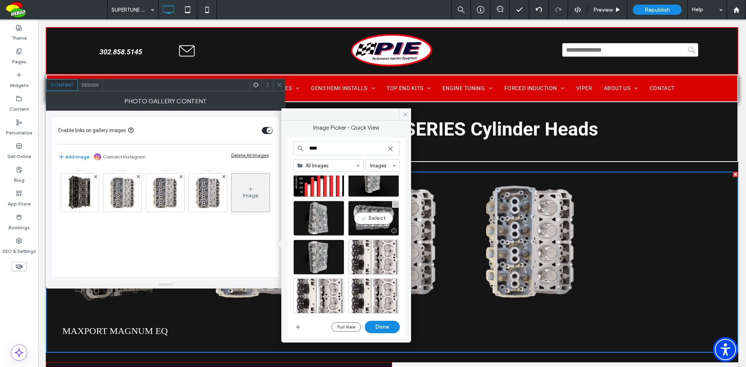
scroll to position [39, 0]
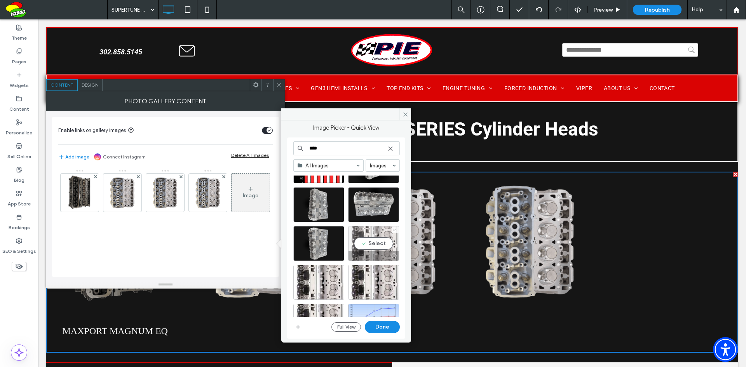
type input "****"
click at [374, 247] on div "Select" at bounding box center [373, 243] width 51 height 35
click at [387, 324] on button "Done" at bounding box center [382, 327] width 35 height 12
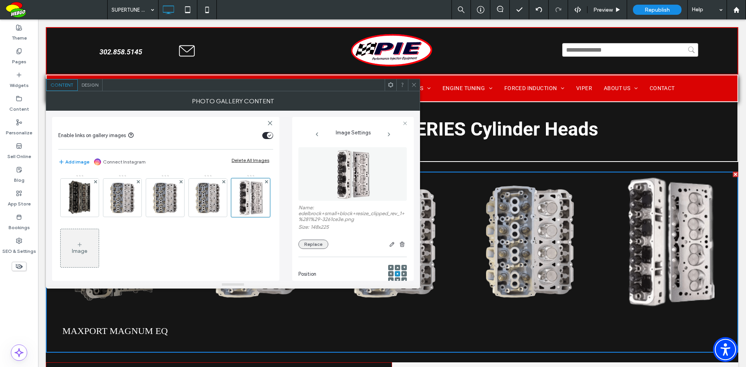
click at [311, 245] on button "Replace" at bounding box center [313, 244] width 30 height 9
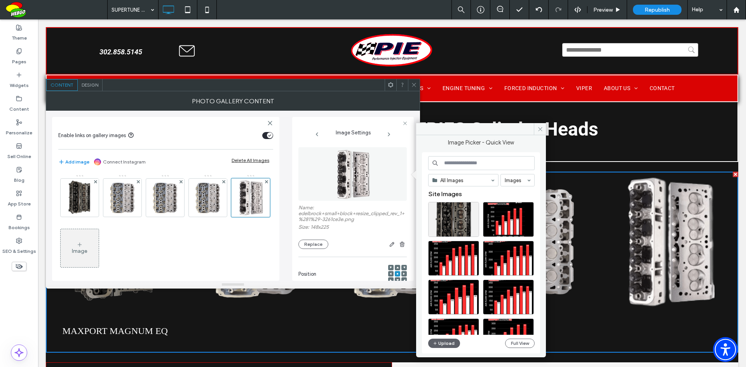
click at [480, 160] on input at bounding box center [481, 163] width 106 height 14
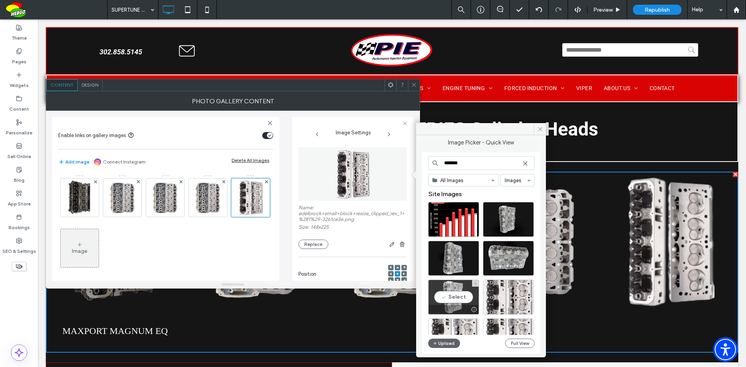
type input "*******"
click at [462, 298] on div "Select" at bounding box center [453, 297] width 51 height 35
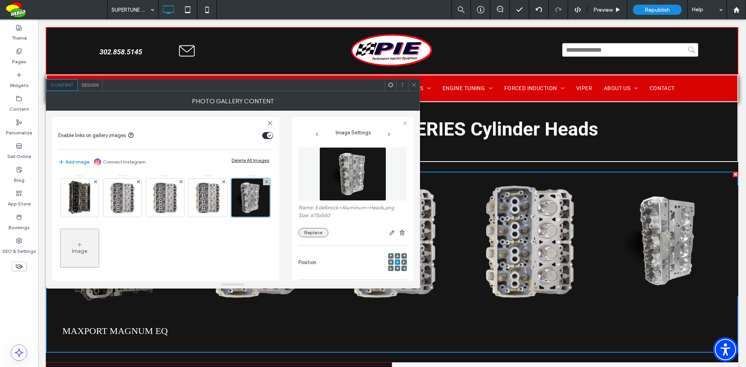
click at [303, 233] on button "Replace" at bounding box center [313, 232] width 30 height 9
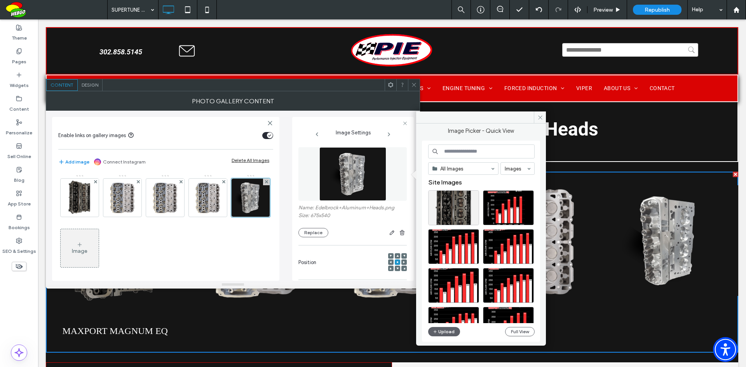
click at [462, 151] on input at bounding box center [481, 151] width 106 height 14
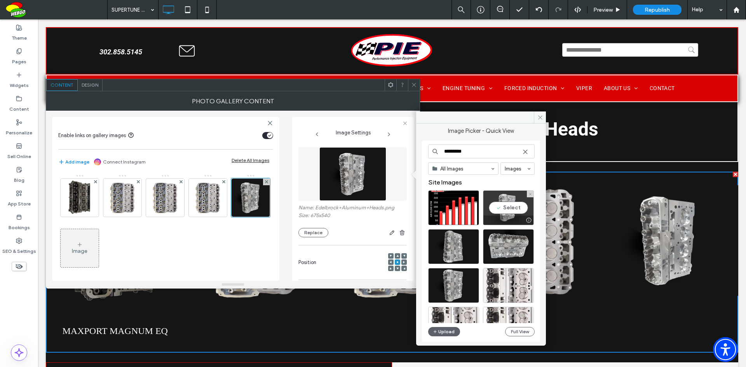
scroll to position [78, 0]
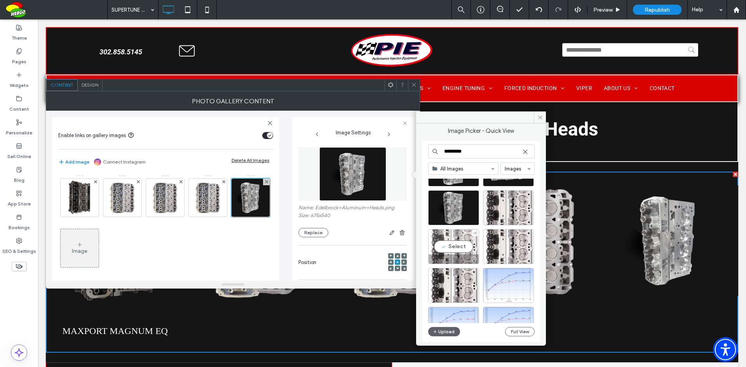
type input "*********"
click at [453, 245] on div "Select" at bounding box center [453, 246] width 51 height 35
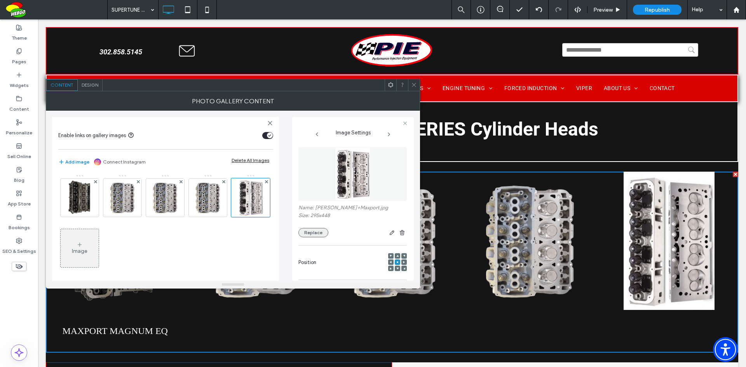
click at [312, 230] on button "Replace" at bounding box center [313, 232] width 30 height 9
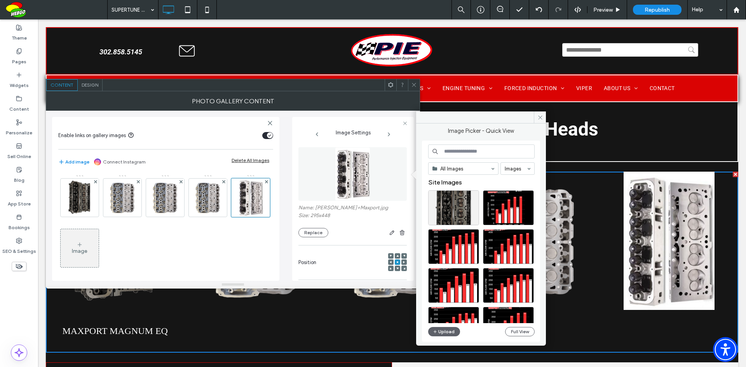
click at [474, 151] on input at bounding box center [481, 151] width 106 height 14
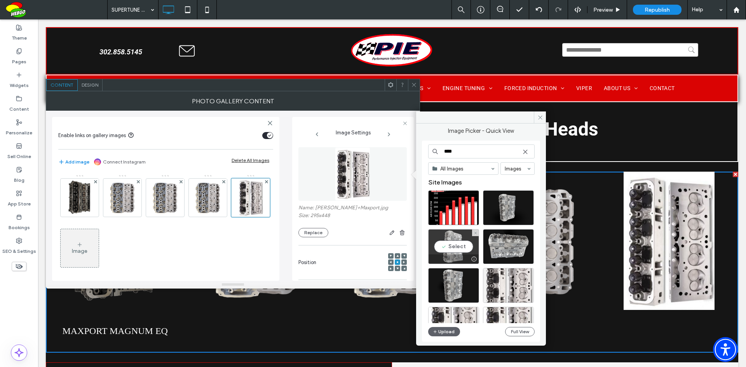
type input "****"
click at [454, 246] on div "Select" at bounding box center [453, 246] width 51 height 35
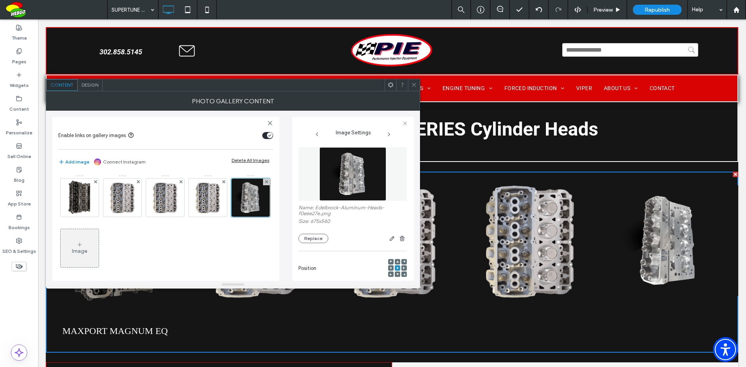
click at [415, 86] on icon at bounding box center [414, 85] width 6 height 6
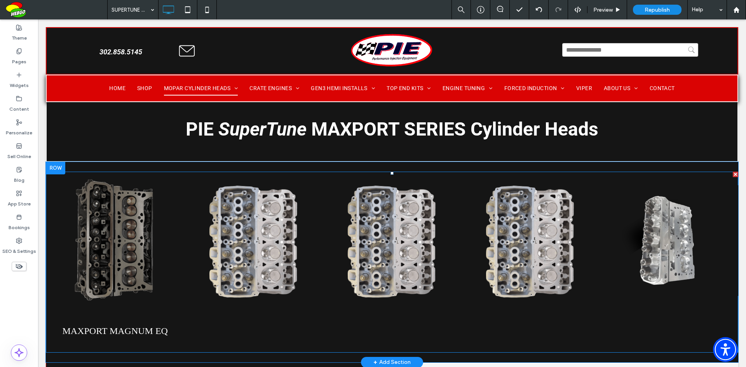
click at [655, 248] on link at bounding box center [669, 241] width 138 height 138
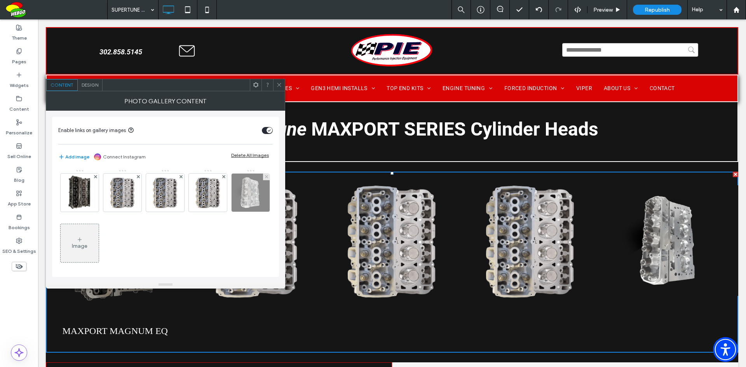
click at [227, 212] on img at bounding box center [251, 193] width 48 height 38
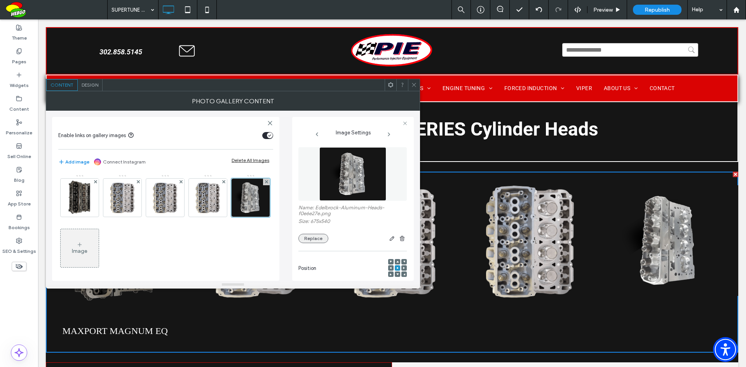
click at [316, 235] on button "Replace" at bounding box center [313, 238] width 30 height 9
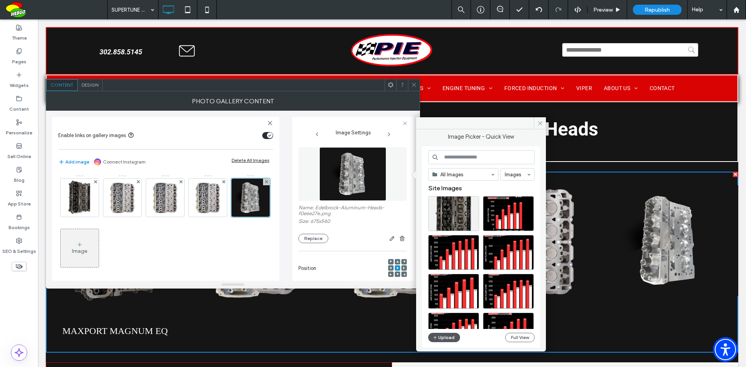
click at [441, 337] on button "Upload" at bounding box center [444, 337] width 32 height 9
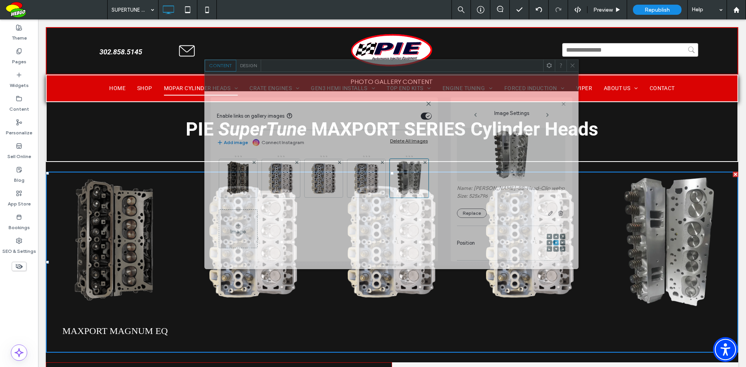
drag, startPoint x: 290, startPoint y: 87, endPoint x: 449, endPoint y: 68, distance: 159.6
click at [449, 68] on div at bounding box center [402, 66] width 282 height 12
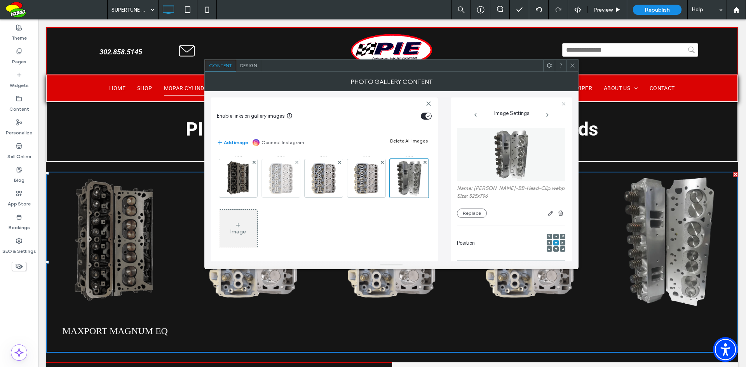
click at [294, 177] on img at bounding box center [281, 178] width 38 height 38
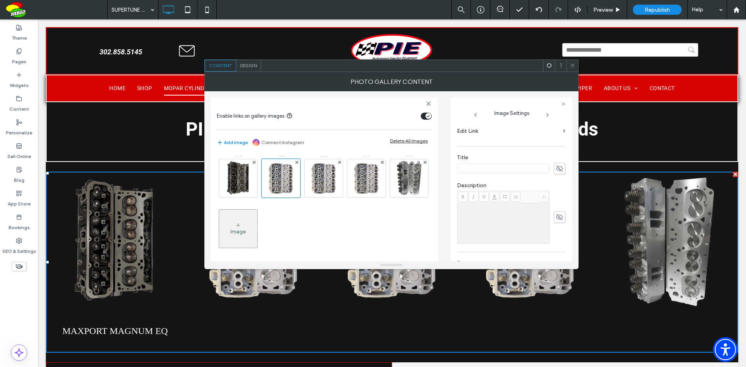
scroll to position [155, 0]
click at [558, 164] on use at bounding box center [559, 165] width 7 height 6
type input "**********"
click at [334, 180] on img at bounding box center [323, 178] width 38 height 38
click at [556, 165] on use at bounding box center [559, 165] width 7 height 6
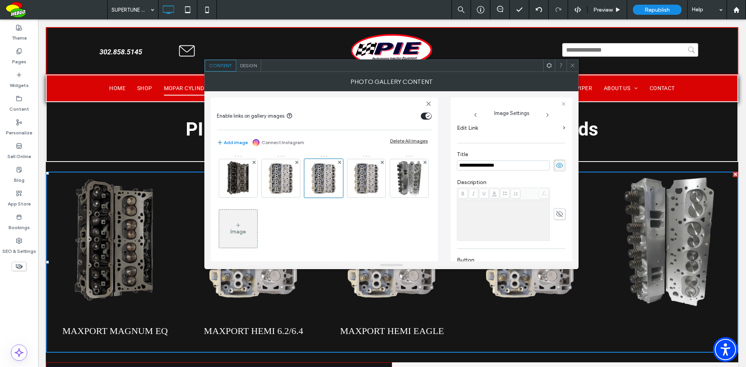
click at [498, 166] on input "**********" at bounding box center [503, 165] width 93 height 10
type input "**********"
click at [370, 182] on img at bounding box center [366, 178] width 38 height 38
click at [558, 166] on icon at bounding box center [559, 165] width 8 height 9
type input "**********"
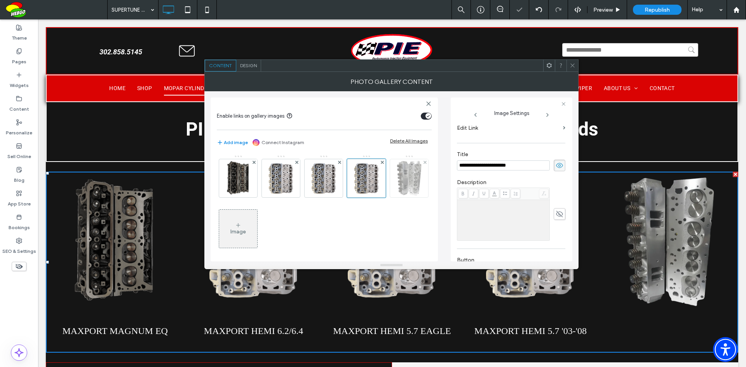
click at [396, 197] on img at bounding box center [408, 178] width 25 height 38
click at [558, 165] on icon at bounding box center [559, 165] width 8 height 9
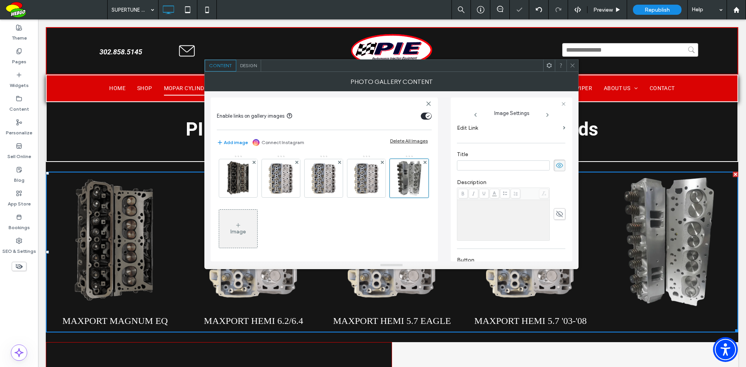
click at [522, 165] on input at bounding box center [503, 165] width 93 height 10
type input "**********"
click at [570, 68] on icon at bounding box center [572, 66] width 6 height 6
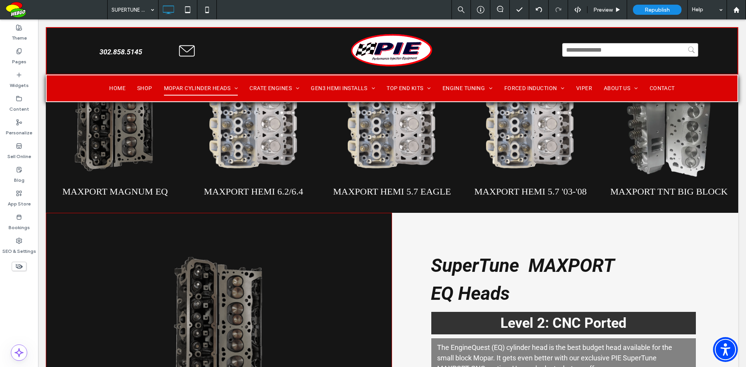
scroll to position [48, 0]
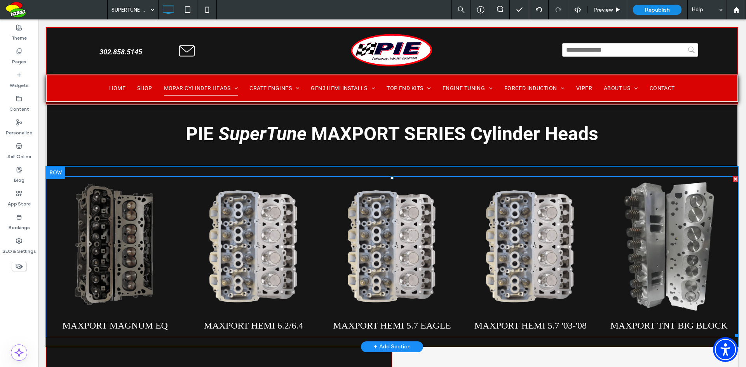
click at [668, 283] on link at bounding box center [669, 245] width 138 height 138
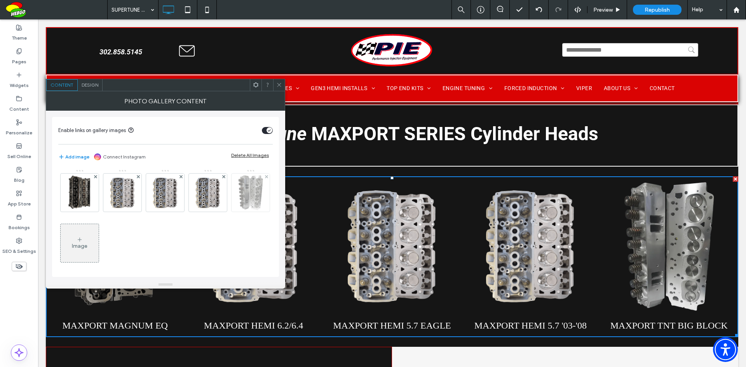
click at [231, 212] on div at bounding box center [250, 193] width 38 height 38
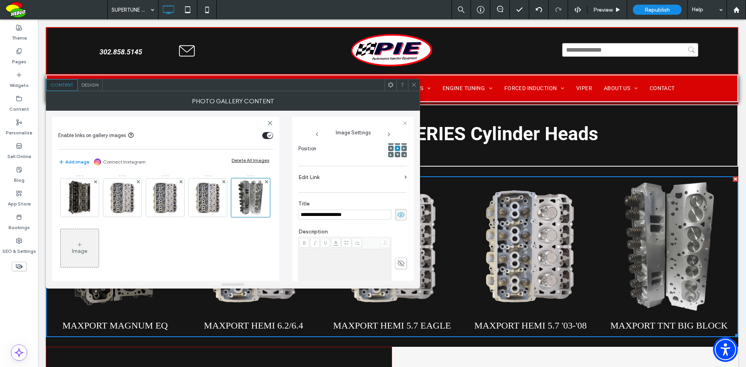
scroll to position [0, 0]
drag, startPoint x: 367, startPoint y: 215, endPoint x: 326, endPoint y: 215, distance: 40.8
click at [326, 215] on input "**********" at bounding box center [344, 215] width 93 height 10
click at [413, 85] on icon at bounding box center [414, 85] width 6 height 6
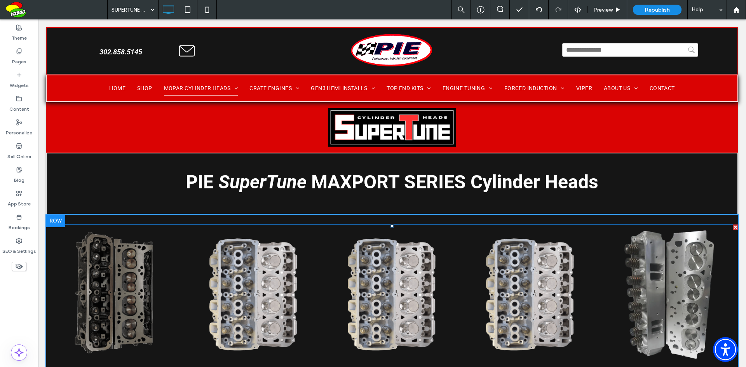
scroll to position [39, 0]
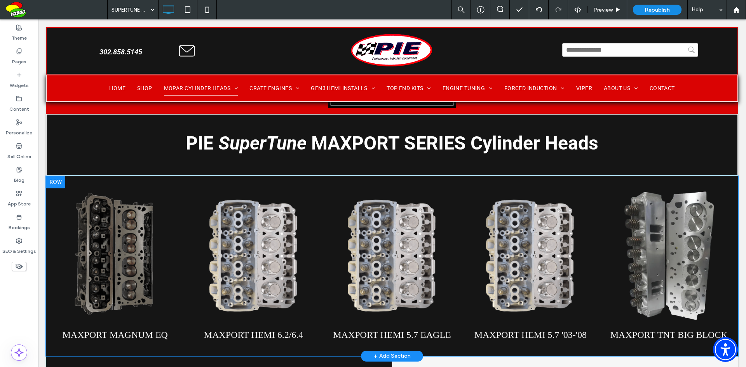
click at [58, 185] on div at bounding box center [55, 182] width 19 height 12
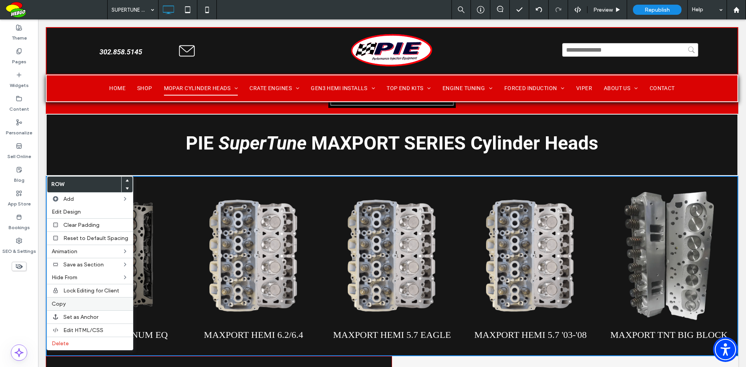
click at [60, 304] on span "Copy" at bounding box center [59, 304] width 14 height 7
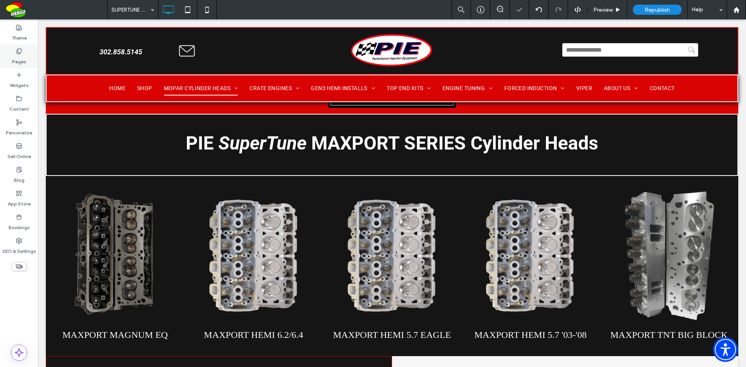
click at [23, 65] on div "Pages" at bounding box center [19, 57] width 38 height 24
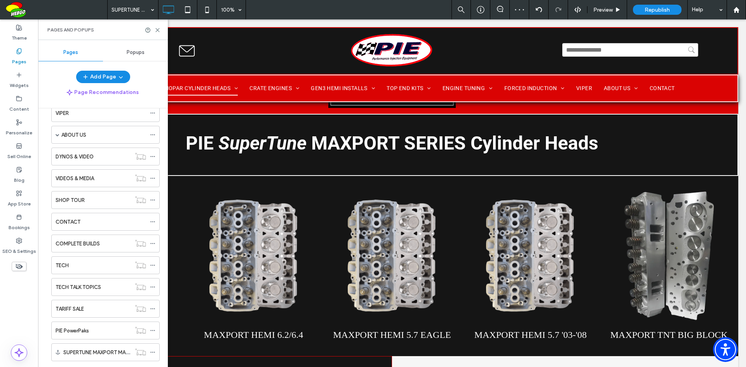
scroll to position [502, 0]
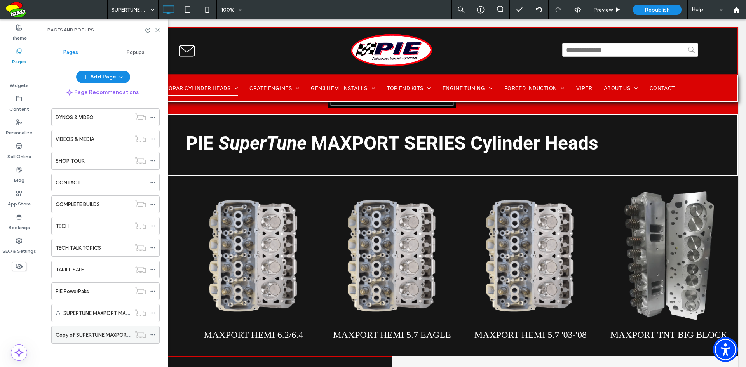
click at [111, 334] on label "Copy of SUPERTUNE MAXPORT CYLINDER HEADS" at bounding box center [114, 335] width 116 height 14
click at [158, 29] on use at bounding box center [157, 29] width 3 height 3
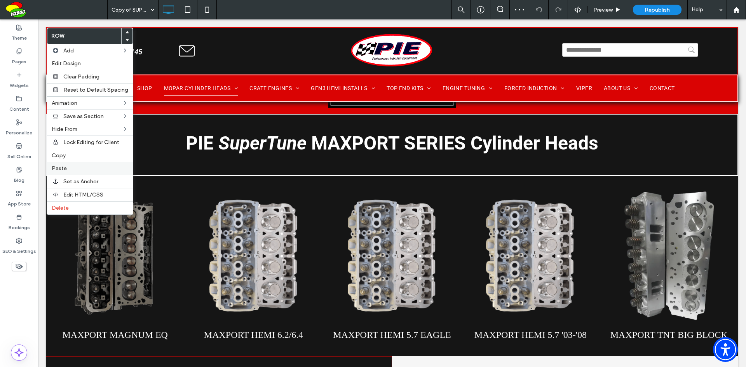
click at [69, 169] on label "Paste" at bounding box center [90, 168] width 77 height 7
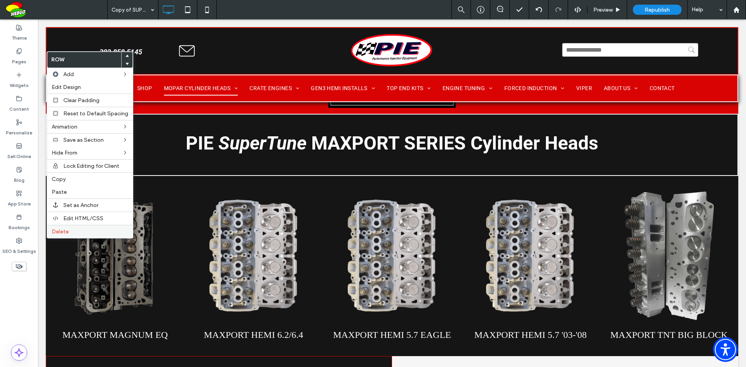
click at [71, 233] on label "Delete" at bounding box center [90, 231] width 77 height 7
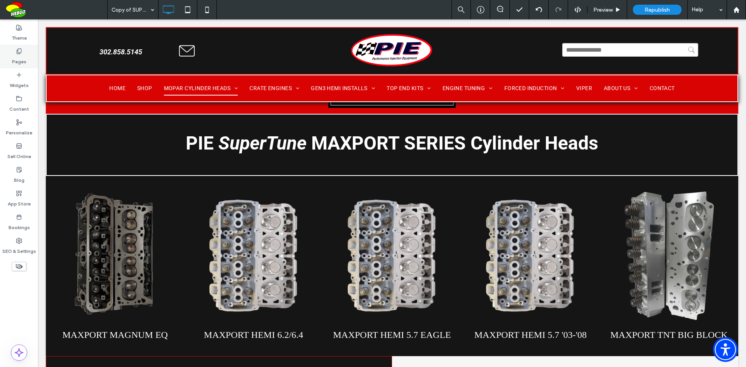
click at [28, 63] on div "Pages" at bounding box center [19, 57] width 38 height 24
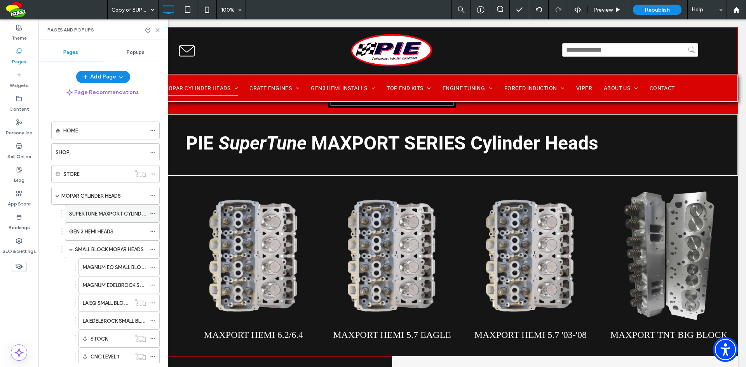
click at [94, 212] on label "SUPERTUNE MAXPORT CYLINDER HEADS" at bounding box center [116, 214] width 95 height 14
click at [156, 29] on use at bounding box center [157, 29] width 3 height 3
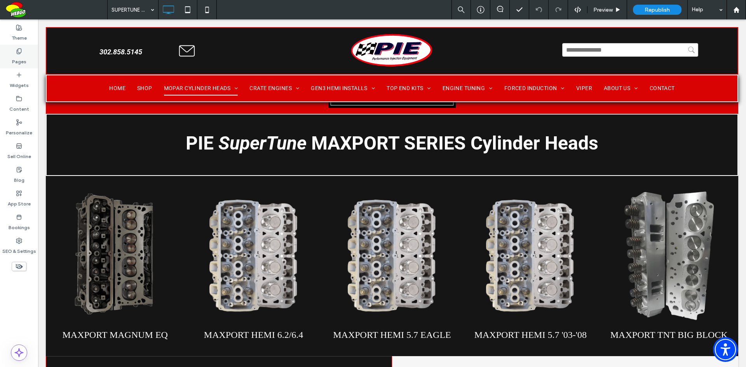
click at [24, 57] on label "Pages" at bounding box center [19, 59] width 14 height 11
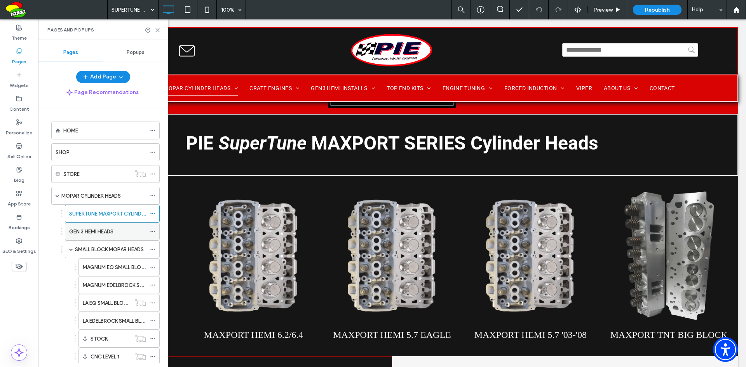
click at [103, 228] on label "GEN 3 HEMI HEADS" at bounding box center [91, 232] width 44 height 14
click at [157, 31] on icon at bounding box center [158, 30] width 6 height 6
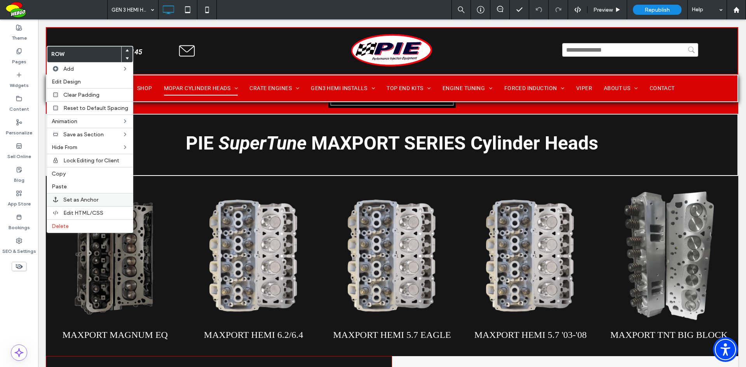
click at [73, 199] on span "Set as Anchor" at bounding box center [80, 199] width 35 height 7
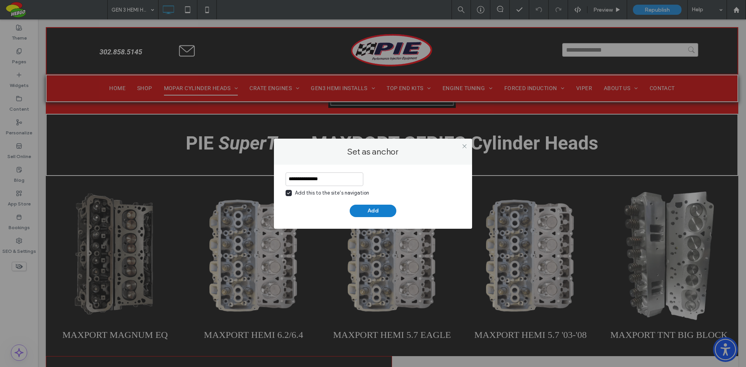
type input "**********"
click at [378, 208] on button "Add" at bounding box center [372, 211] width 47 height 12
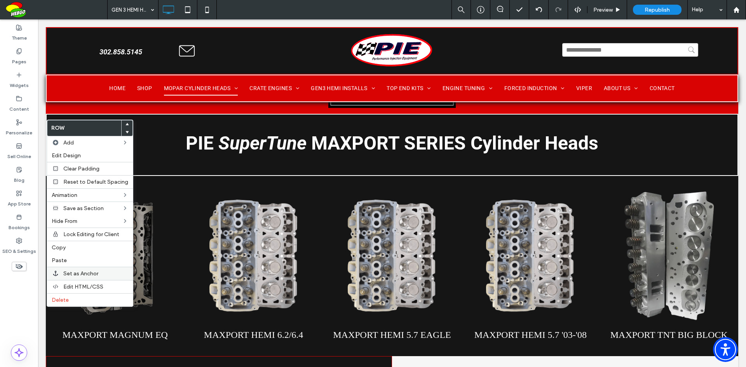
click at [70, 274] on span "Set as Anchor" at bounding box center [80, 273] width 35 height 7
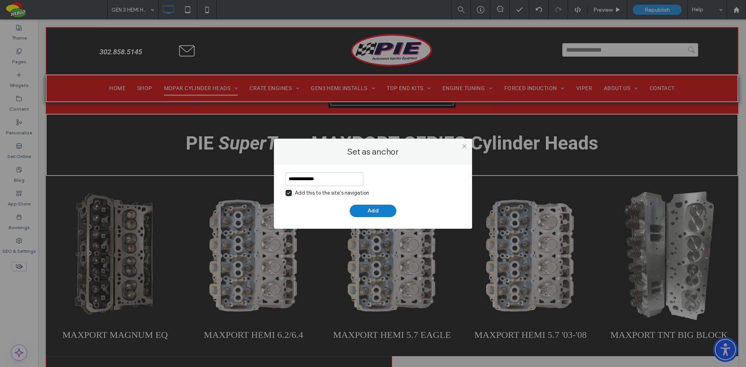
type input "**********"
click at [369, 212] on button "Add" at bounding box center [372, 211] width 47 height 12
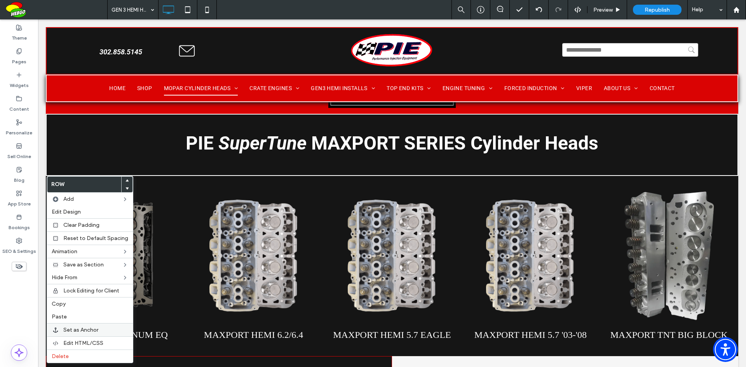
click at [67, 330] on span "Set as Anchor" at bounding box center [80, 330] width 35 height 7
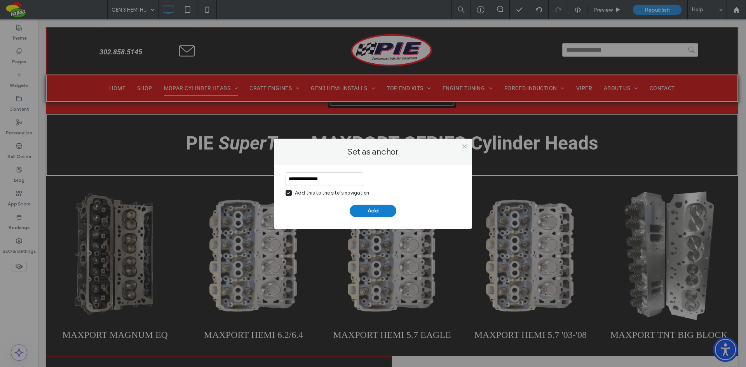
type input "**********"
click at [377, 211] on button "Add" at bounding box center [372, 211] width 47 height 12
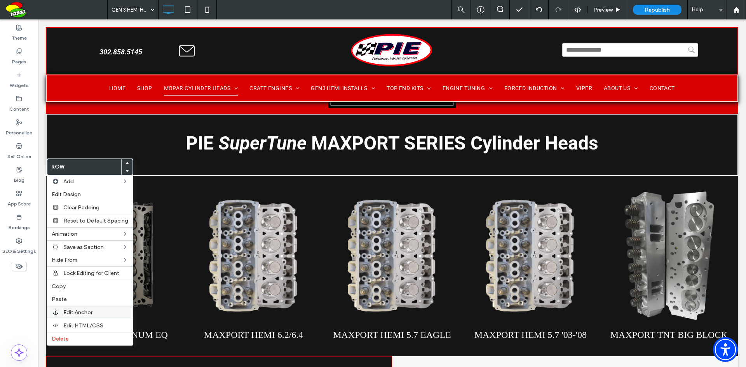
click at [76, 309] on span "Edit Anchor" at bounding box center [77, 312] width 29 height 7
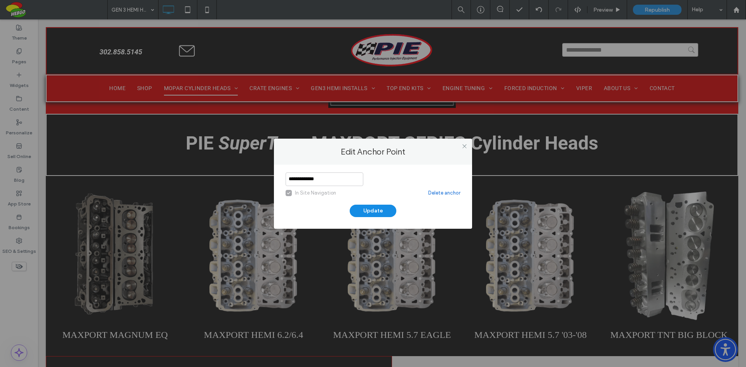
click at [313, 177] on input "**********" at bounding box center [324, 179] width 78 height 14
type input "**********"
click at [363, 212] on button "Update" at bounding box center [372, 211] width 47 height 12
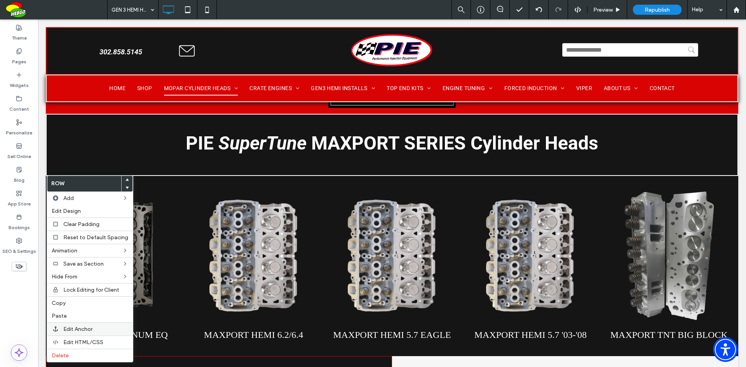
click at [70, 324] on div "Edit Anchor" at bounding box center [90, 328] width 86 height 13
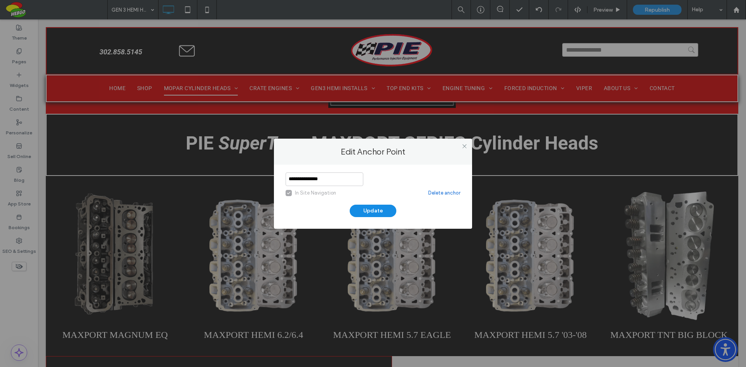
click at [315, 177] on input "**********" at bounding box center [324, 179] width 78 height 14
type input "**********"
click at [373, 207] on button "Update" at bounding box center [372, 211] width 47 height 12
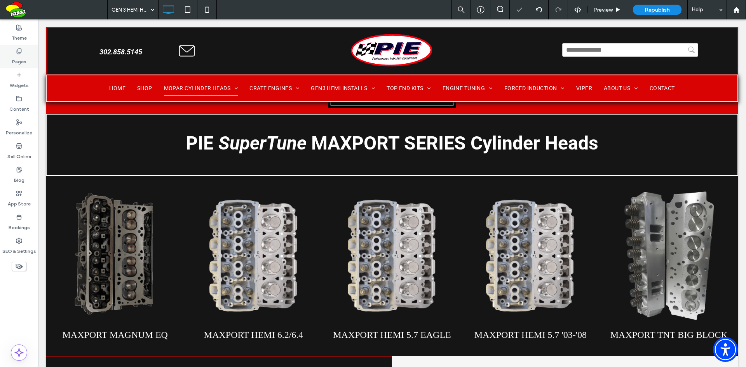
click at [25, 65] on div "Pages" at bounding box center [19, 57] width 38 height 24
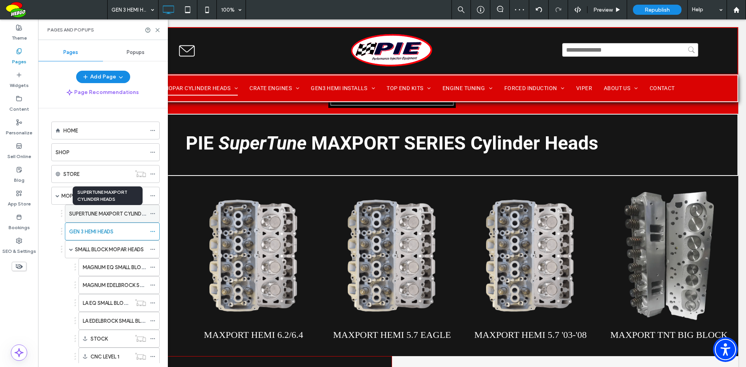
click at [93, 215] on label "SUPERTUNE MAXPORT CYLINDER HEADS" at bounding box center [116, 214] width 95 height 14
click at [159, 29] on icon at bounding box center [158, 30] width 6 height 6
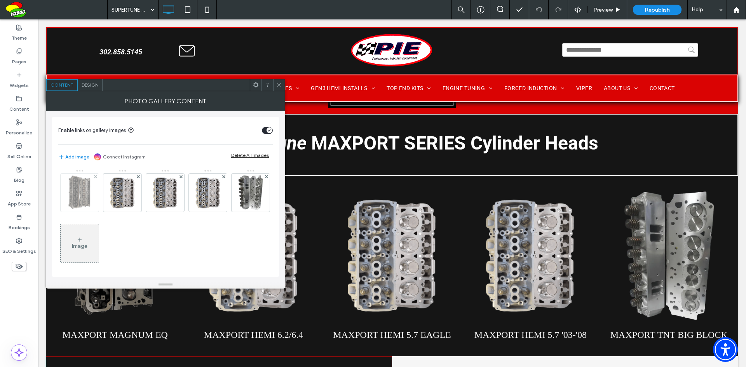
click at [87, 193] on img at bounding box center [79, 193] width 30 height 38
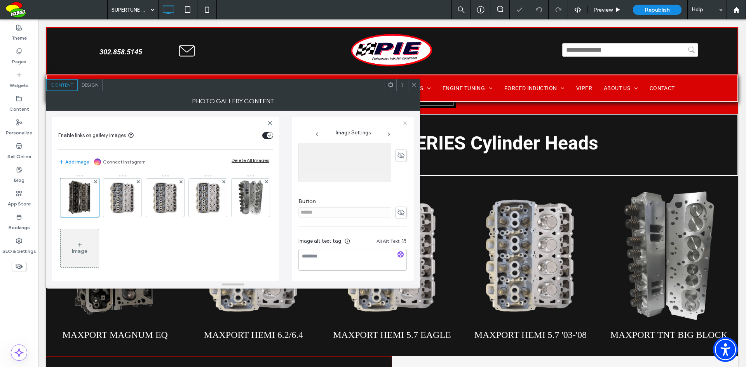
scroll to position [236, 0]
click at [400, 209] on use at bounding box center [400, 212] width 7 height 6
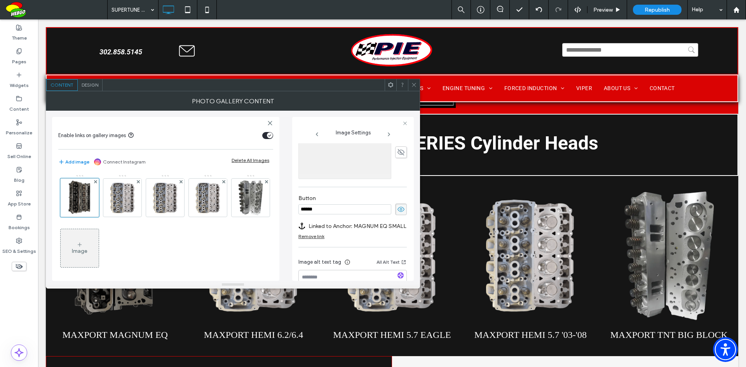
drag, startPoint x: 358, startPoint y: 212, endPoint x: 300, endPoint y: 212, distance: 57.5
click at [300, 212] on input "******" at bounding box center [344, 209] width 93 height 10
type input "**********"
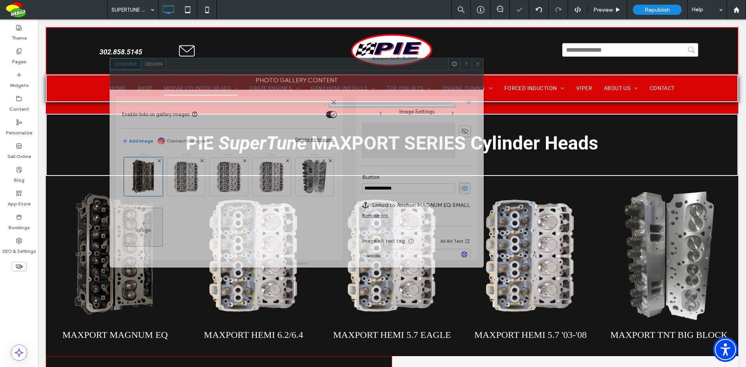
drag, startPoint x: 243, startPoint y: 89, endPoint x: 307, endPoint y: 68, distance: 67.0
click at [307, 68] on div at bounding box center [307, 64] width 282 height 12
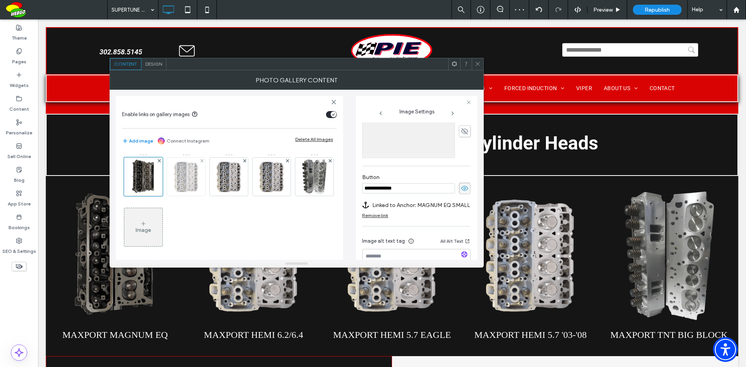
click at [199, 174] on img at bounding box center [186, 177] width 38 height 38
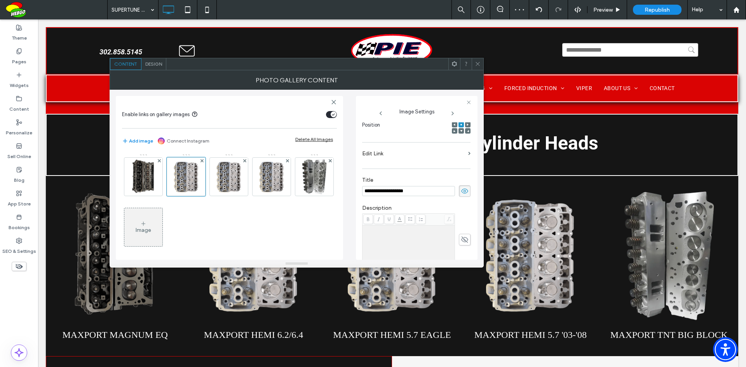
scroll to position [233, 0]
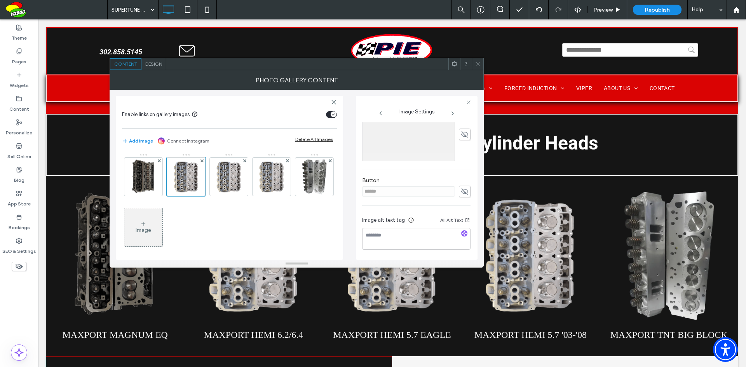
click at [462, 191] on icon at bounding box center [465, 191] width 8 height 9
click at [414, 193] on input "******" at bounding box center [408, 191] width 93 height 10
type input "**********"
click at [237, 181] on img at bounding box center [229, 177] width 38 height 38
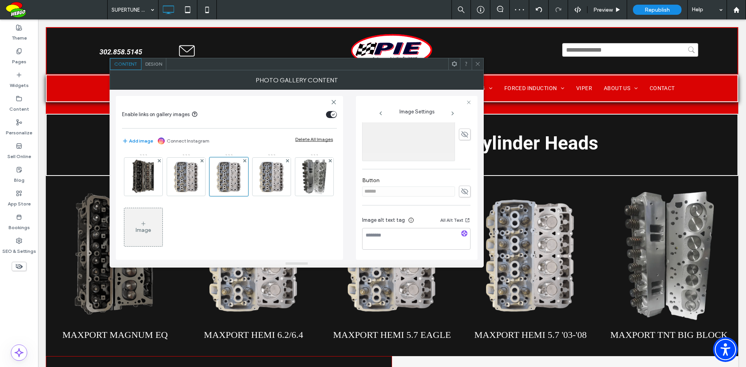
click at [464, 193] on icon at bounding box center [465, 191] width 8 height 9
click at [427, 193] on input "******" at bounding box center [408, 191] width 93 height 10
type input "**********"
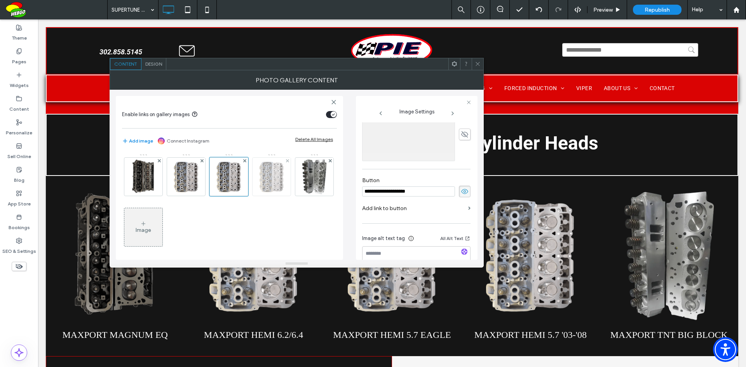
click at [278, 180] on img at bounding box center [271, 177] width 38 height 38
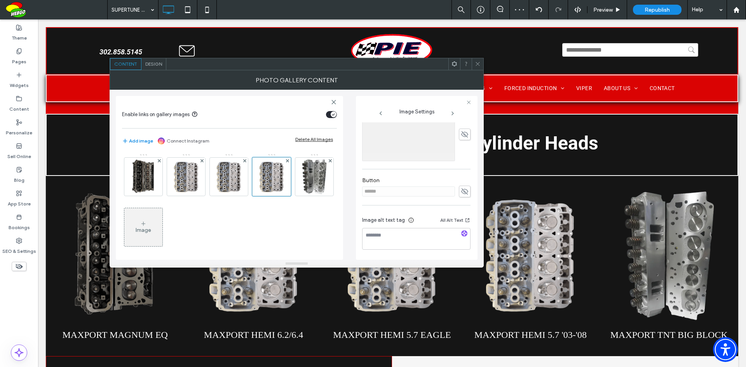
click at [462, 192] on use at bounding box center [464, 191] width 7 height 6
click at [422, 192] on input "******" at bounding box center [408, 191] width 93 height 10
type input "**********"
click at [302, 196] on img at bounding box center [314, 177] width 25 height 38
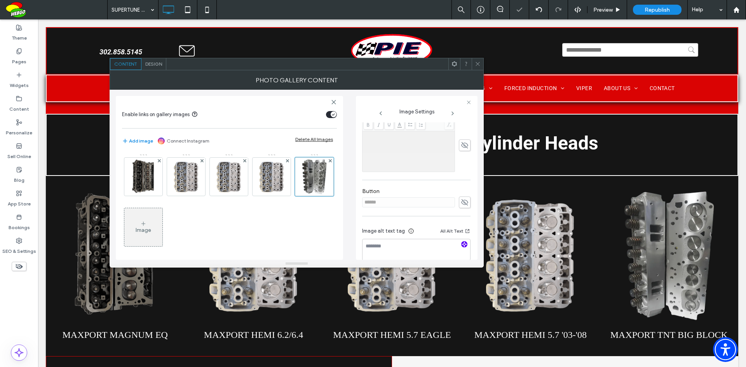
scroll to position [222, 0]
click at [464, 194] on use at bounding box center [464, 197] width 7 height 6
click at [415, 192] on input "******" at bounding box center [408, 197] width 93 height 10
type input "**********"
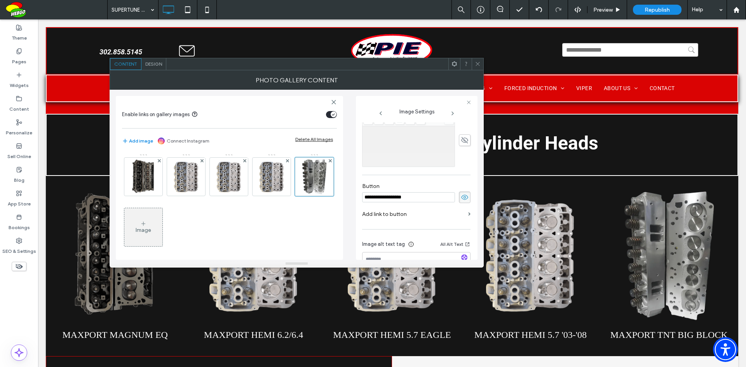
click at [478, 63] on icon at bounding box center [478, 64] width 6 height 6
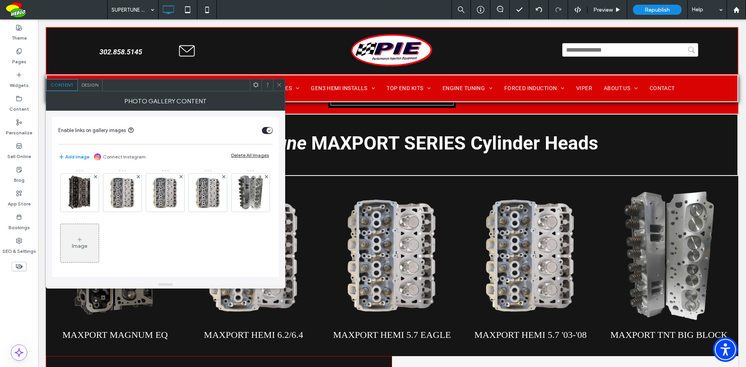
click at [238, 212] on img at bounding box center [250, 193] width 25 height 38
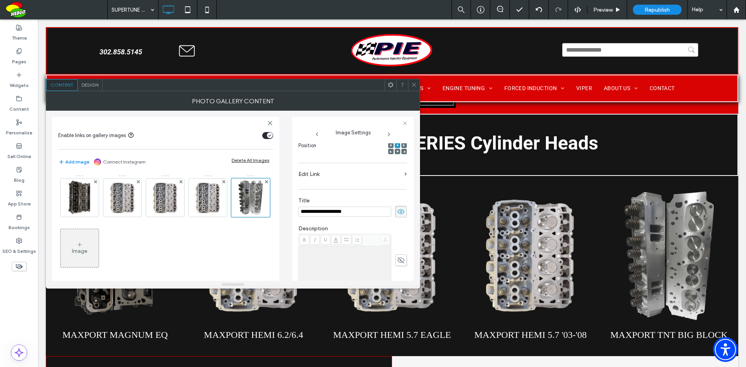
scroll to position [153, 0]
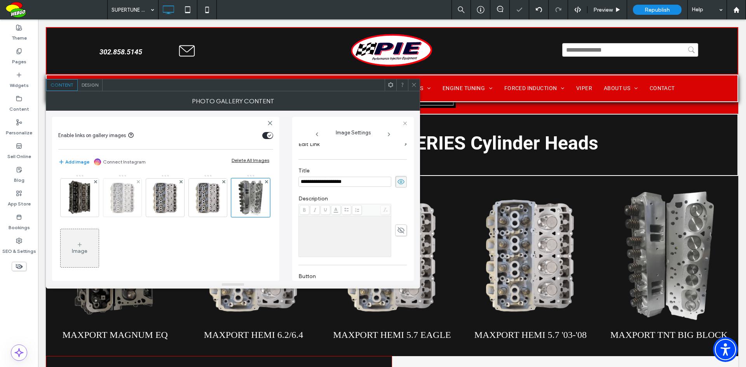
click at [129, 196] on img at bounding box center [122, 198] width 38 height 38
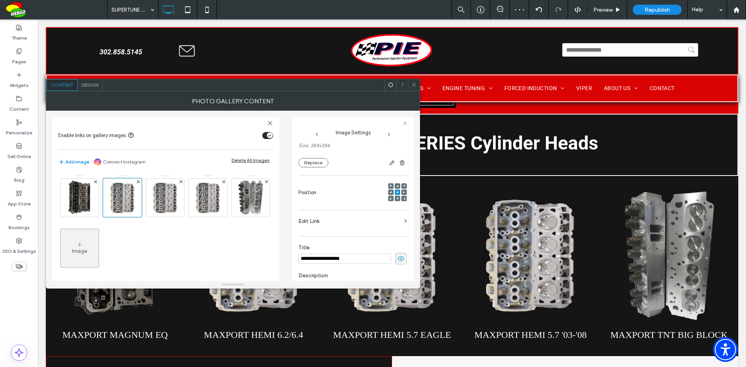
scroll to position [125, 0]
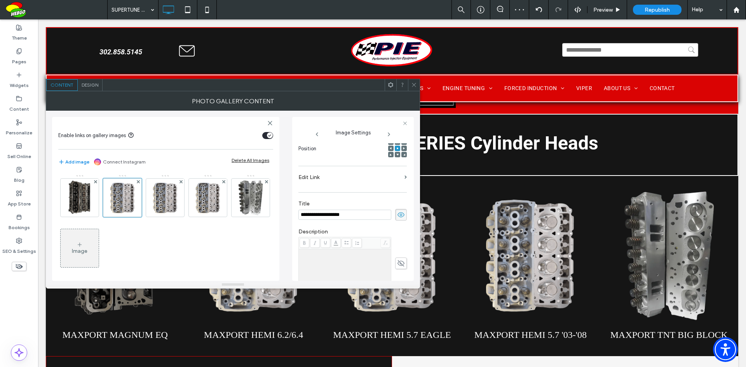
click at [311, 177] on label "Edit Link" at bounding box center [349, 177] width 103 height 14
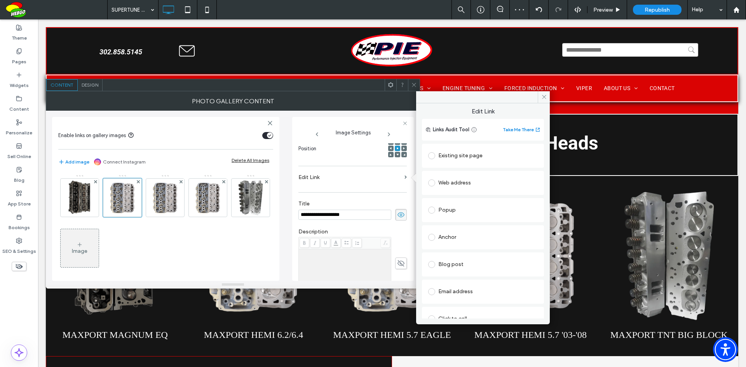
click at [442, 235] on div "Anchor" at bounding box center [483, 237] width 110 height 12
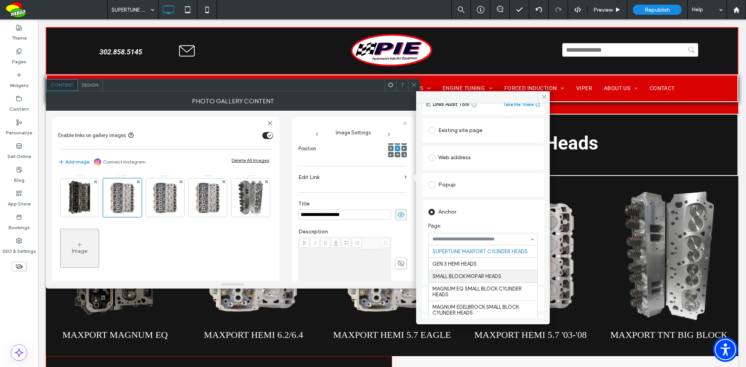
scroll to position [39, 0]
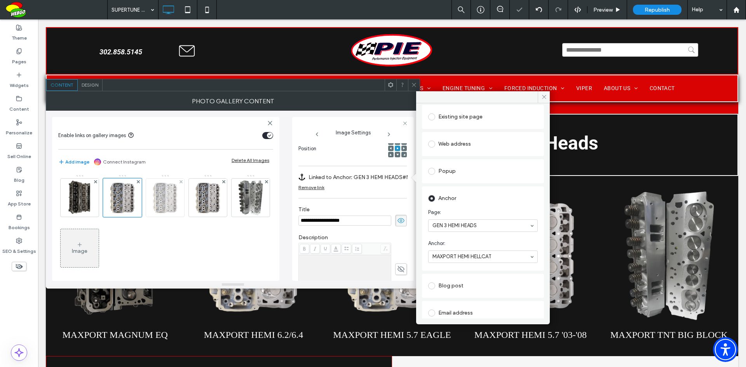
click at [170, 200] on img at bounding box center [165, 198] width 38 height 38
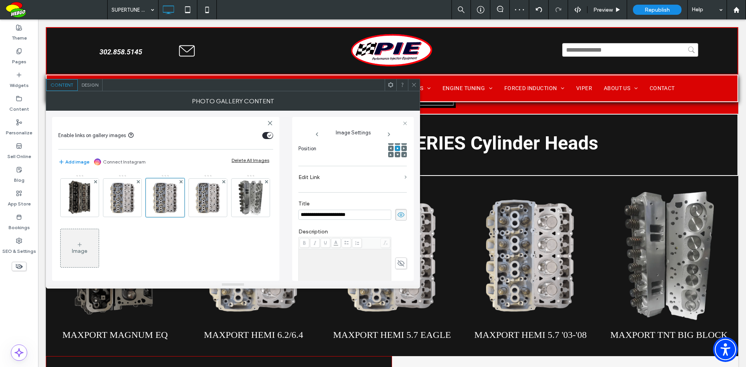
click at [404, 177] on span at bounding box center [405, 177] width 2 height 3
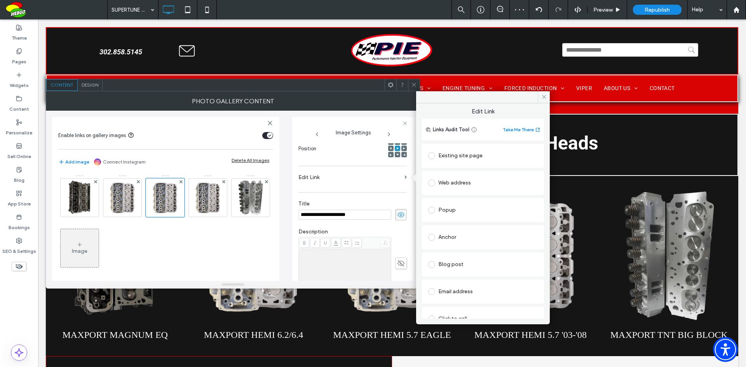
click at [468, 238] on div "Anchor" at bounding box center [483, 237] width 110 height 12
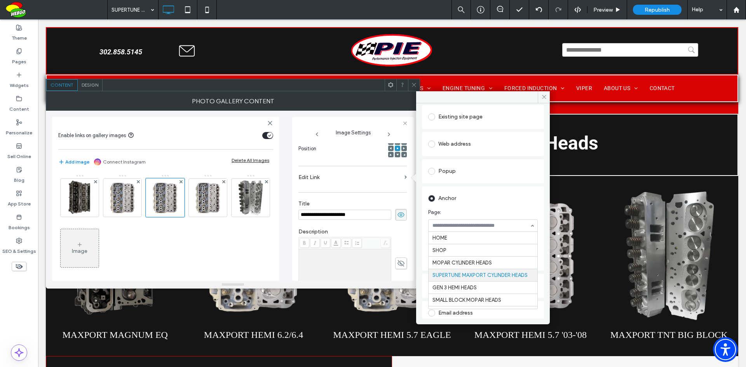
scroll to position [37, 0]
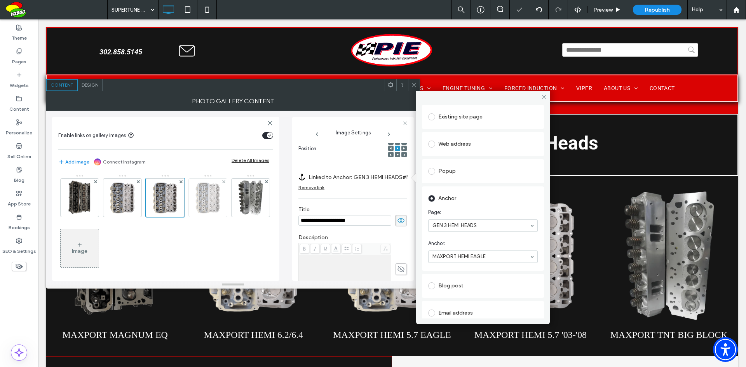
click at [216, 203] on img at bounding box center [208, 198] width 38 height 38
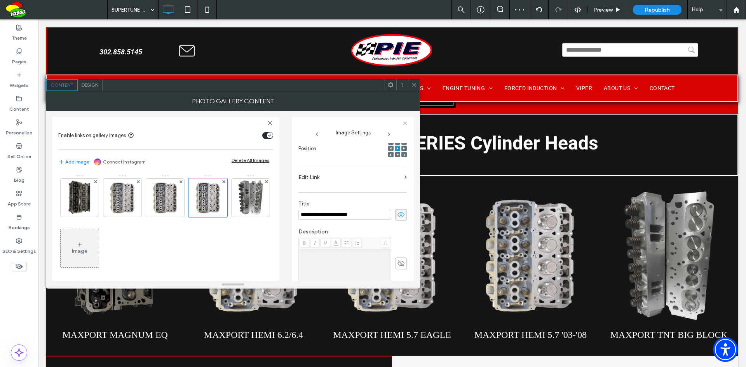
click at [401, 175] on section "Edit Link" at bounding box center [352, 179] width 108 height 18
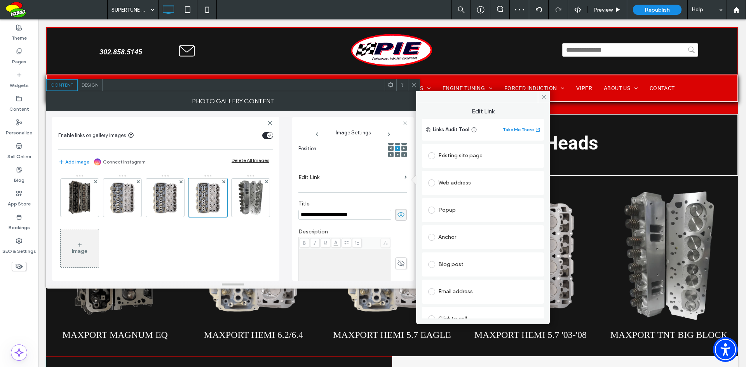
click at [446, 237] on div "Anchor" at bounding box center [483, 237] width 110 height 12
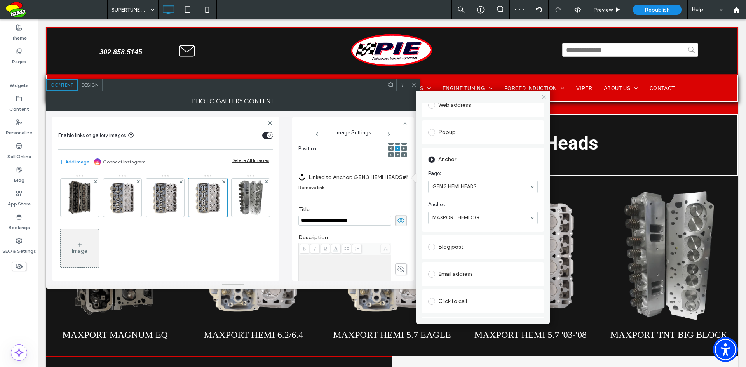
click at [541, 96] on icon at bounding box center [544, 97] width 6 height 6
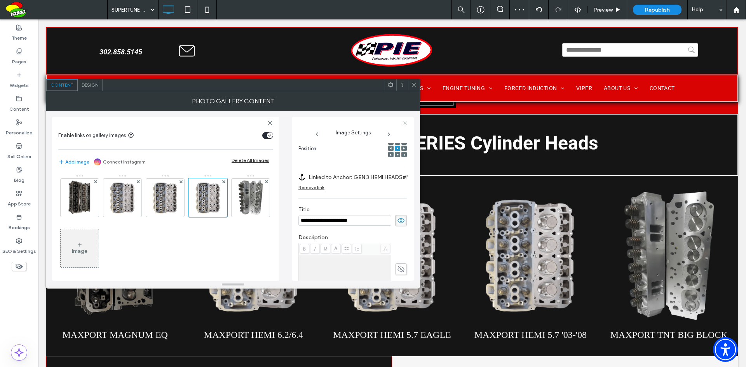
click at [413, 84] on icon at bounding box center [414, 85] width 6 height 6
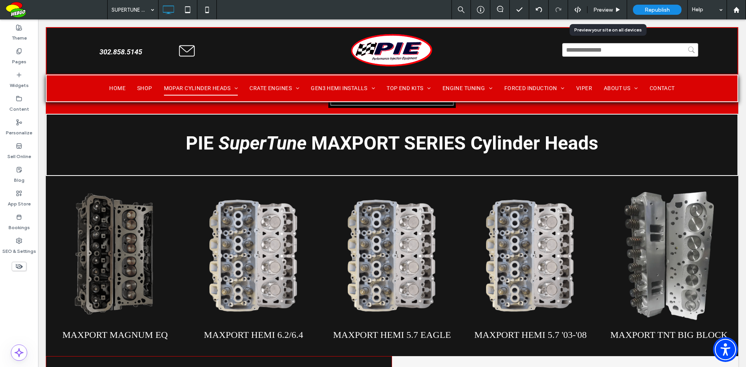
click at [596, 9] on span "Preview" at bounding box center [602, 10] width 19 height 7
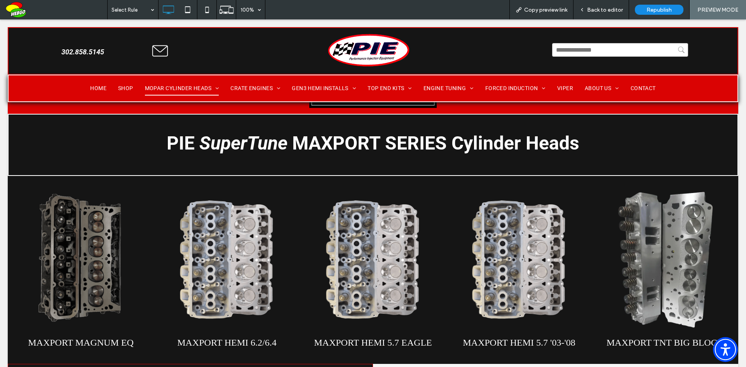
click at [607, 12] on span "Back to editor" at bounding box center [605, 10] width 36 height 7
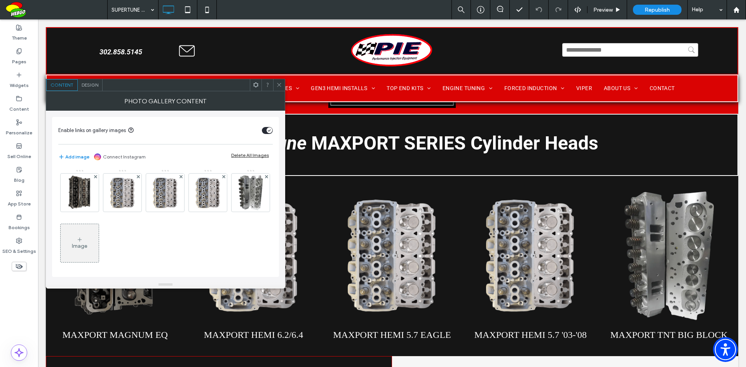
click at [90, 84] on span "Design" at bounding box center [90, 85] width 17 height 6
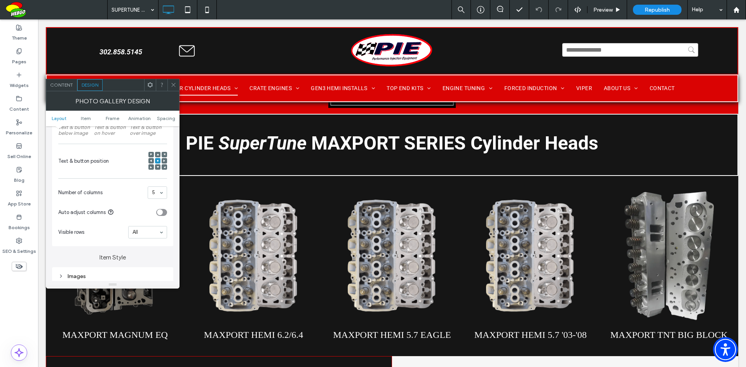
scroll to position [272, 0]
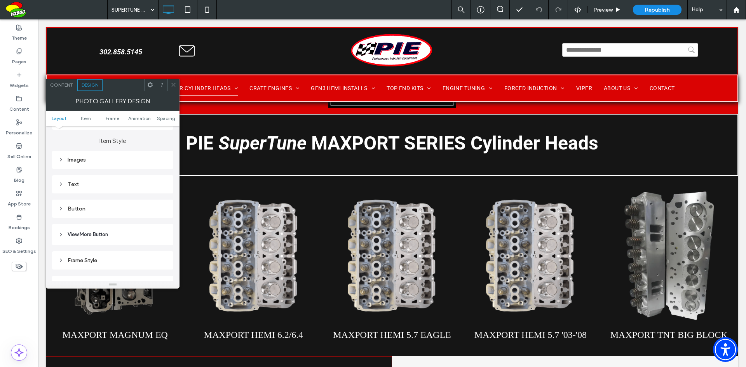
click at [107, 211] on div "Button" at bounding box center [112, 208] width 109 height 7
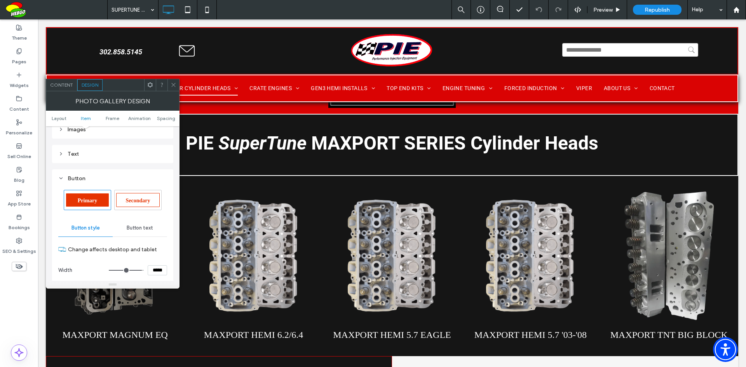
scroll to position [349, 0]
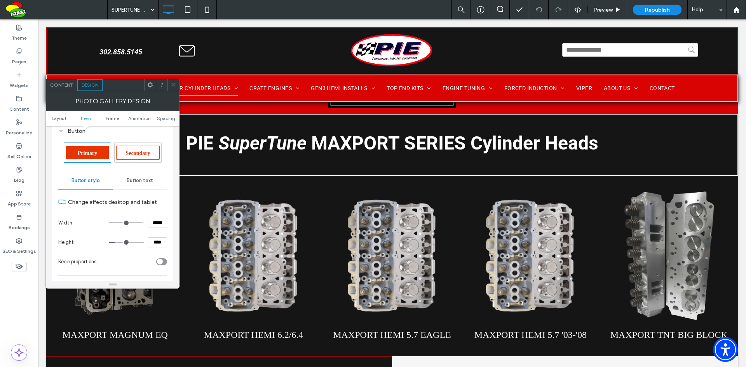
type input "***"
type input "*****"
drag, startPoint x: 141, startPoint y: 222, endPoint x: 160, endPoint y: 223, distance: 19.8
click at [144, 223] on input "range" at bounding box center [126, 223] width 35 height 1
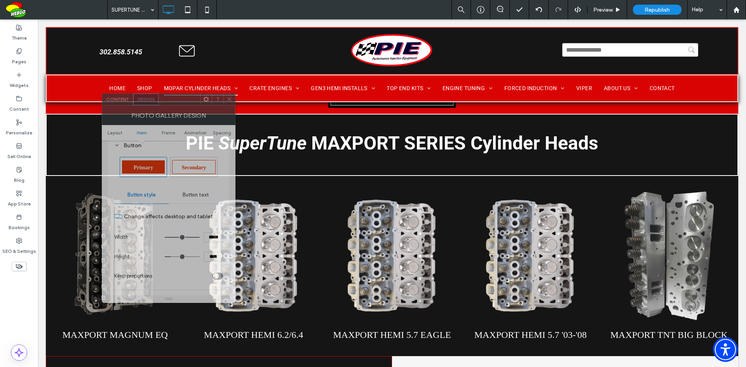
drag, startPoint x: 120, startPoint y: 90, endPoint x: 192, endPoint y: 145, distance: 90.8
click at [175, 104] on div at bounding box center [179, 100] width 42 height 12
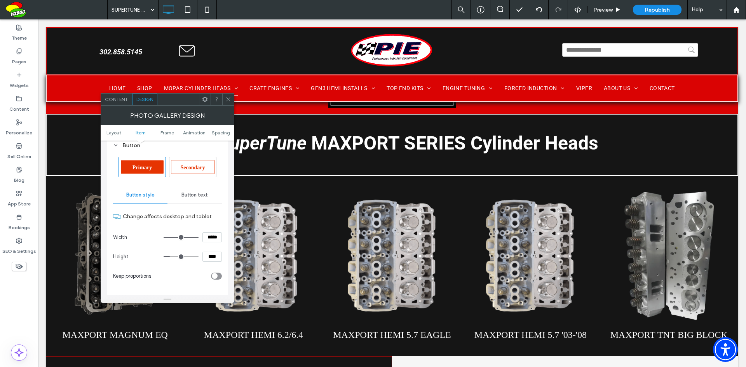
type input "***"
type input "*****"
type input "***"
type input "*****"
type input "***"
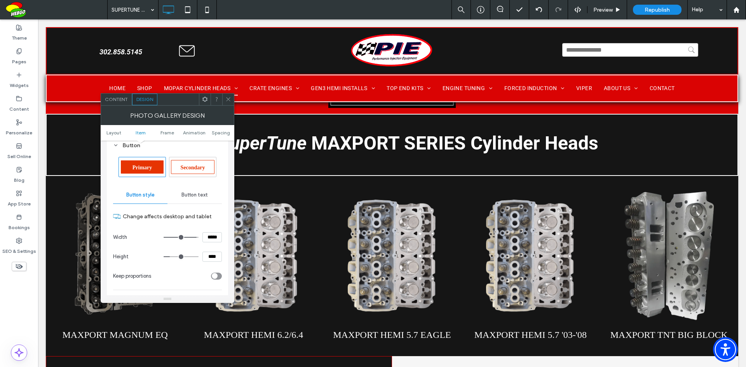
type input "*****"
type input "***"
type input "*****"
type input "***"
click at [193, 238] on input "range" at bounding box center [180, 237] width 35 height 1
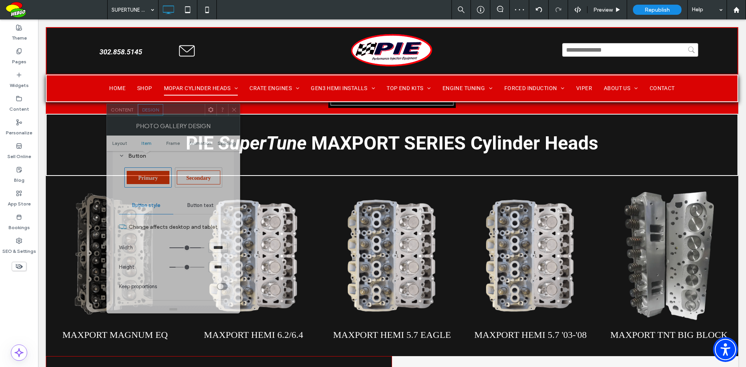
drag, startPoint x: 182, startPoint y: 100, endPoint x: 188, endPoint y: 111, distance: 12.0
click at [188, 111] on div at bounding box center [184, 110] width 42 height 12
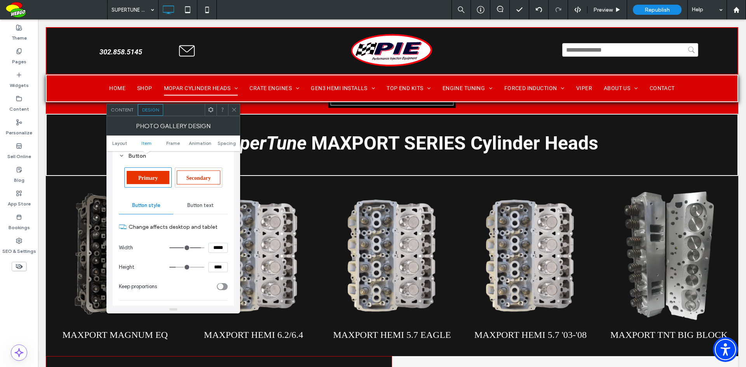
drag, startPoint x: 217, startPoint y: 245, endPoint x: 214, endPoint y: 247, distance: 4.0
click at [214, 247] on input "*****" at bounding box center [217, 248] width 19 height 10
type input "*****"
type input "***"
click at [234, 253] on div "Layout Content display for desktop only Text & button below image Text & button…" at bounding box center [173, 228] width 134 height 155
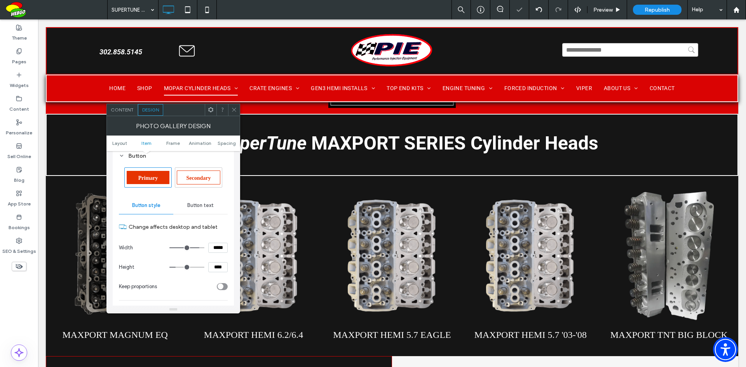
click at [235, 110] on icon at bounding box center [234, 110] width 6 height 6
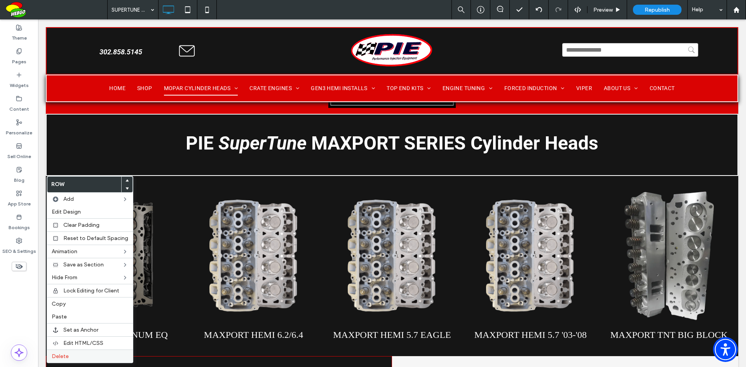
click at [66, 353] on span "Delete" at bounding box center [60, 356] width 17 height 7
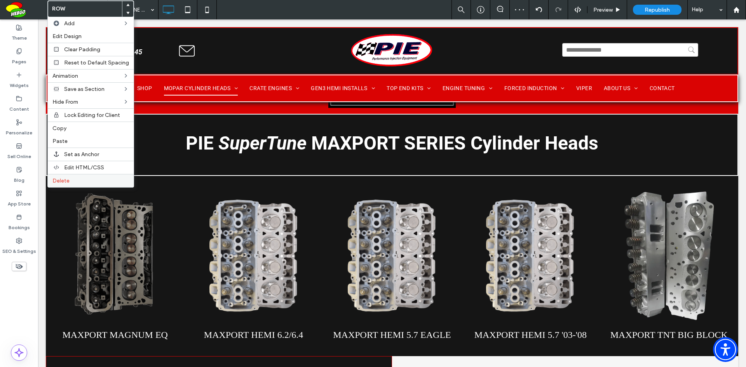
click at [63, 180] on span "Delete" at bounding box center [60, 180] width 17 height 7
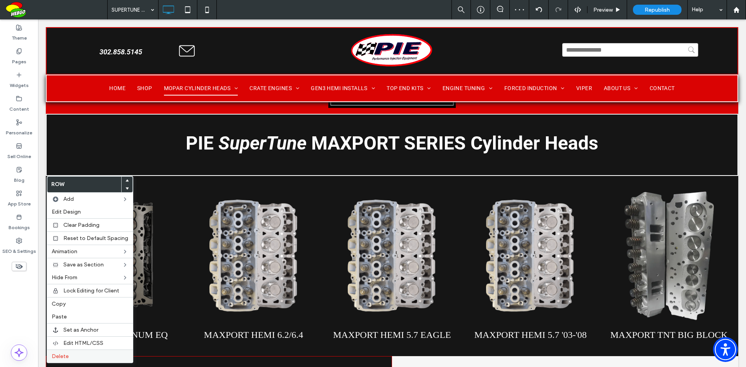
click at [56, 355] on span "Delete" at bounding box center [60, 356] width 17 height 7
click at [64, 355] on span "Delete" at bounding box center [60, 356] width 17 height 7
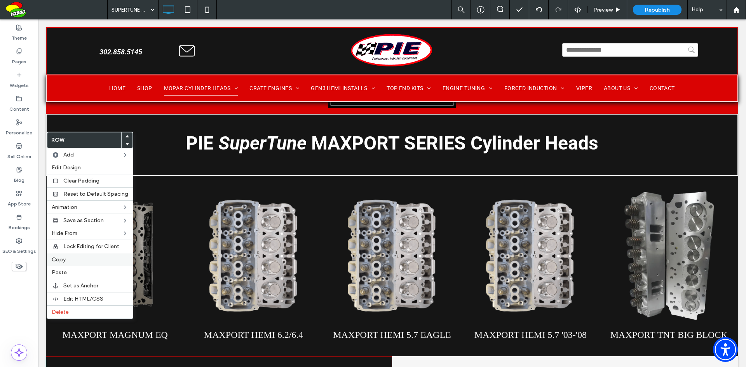
click at [59, 258] on span "Copy" at bounding box center [59, 259] width 14 height 7
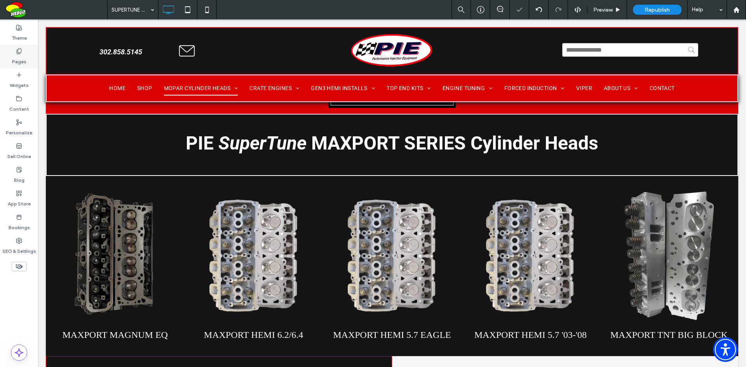
click at [28, 64] on div "Pages" at bounding box center [19, 57] width 38 height 24
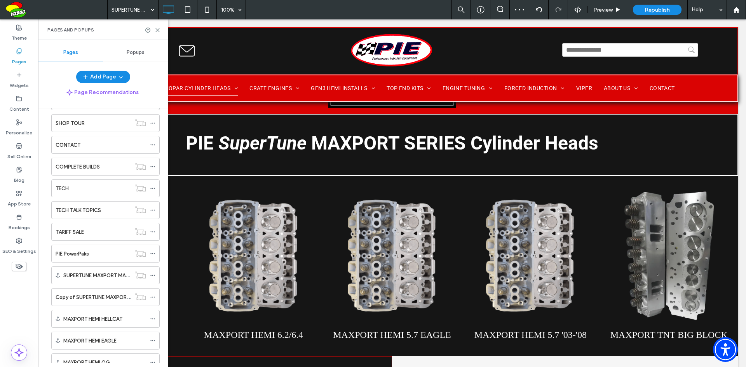
scroll to position [568, 0]
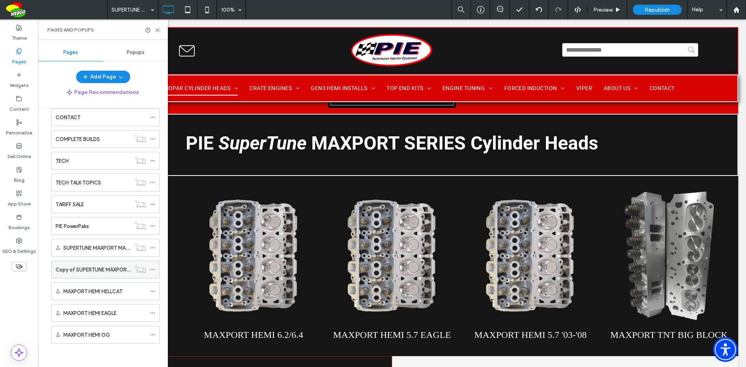
click at [106, 270] on label "Copy of SUPERTUNE MAXPORT CYLINDER HEADS" at bounding box center [114, 270] width 116 height 14
click at [157, 30] on use at bounding box center [157, 29] width 3 height 3
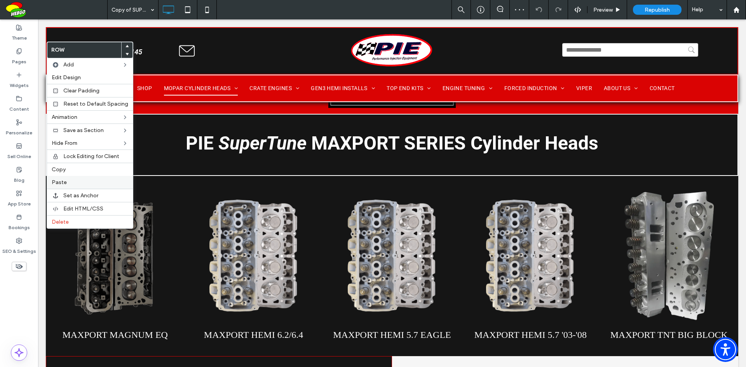
click at [68, 181] on label "Paste" at bounding box center [90, 182] width 77 height 7
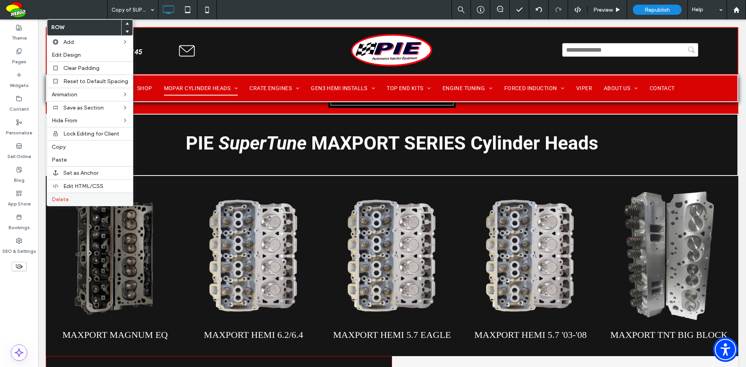
click at [64, 198] on span "Delete" at bounding box center [60, 199] width 17 height 7
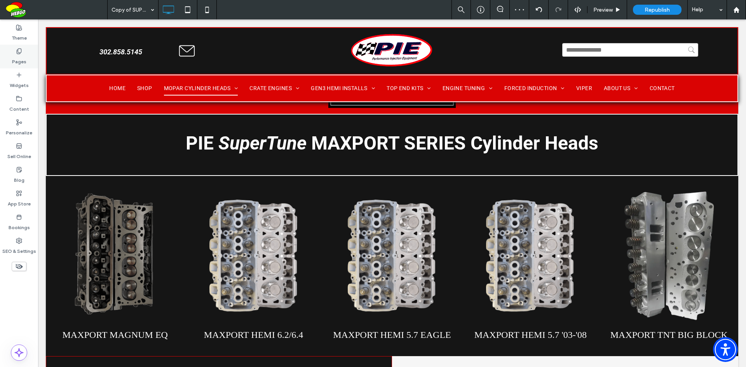
click at [26, 62] on label "Pages" at bounding box center [19, 59] width 14 height 11
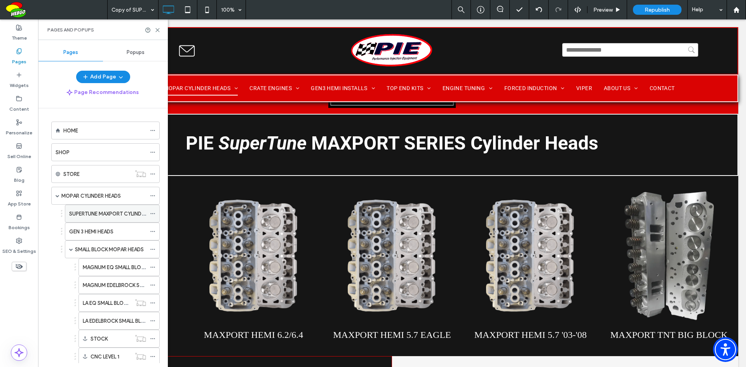
click at [117, 211] on label "SUPERTUNE MAXPORT CYLINDER HEADS" at bounding box center [116, 214] width 95 height 14
click at [158, 30] on use at bounding box center [157, 29] width 3 height 3
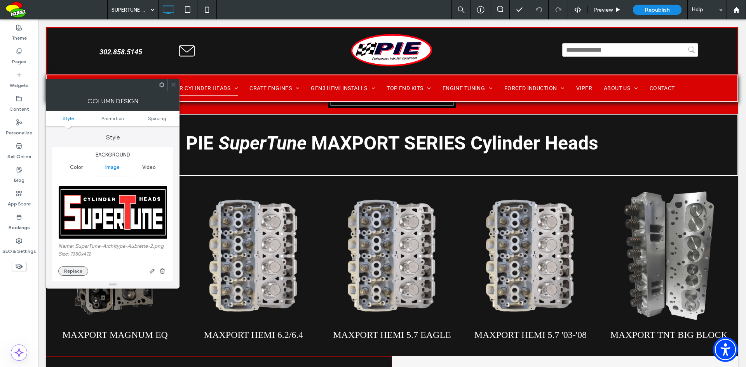
click at [75, 271] on button "Replace" at bounding box center [73, 270] width 30 height 9
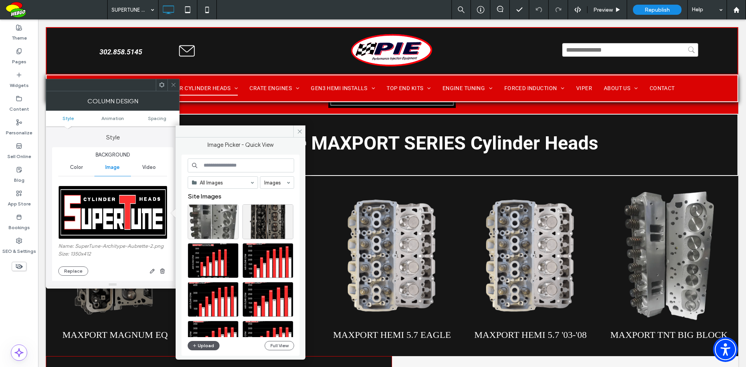
click at [198, 347] on button "Upload" at bounding box center [204, 345] width 32 height 9
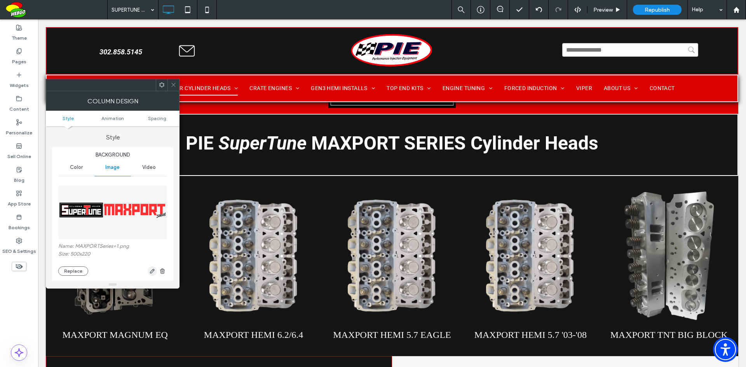
click at [151, 270] on icon "button" at bounding box center [152, 271] width 6 height 6
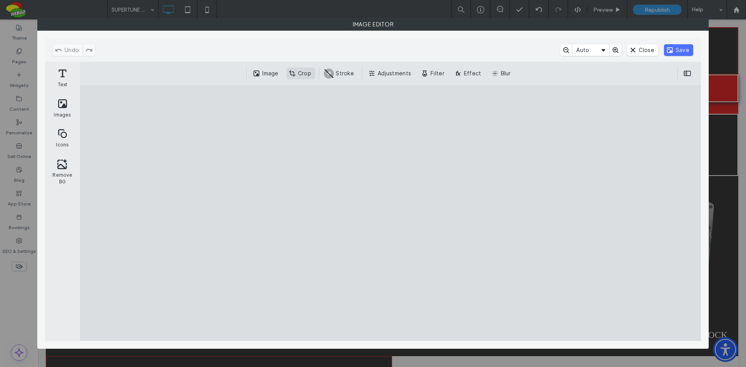
click at [298, 70] on button "Crop" at bounding box center [300, 74] width 29 height 12
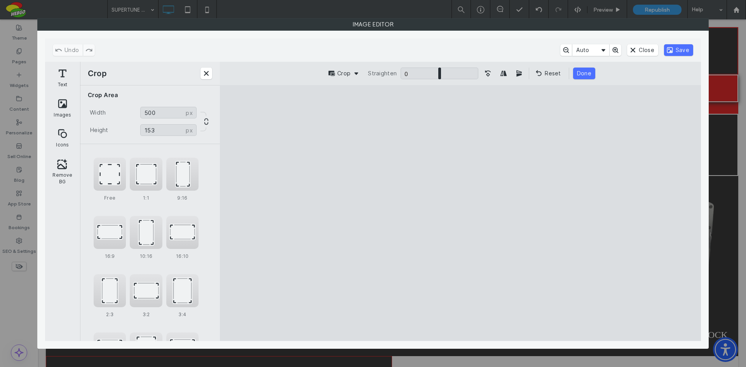
drag, startPoint x: 245, startPoint y: 126, endPoint x: 235, endPoint y: 184, distance: 58.8
click at [460, 213] on cesdk-canvas "Editor canvas" at bounding box center [460, 213] width 0 height 0
type input "**"
drag, startPoint x: 677, startPoint y: 284, endPoint x: 691, endPoint y: 214, distance: 71.3
click at [460, 213] on cesdk-canvas "Editor canvas" at bounding box center [460, 213] width 0 height 0
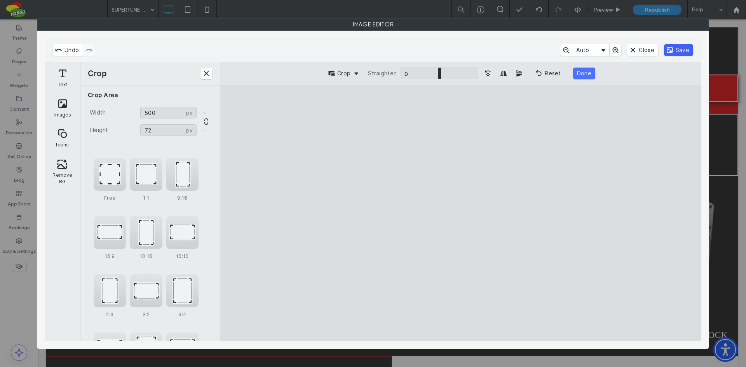
click at [685, 47] on button "Save" at bounding box center [678, 50] width 29 height 12
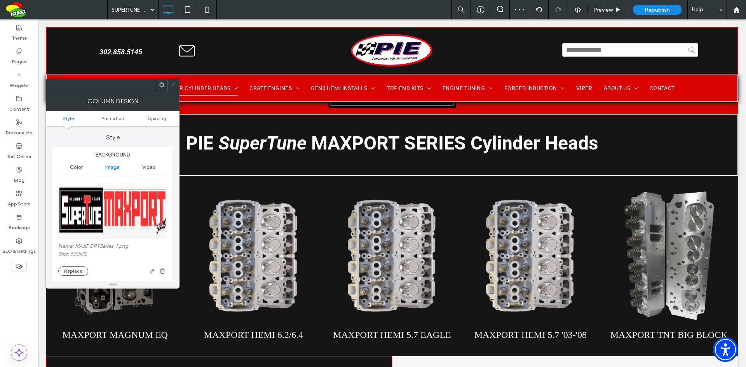
click at [174, 84] on use at bounding box center [173, 85] width 4 height 4
click at [83, 268] on button "Replace" at bounding box center [73, 270] width 30 height 9
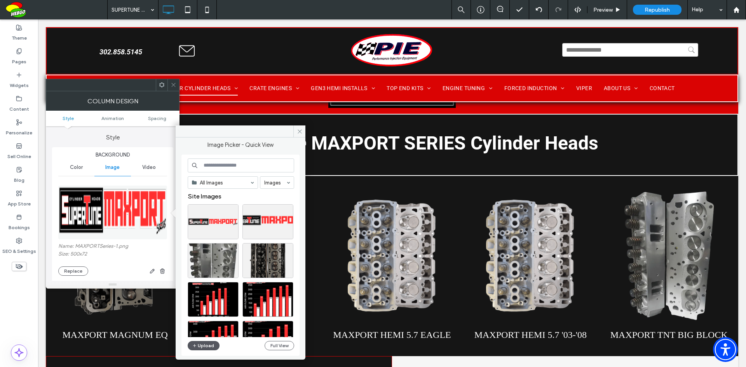
click at [194, 345] on icon "button" at bounding box center [194, 346] width 5 height 6
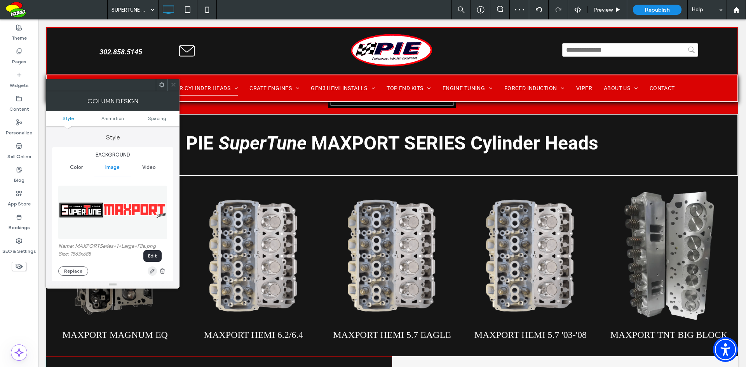
click at [152, 271] on icon "button" at bounding box center [152, 271] width 6 height 6
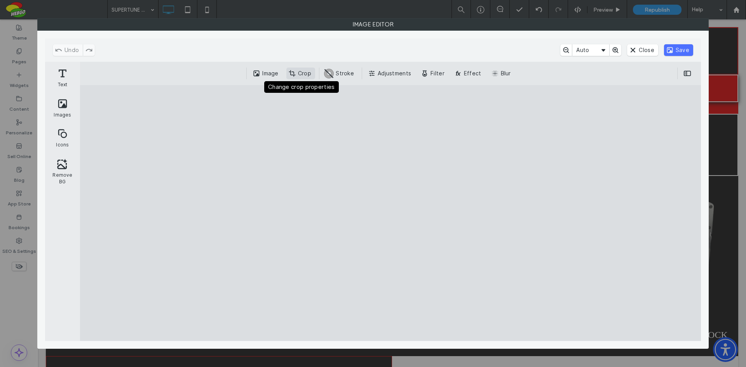
click at [307, 73] on button "Crop" at bounding box center [300, 74] width 29 height 12
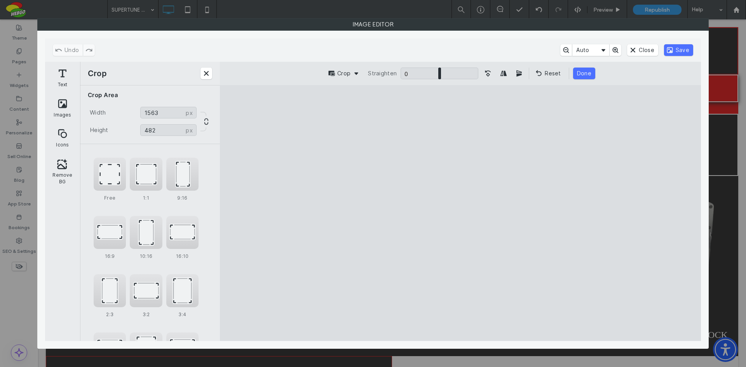
drag, startPoint x: 246, startPoint y: 126, endPoint x: 243, endPoint y: 183, distance: 57.1
click at [460, 213] on cesdk-canvas "Editor canvas" at bounding box center [460, 213] width 0 height 0
type input "***"
drag, startPoint x: 674, startPoint y: 283, endPoint x: 682, endPoint y: 210, distance: 73.0
click at [460, 213] on cesdk-canvas "Editor canvas" at bounding box center [460, 213] width 0 height 0
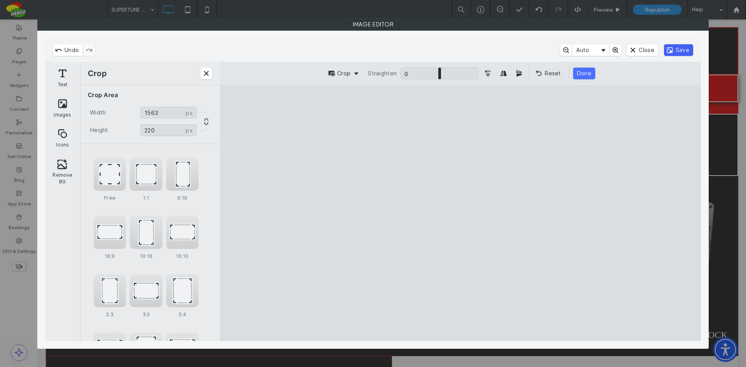
click at [686, 51] on button "Save" at bounding box center [678, 50] width 29 height 12
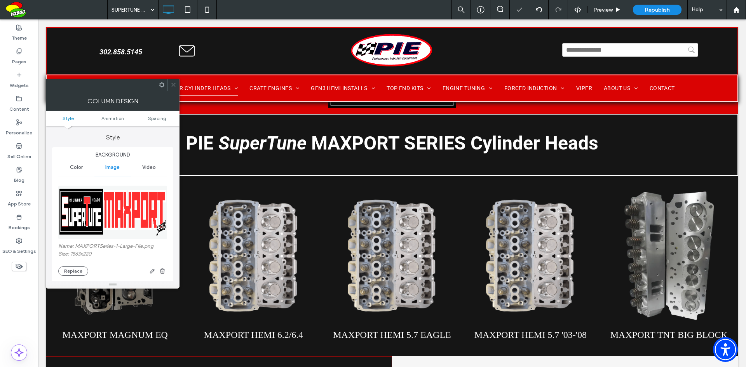
click at [174, 84] on icon at bounding box center [173, 85] width 6 height 6
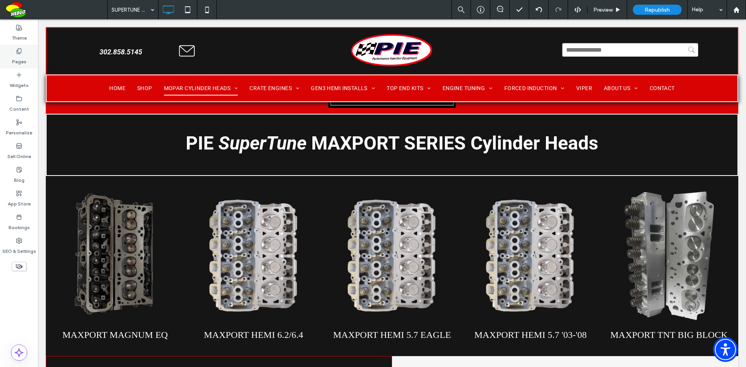
click at [19, 58] on label "Pages" at bounding box center [19, 59] width 14 height 11
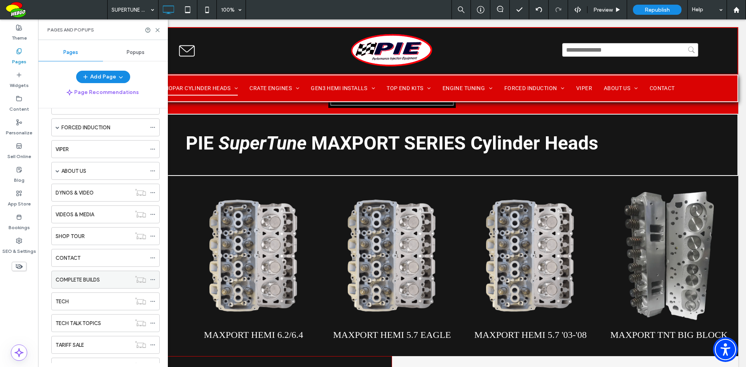
scroll to position [568, 0]
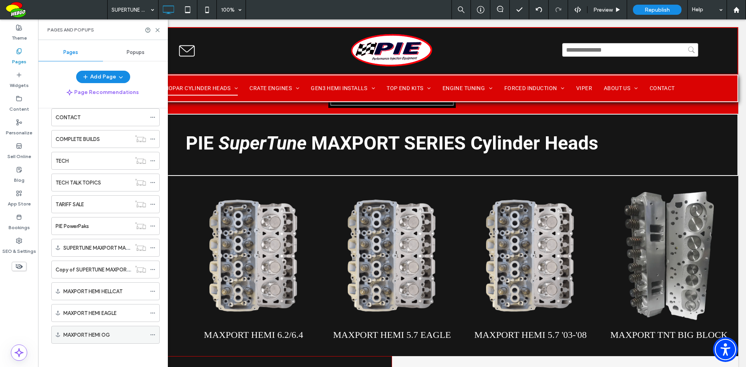
click at [154, 334] on icon at bounding box center [152, 334] width 5 height 5
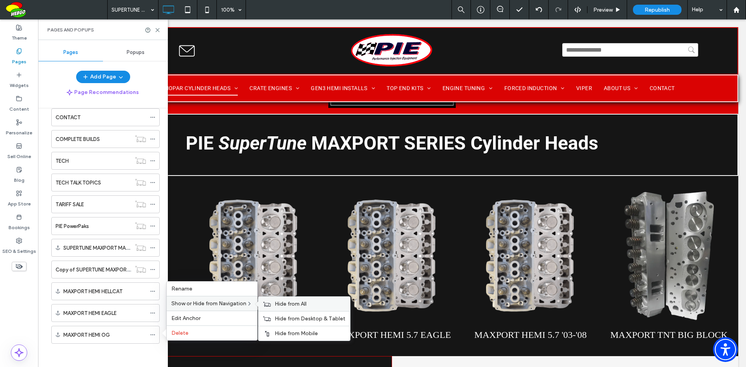
click at [290, 304] on span "Hide from All" at bounding box center [291, 304] width 32 height 7
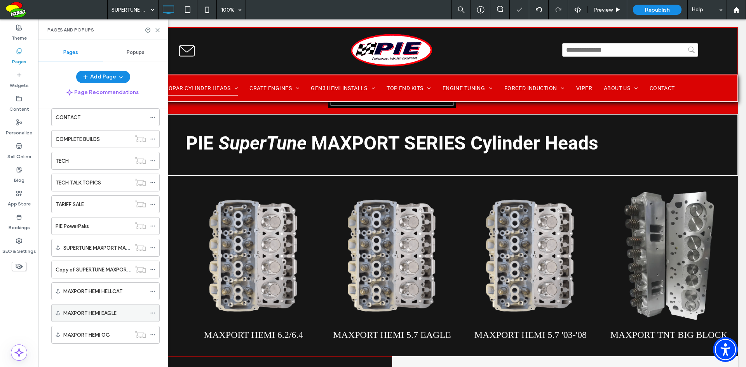
click at [152, 314] on icon at bounding box center [152, 312] width 5 height 5
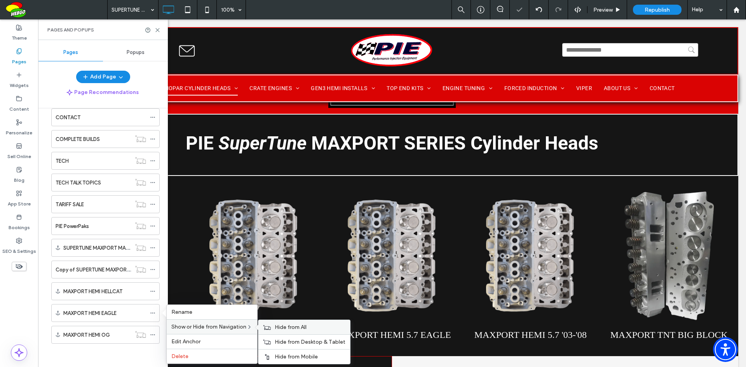
click at [297, 328] on span "Hide from All" at bounding box center [291, 327] width 32 height 7
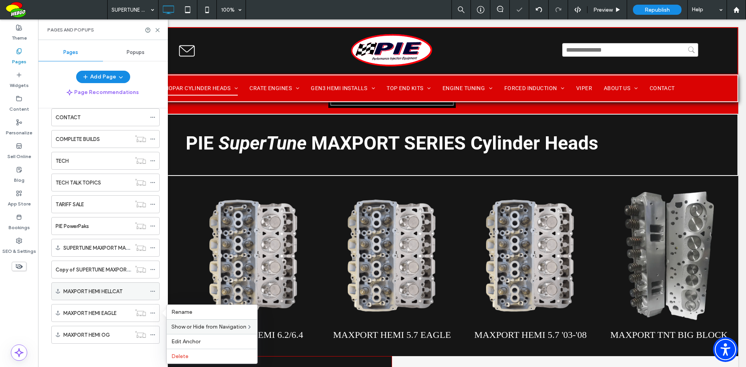
click at [151, 293] on icon at bounding box center [152, 291] width 5 height 5
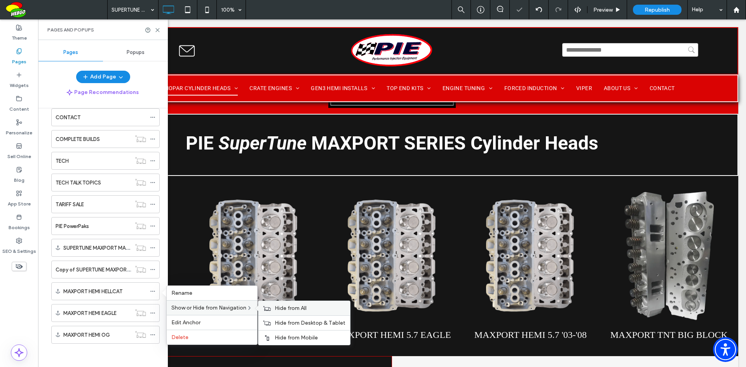
click at [291, 311] on span "Hide from All" at bounding box center [291, 308] width 32 height 7
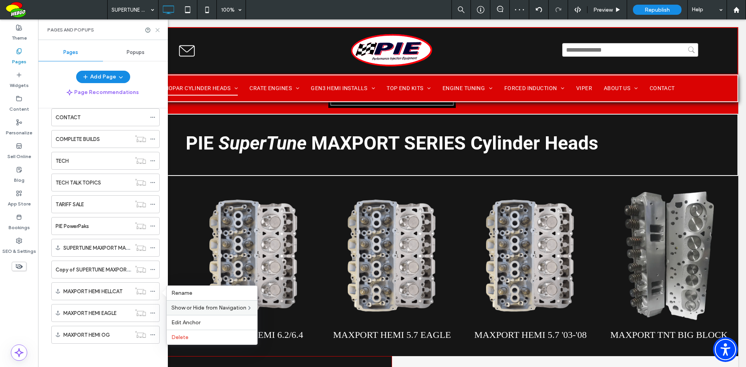
click at [155, 30] on icon at bounding box center [158, 30] width 6 height 6
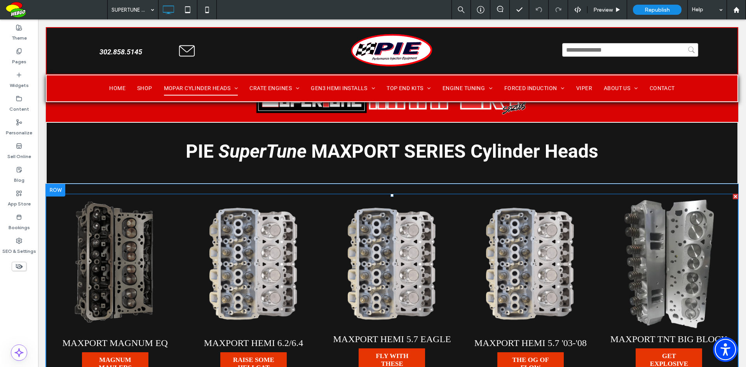
scroll to position [30, 0]
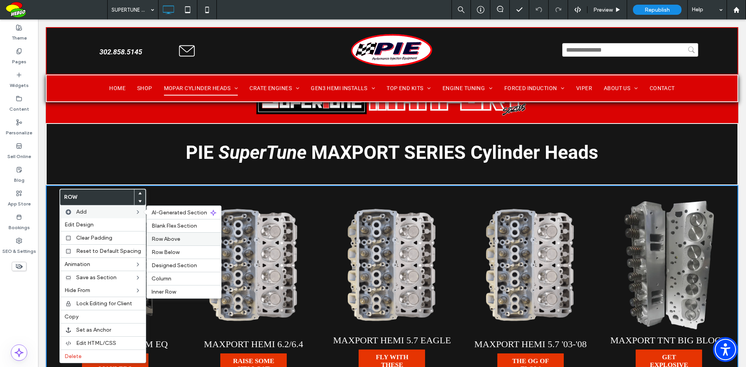
click at [163, 239] on span "Row Above" at bounding box center [165, 239] width 29 height 7
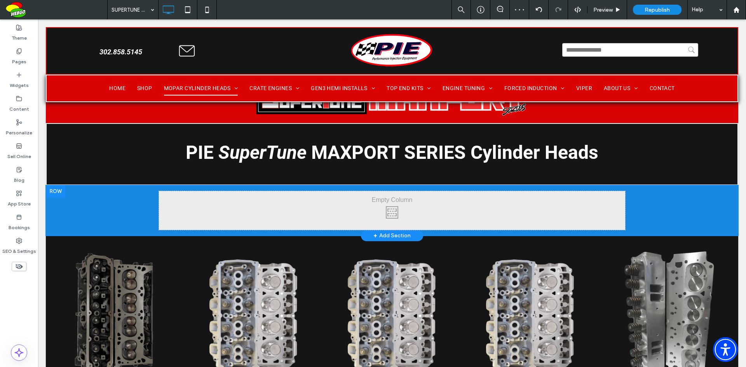
click at [55, 191] on div at bounding box center [55, 191] width 19 height 12
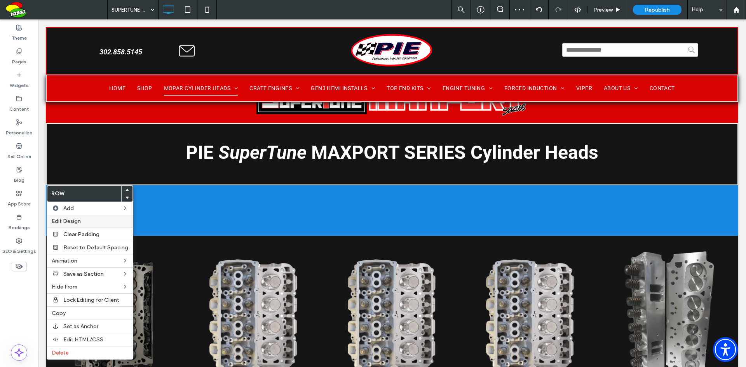
click at [65, 221] on span "Edit Design" at bounding box center [66, 221] width 29 height 7
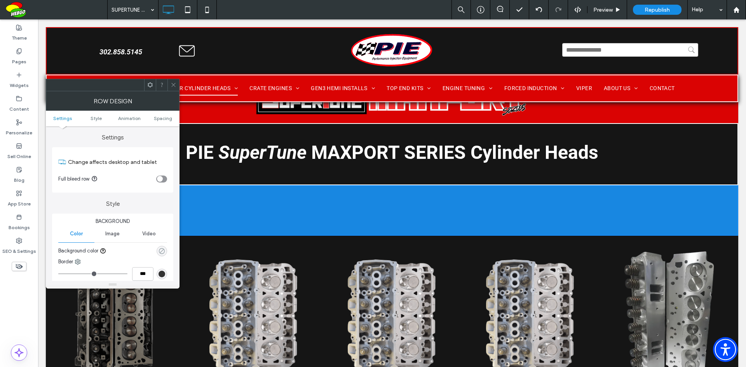
click at [162, 251] on icon "rgba(0, 0, 0, 0)" at bounding box center [161, 251] width 7 height 7
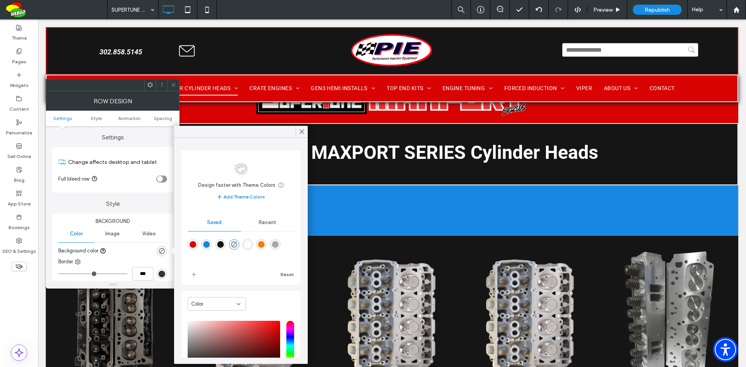
click at [224, 245] on div "rgba(21,21,21,1)" at bounding box center [220, 244] width 7 height 7
type input "*******"
type input "***"
type input "****"
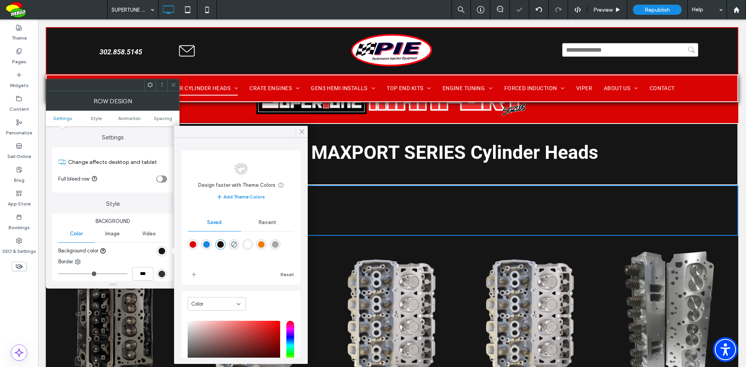
drag, startPoint x: 304, startPoint y: 132, endPoint x: 153, endPoint y: 169, distance: 155.2
click at [304, 132] on icon at bounding box center [301, 131] width 7 height 7
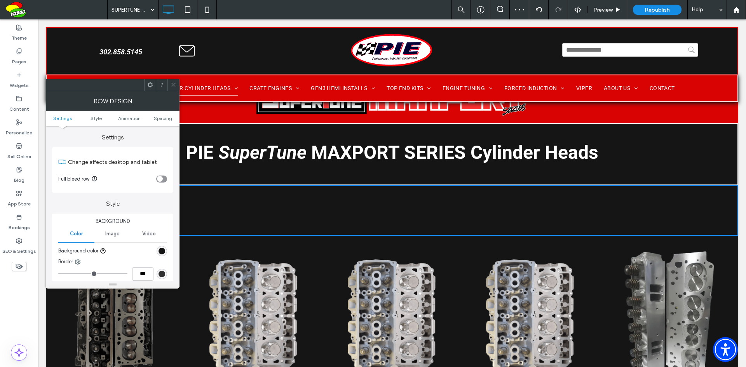
drag, startPoint x: 175, startPoint y: 83, endPoint x: 177, endPoint y: 103, distance: 19.1
click at [174, 84] on icon at bounding box center [173, 85] width 6 height 6
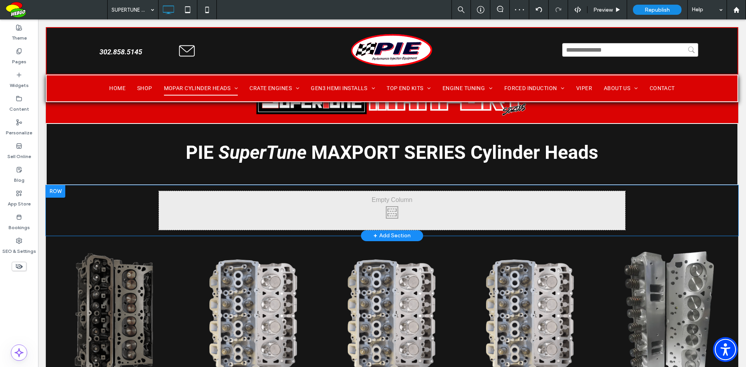
click at [57, 191] on div at bounding box center [55, 191] width 19 height 12
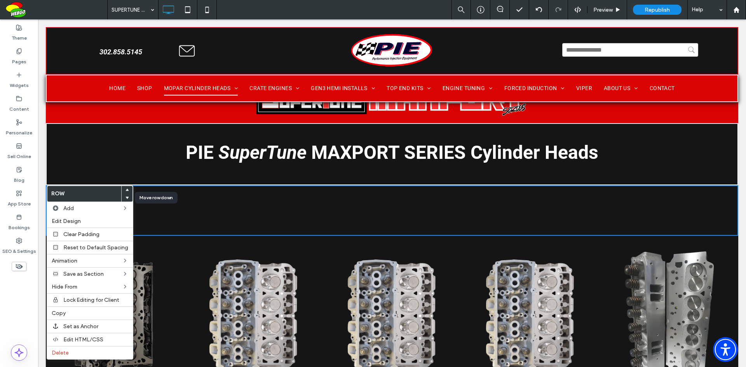
click at [125, 196] on icon at bounding box center [126, 197] width 3 height 3
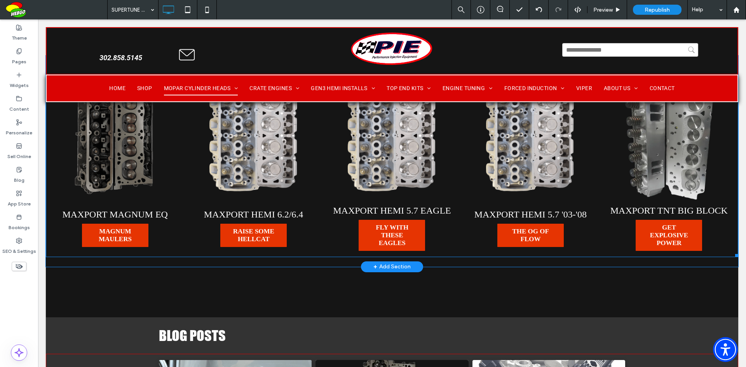
scroll to position [233, 0]
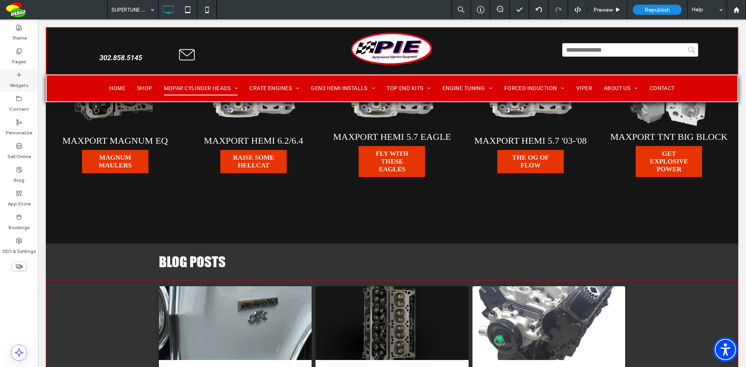
click at [21, 86] on label "Widgets" at bounding box center [19, 83] width 19 height 11
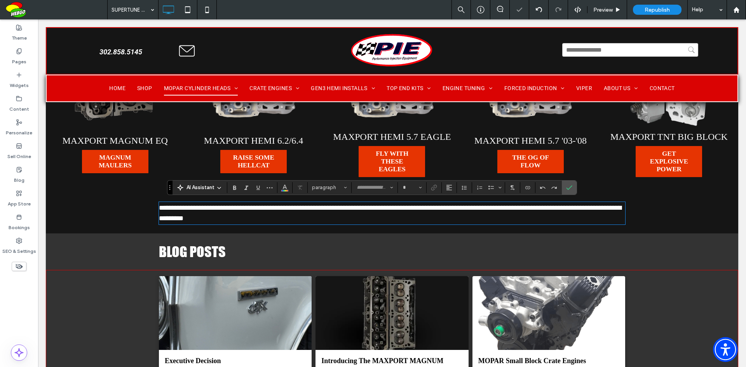
type input "******"
type input "**"
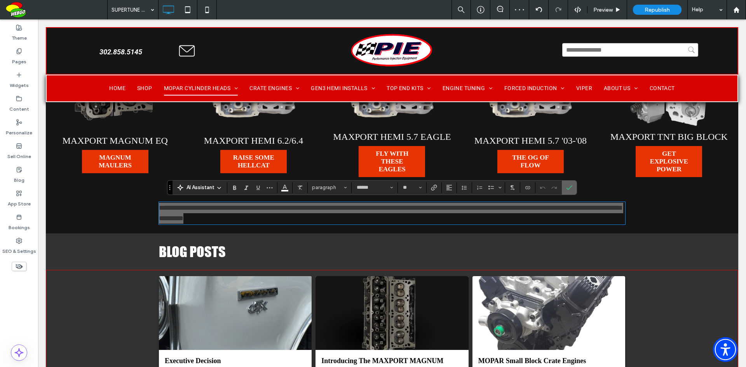
click at [568, 186] on icon "Confirm" at bounding box center [569, 187] width 6 height 6
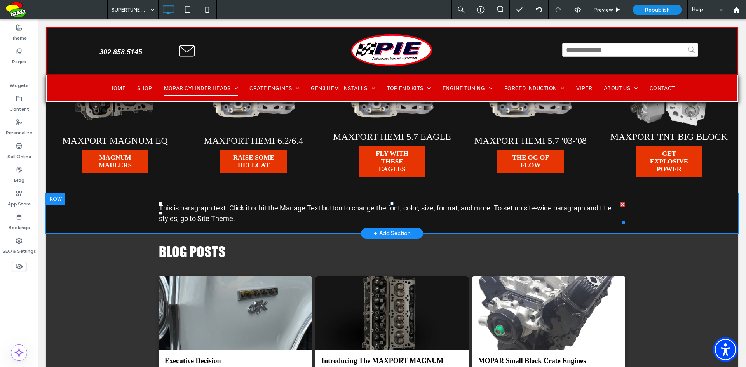
click at [261, 210] on span "This is paragraph text. Click it or hit the Manage Text button to change the fo…" at bounding box center [385, 213] width 452 height 19
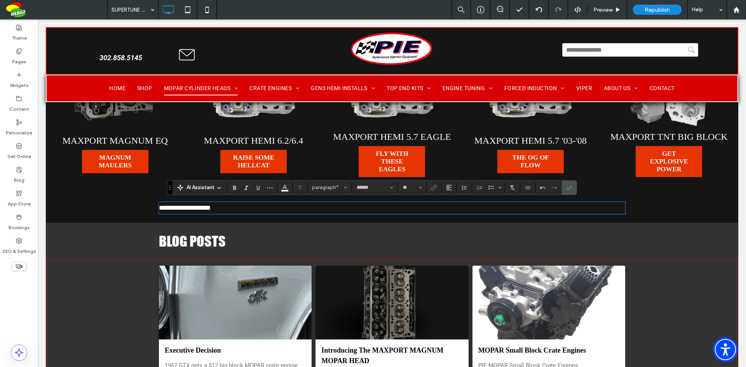
click at [233, 207] on p "**********" at bounding box center [392, 208] width 466 height 10
drag, startPoint x: 233, startPoint y: 207, endPoint x: 207, endPoint y: 210, distance: 25.5
click at [207, 210] on p "**********" at bounding box center [392, 208] width 466 height 10
click at [286, 207] on span "**********" at bounding box center [306, 207] width 294 height 7
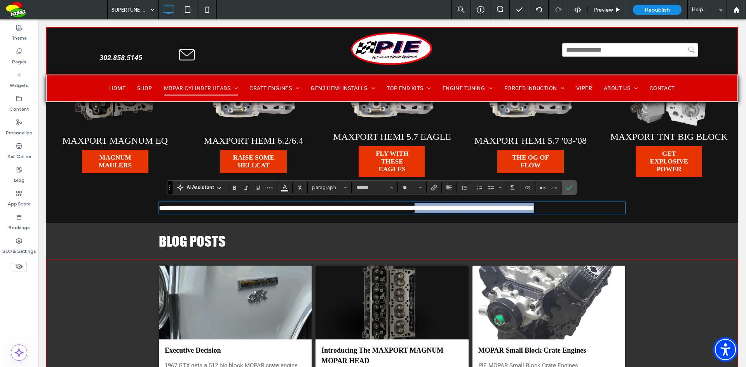
drag, startPoint x: 559, startPoint y: 206, endPoint x: 458, endPoint y: 209, distance: 101.0
click at [458, 209] on p "**********" at bounding box center [392, 208] width 466 height 10
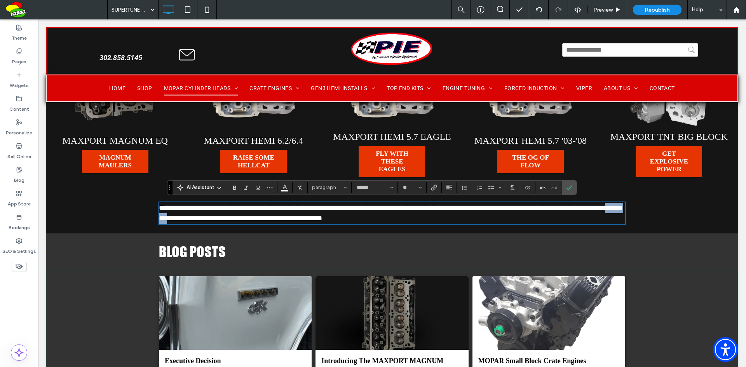
drag, startPoint x: 242, startPoint y: 216, endPoint x: 217, endPoint y: 216, distance: 25.6
click at [217, 216] on span "**********" at bounding box center [390, 212] width 462 height 17
click at [441, 216] on p "**********" at bounding box center [392, 213] width 466 height 21
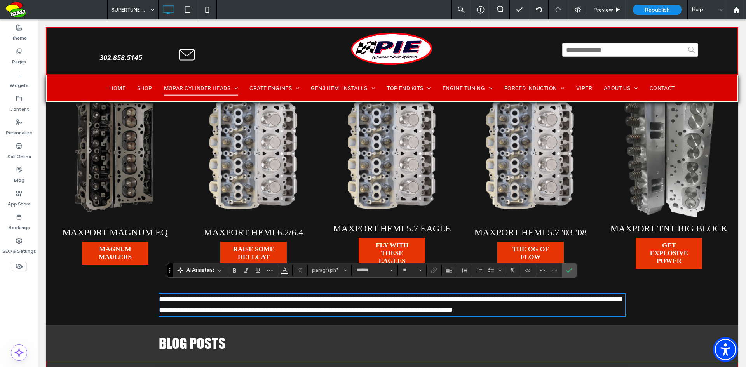
scroll to position [155, 0]
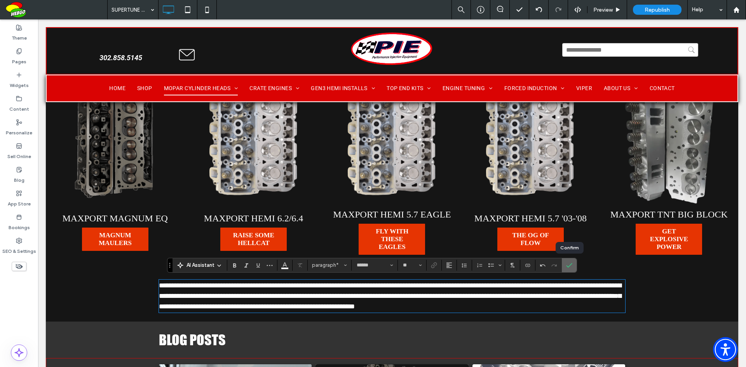
drag, startPoint x: 570, startPoint y: 264, endPoint x: 676, endPoint y: 262, distance: 105.7
click at [570, 264] on icon "Confirm" at bounding box center [569, 265] width 6 height 6
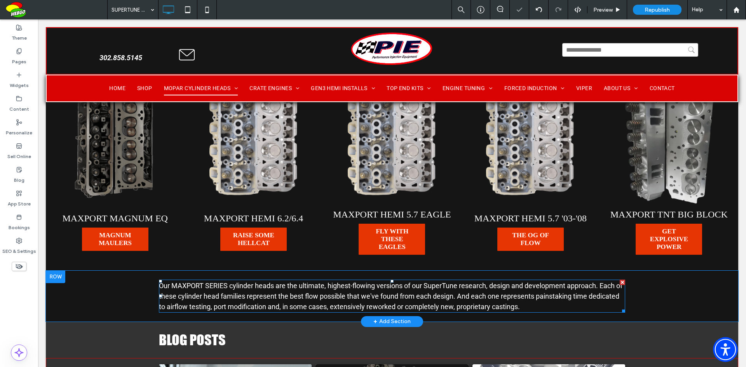
click at [564, 305] on p "Our MAXPORT SERIES cylinder heads are the ultimate, highest-flowing versions of…" at bounding box center [392, 295] width 466 height 31
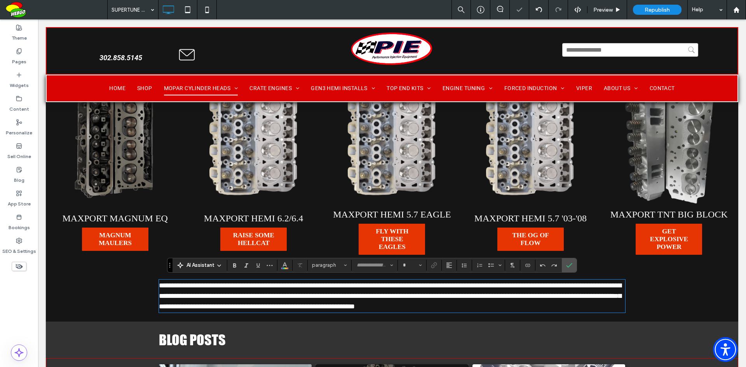
type input "******"
type input "**"
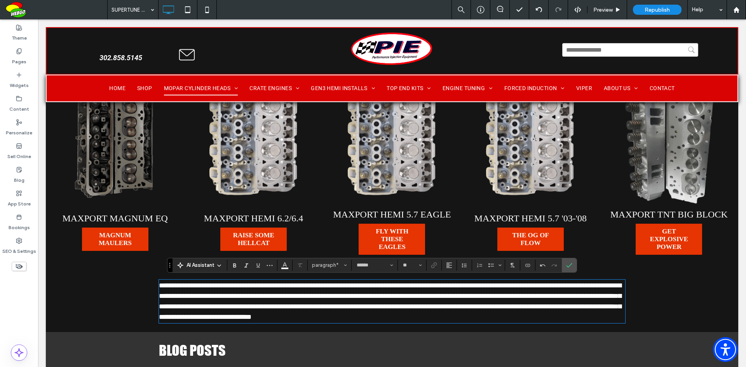
click at [313, 315] on span "**********" at bounding box center [390, 301] width 462 height 38
click at [569, 267] on icon "Confirm" at bounding box center [569, 265] width 6 height 6
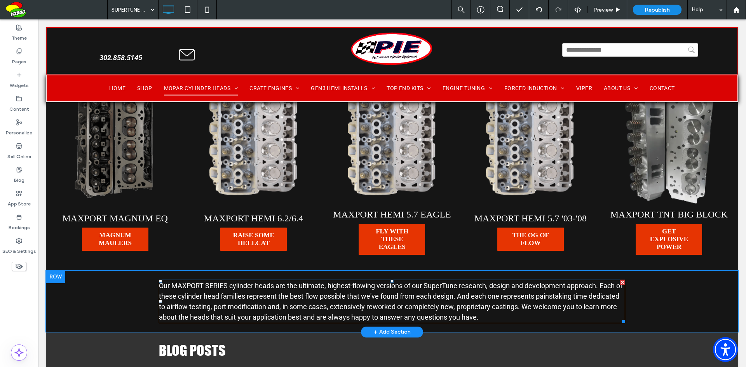
click at [436, 297] on span "Our MAXPORT SERIES cylinder heads are the ultimate, highest-flowing versions of…" at bounding box center [390, 302] width 463 height 40
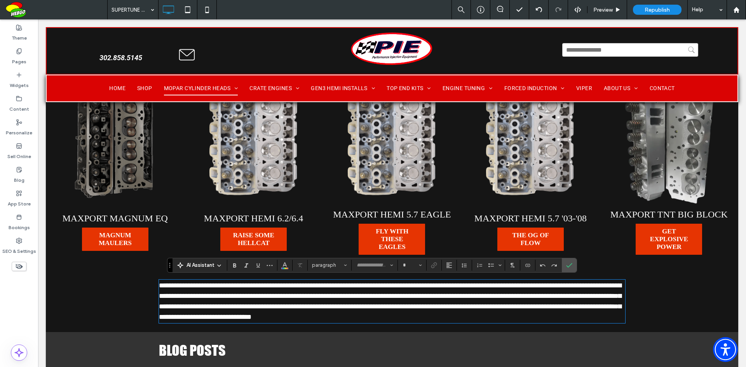
type input "******"
type input "**"
click at [427, 295] on span "**********" at bounding box center [390, 301] width 462 height 38
click at [431, 295] on span "**********" at bounding box center [390, 301] width 462 height 38
drag, startPoint x: 429, startPoint y: 294, endPoint x: 416, endPoint y: 297, distance: 13.9
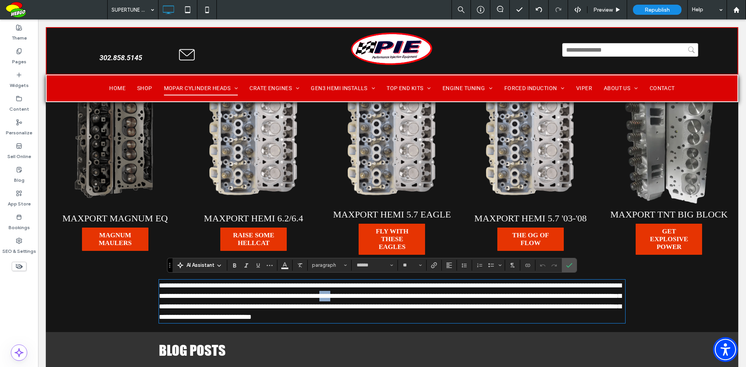
click at [416, 297] on span "**********" at bounding box center [390, 301] width 462 height 38
click at [484, 296] on span "**********" at bounding box center [390, 301] width 462 height 38
click at [264, 315] on span "**********" at bounding box center [390, 301] width 462 height 38
click at [359, 316] on span "**********" at bounding box center [390, 301] width 462 height 38
click at [570, 265] on use "Confirm" at bounding box center [569, 265] width 6 height 5
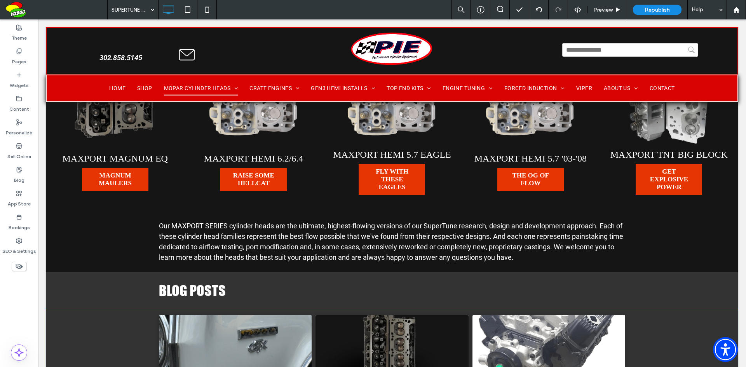
scroll to position [219, 0]
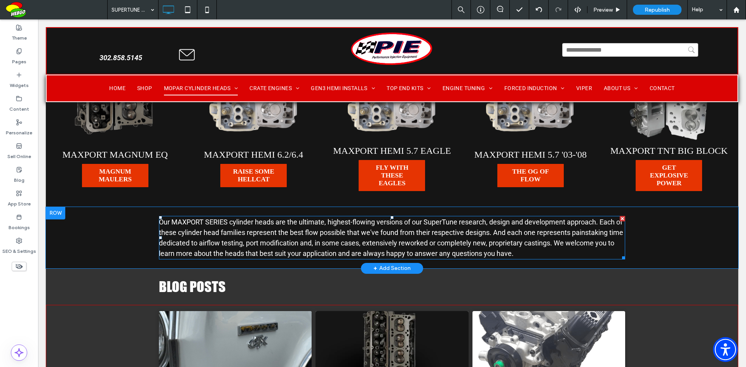
click at [545, 250] on p "Our MAXPORT SERIES cylinder heads are the ultimate, highest-flowing versions of…" at bounding box center [392, 238] width 466 height 42
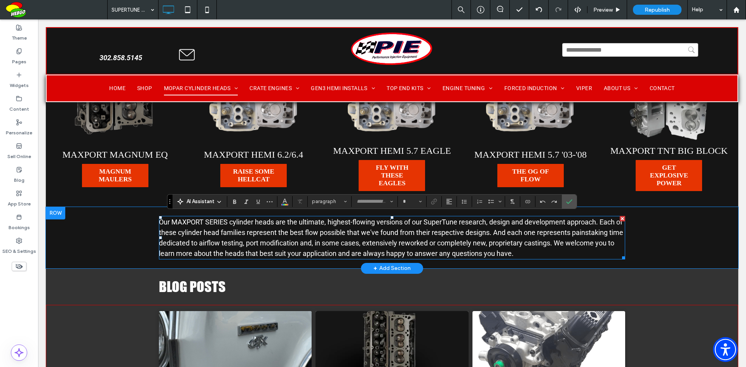
type input "******"
type input "**"
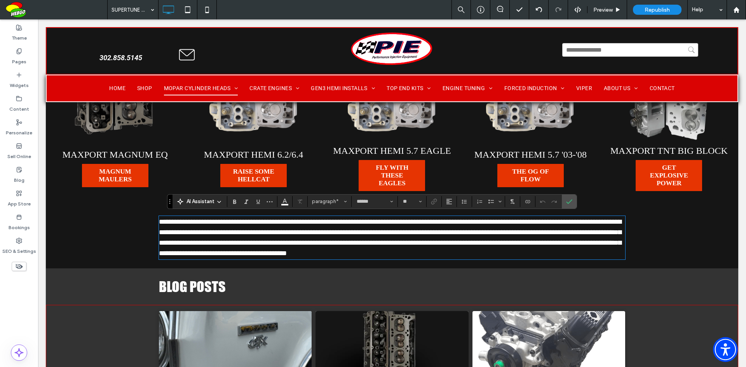
click at [544, 255] on p "**********" at bounding box center [392, 238] width 466 height 42
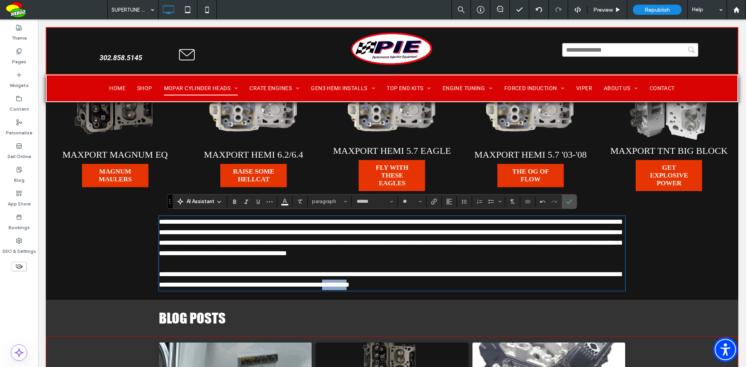
drag, startPoint x: 462, startPoint y: 283, endPoint x: 434, endPoint y: 287, distance: 28.2
click at [434, 287] on span "**********" at bounding box center [390, 279] width 462 height 17
click at [409, 282] on span "**********" at bounding box center [390, 279] width 462 height 17
click at [461, 284] on span "**********" at bounding box center [390, 279] width 462 height 17
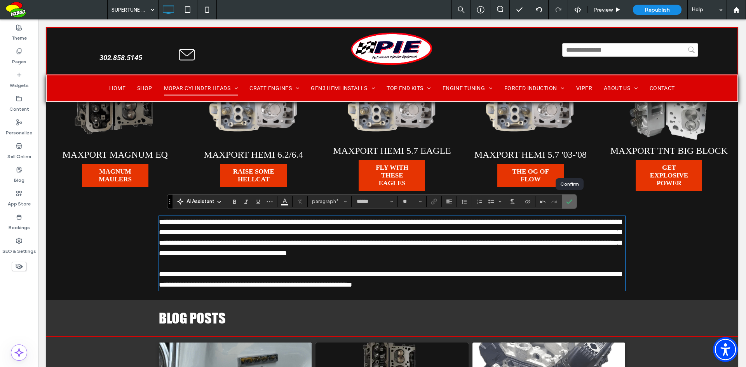
click at [572, 204] on label "Confirm" at bounding box center [569, 202] width 12 height 14
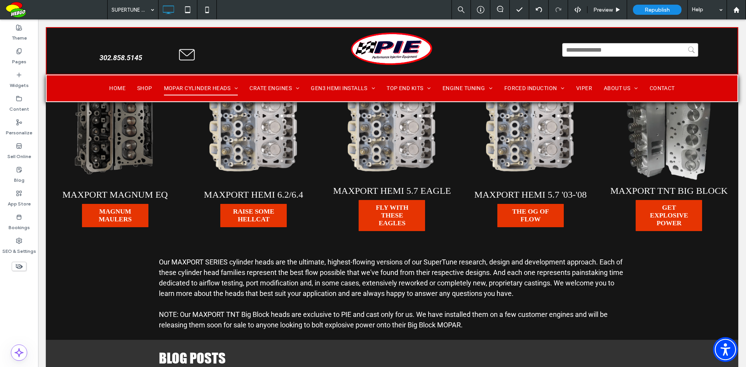
scroll to position [204, 0]
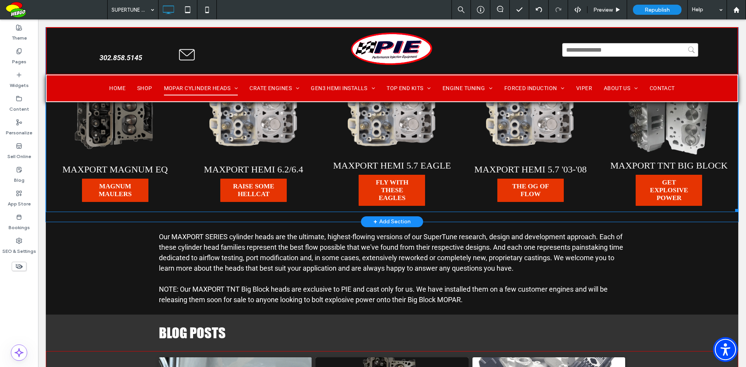
click at [671, 145] on link at bounding box center [669, 89] width 138 height 138
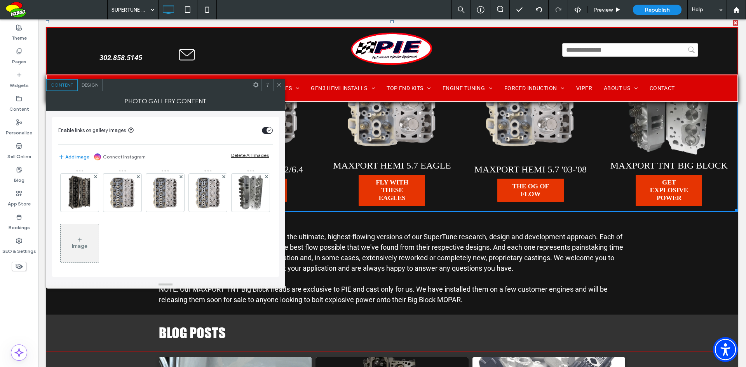
drag, startPoint x: 87, startPoint y: 239, endPoint x: 103, endPoint y: 235, distance: 15.6
click at [238, 212] on img at bounding box center [250, 193] width 25 height 38
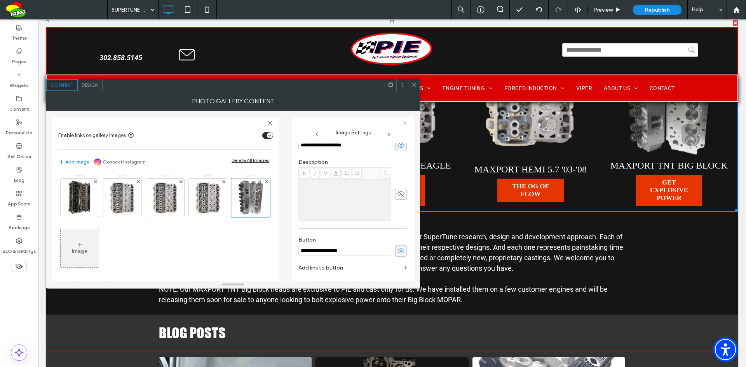
scroll to position [191, 0]
click at [414, 87] on icon at bounding box center [414, 85] width 6 height 6
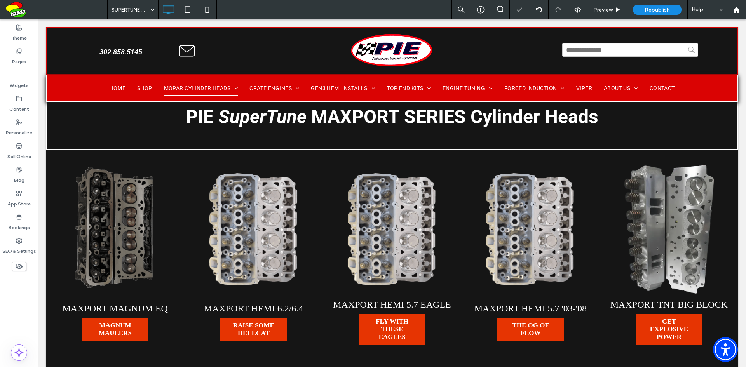
scroll to position [0, 0]
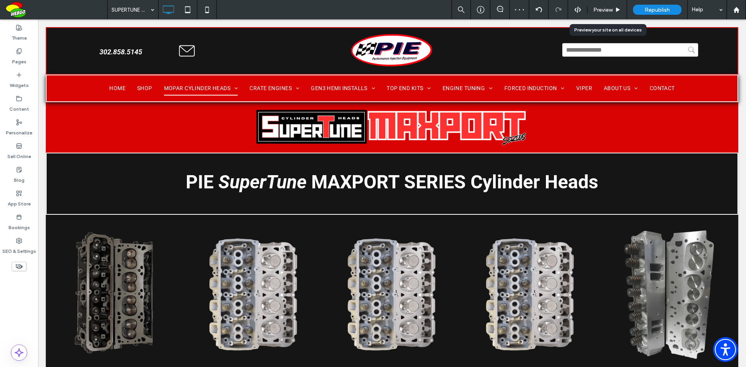
click at [605, 7] on span "Preview" at bounding box center [602, 10] width 19 height 7
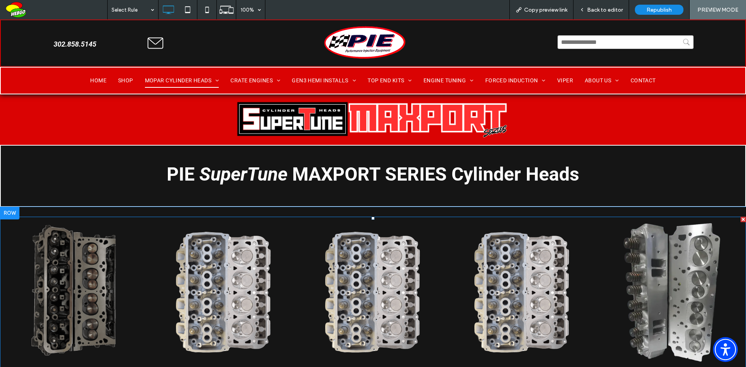
click at [687, 268] on link at bounding box center [670, 291] width 149 height 149
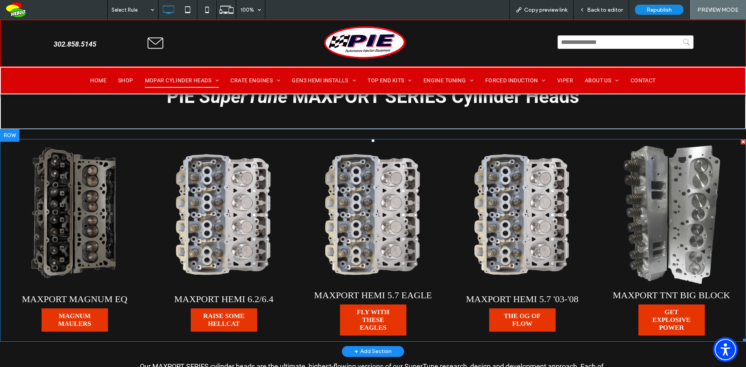
click at [659, 317] on span "GET EXPLOSIVE POWER" at bounding box center [670, 319] width 65 height 31
click at [513, 322] on span "THE OG OF FLOW" at bounding box center [521, 319] width 65 height 23
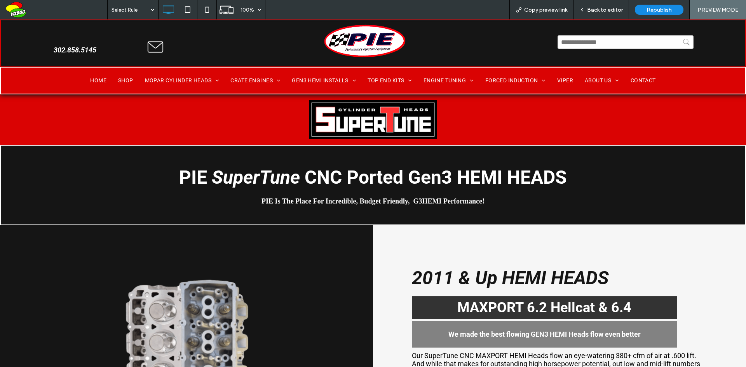
scroll to position [1029, 0]
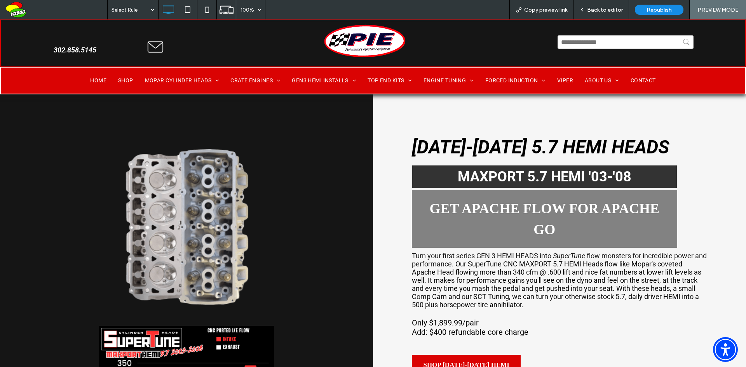
click at [600, 11] on span "Back to editor" at bounding box center [605, 10] width 36 height 7
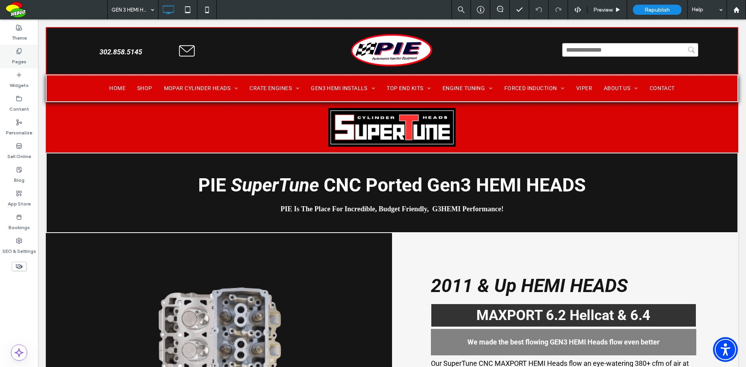
click at [19, 63] on label "Pages" at bounding box center [19, 59] width 14 height 11
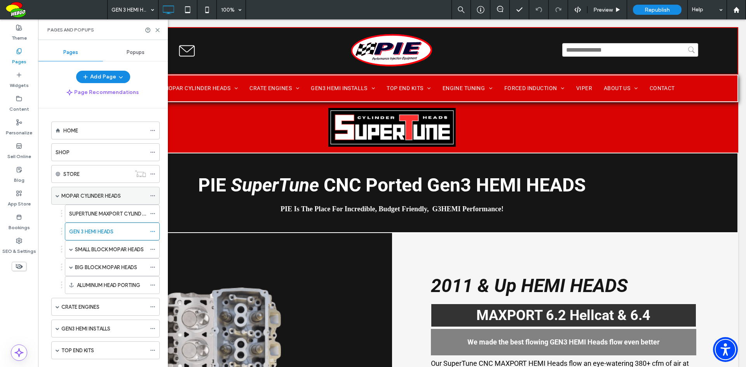
click at [111, 194] on label "MOPAR CYLINDER HEADS" at bounding box center [90, 196] width 59 height 14
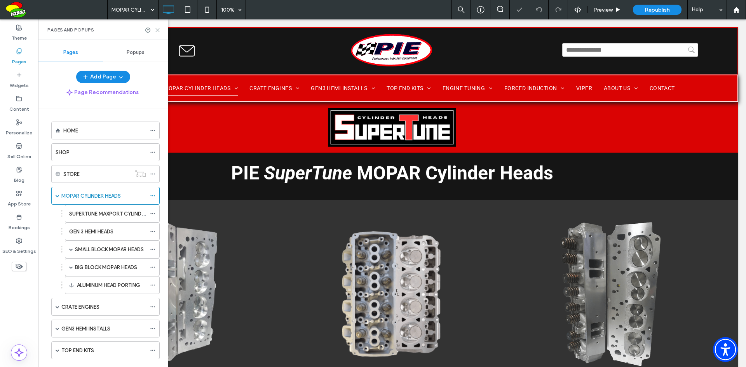
click at [156, 30] on icon at bounding box center [158, 30] width 6 height 6
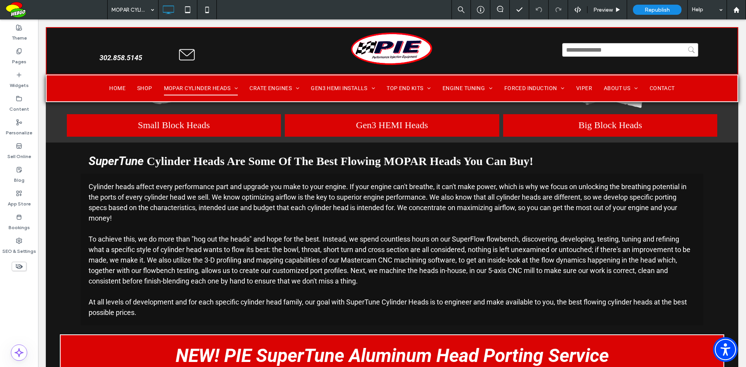
scroll to position [297, 0]
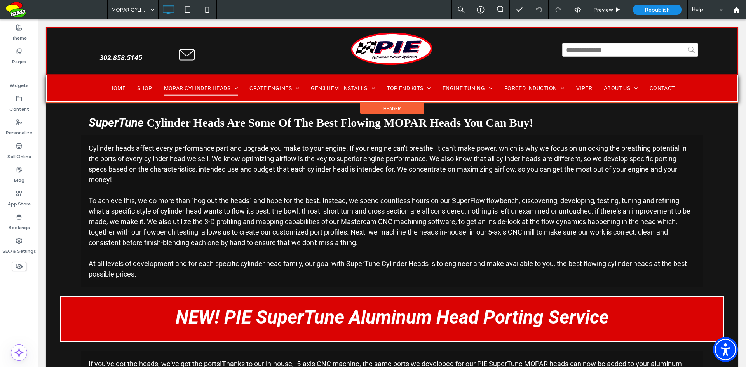
click at [232, 88] on div at bounding box center [392, 64] width 692 height 75
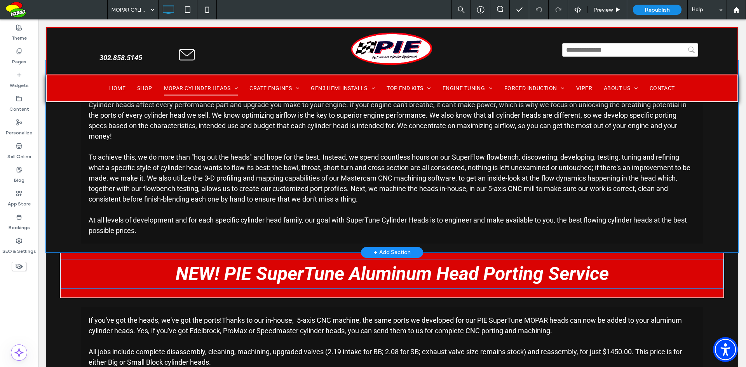
scroll to position [349, 0]
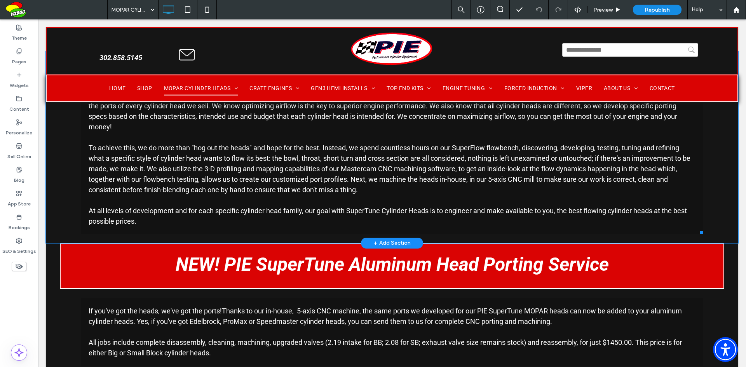
click at [351, 223] on p "At all levels of development and for each specific cylinder head family, our go…" at bounding box center [392, 215] width 607 height 21
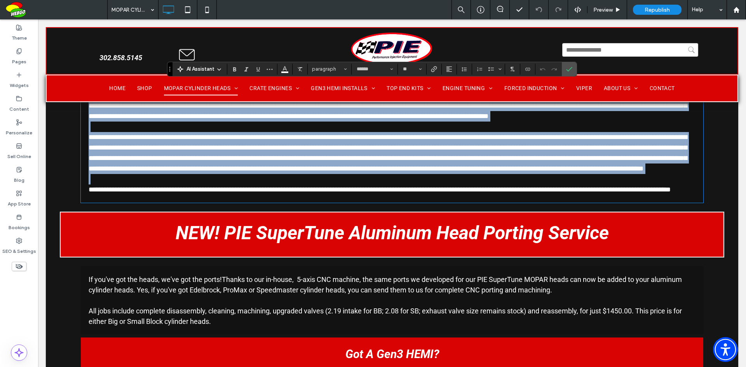
type input "******"
type input "**"
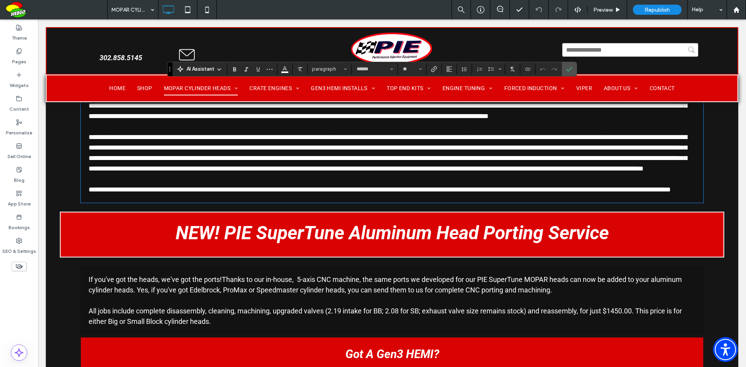
click at [315, 203] on div "**********" at bounding box center [392, 142] width 622 height 120
drag, startPoint x: 573, startPoint y: 69, endPoint x: 671, endPoint y: 90, distance: 100.0
click at [573, 69] on label "Confirm" at bounding box center [569, 69] width 12 height 14
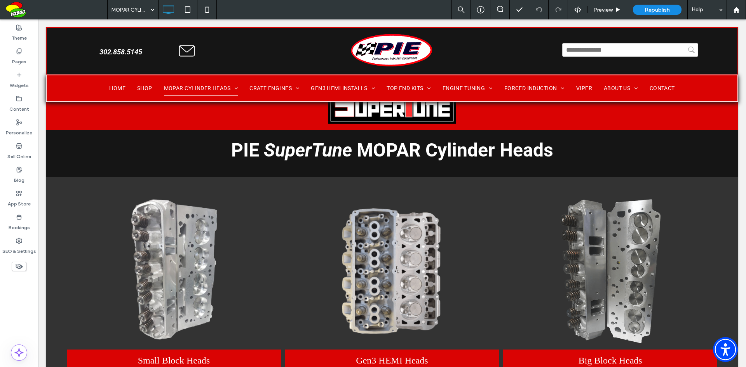
scroll to position [0, 0]
